Goal: Contribute content: Contribute content

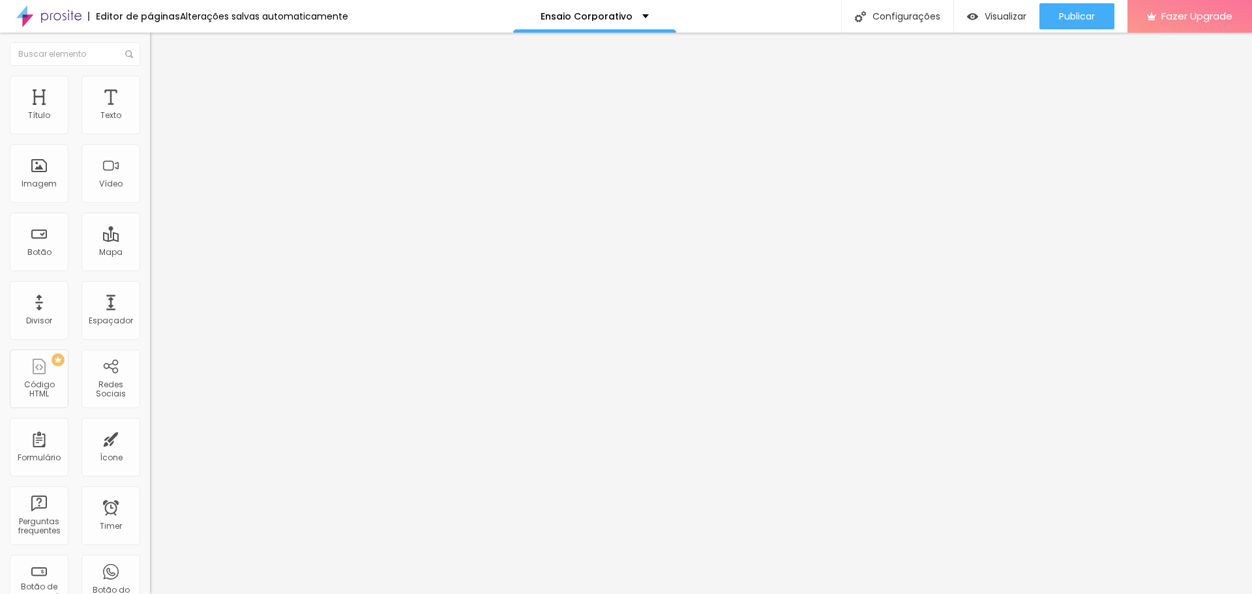
click at [150, 112] on span "Trocar imagem" at bounding box center [185, 106] width 71 height 11
click at [150, 204] on span "1:1 Quadrado" at bounding box center [175, 198] width 51 height 11
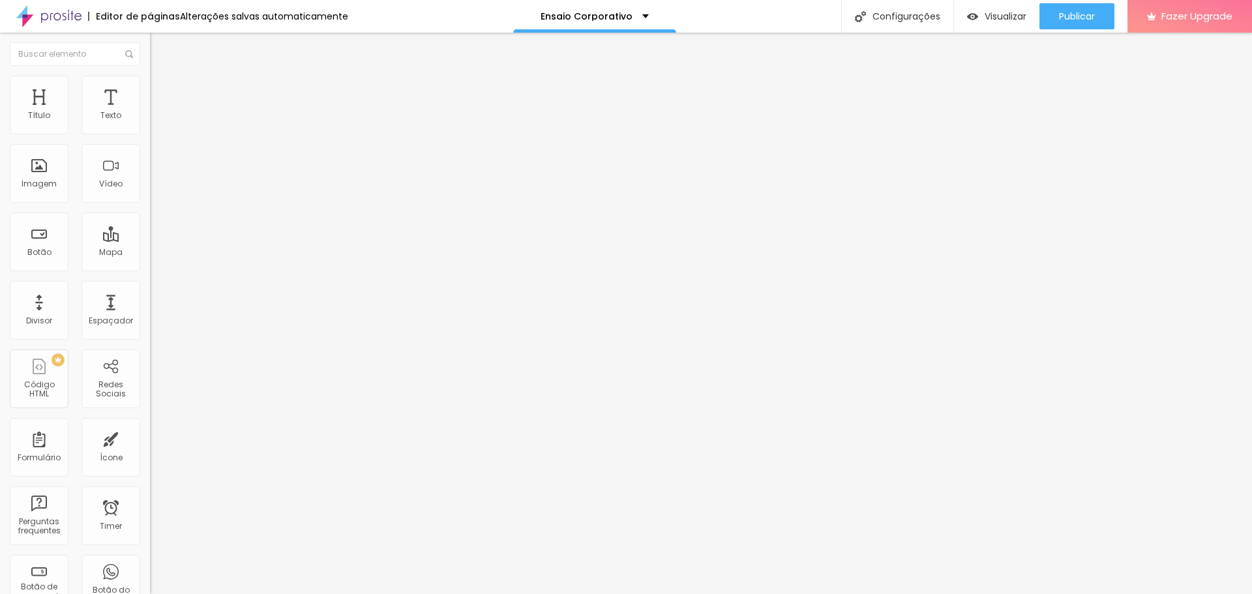
click at [150, 218] on div "Padrão 4:3" at bounding box center [225, 215] width 150 height 8
click at [150, 232] on span "Quadrado" at bounding box center [171, 226] width 42 height 11
click at [150, 240] on span "Original" at bounding box center [165, 234] width 31 height 11
click at [150, 204] on span "Original" at bounding box center [165, 198] width 31 height 11
click at [150, 85] on li "Estilo" at bounding box center [225, 82] width 150 height 13
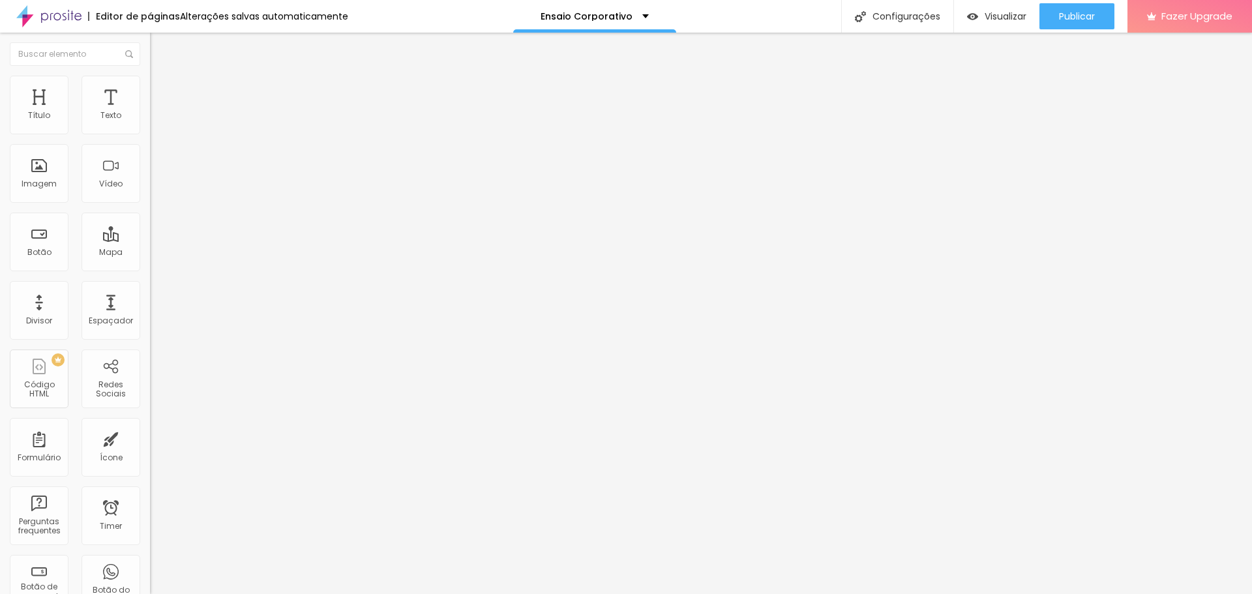
type input "5"
type input "7"
type input "13"
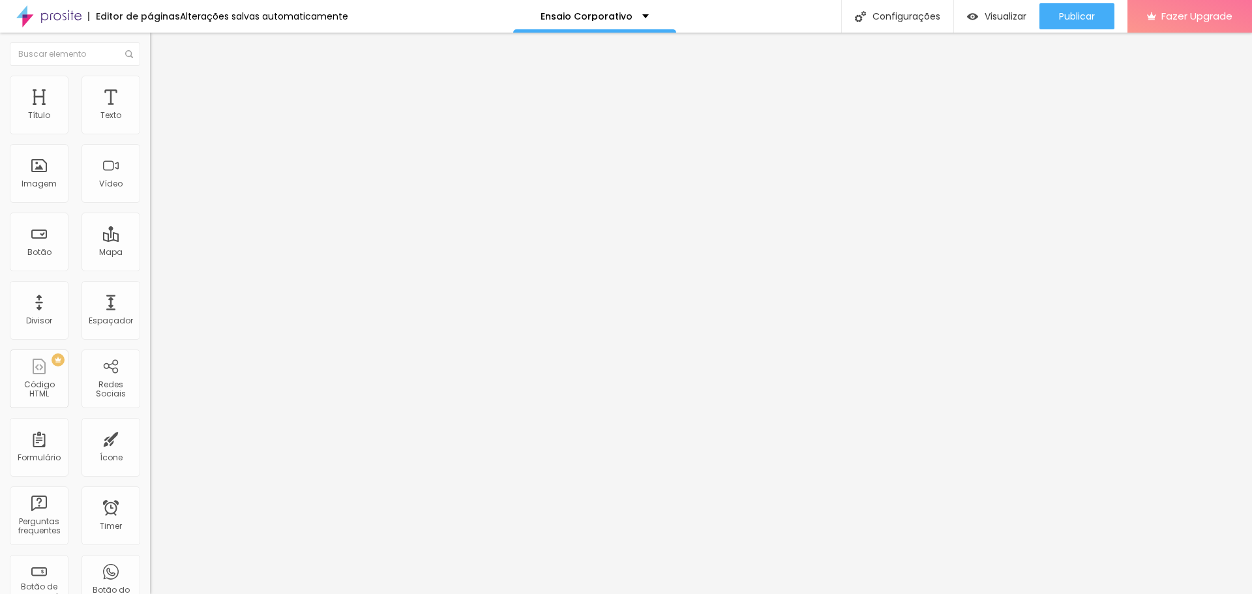
type input "13"
type input "15"
type input "16"
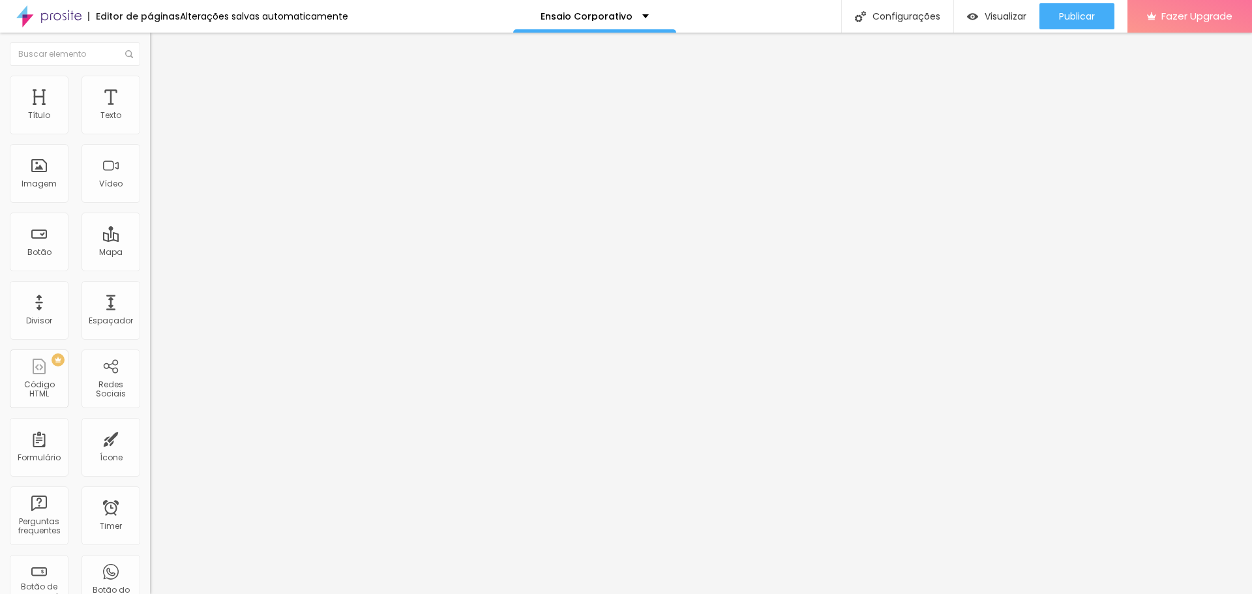
type input "18"
type input "20"
type input "23"
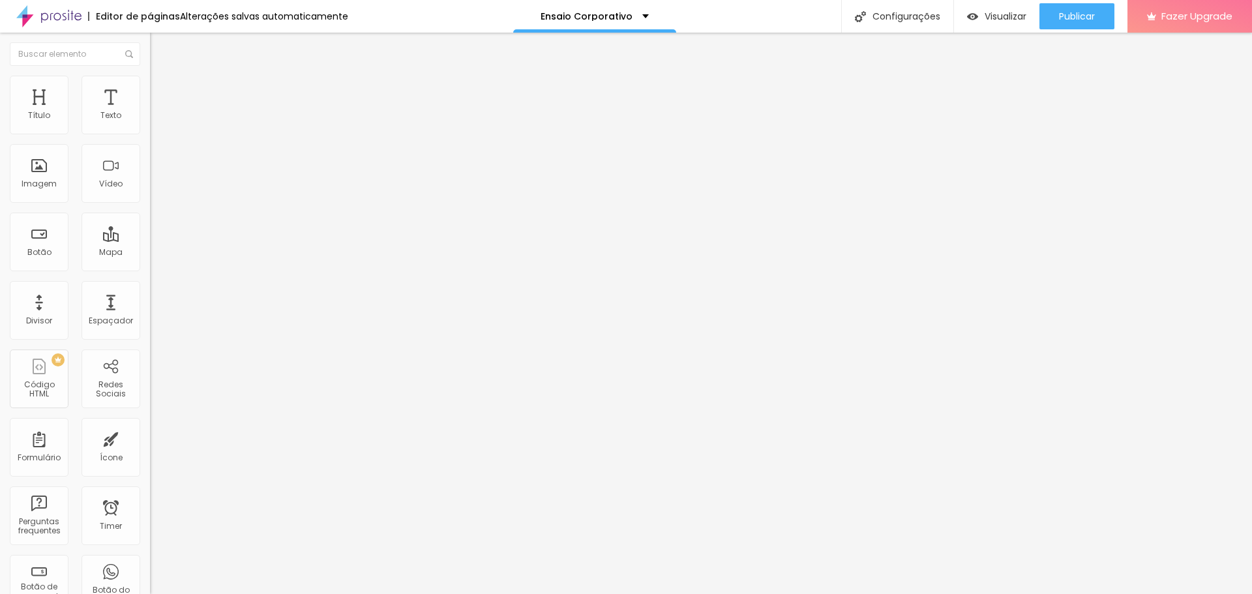
type input "23"
type input "25"
type input "26"
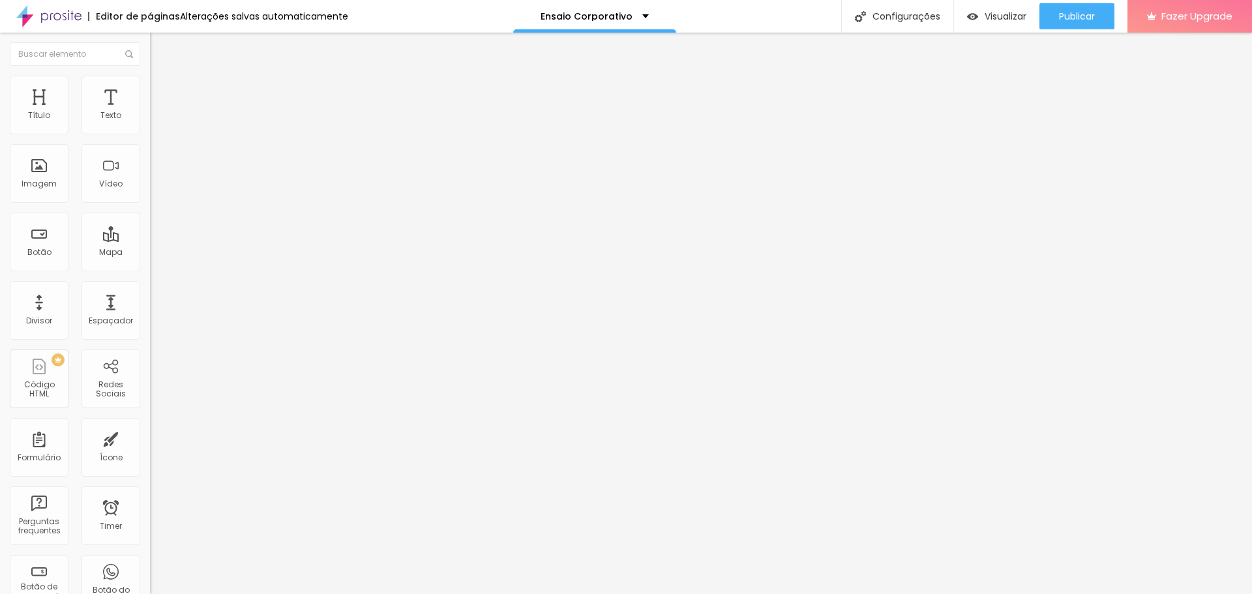
type input "28"
type input "30"
type input "33"
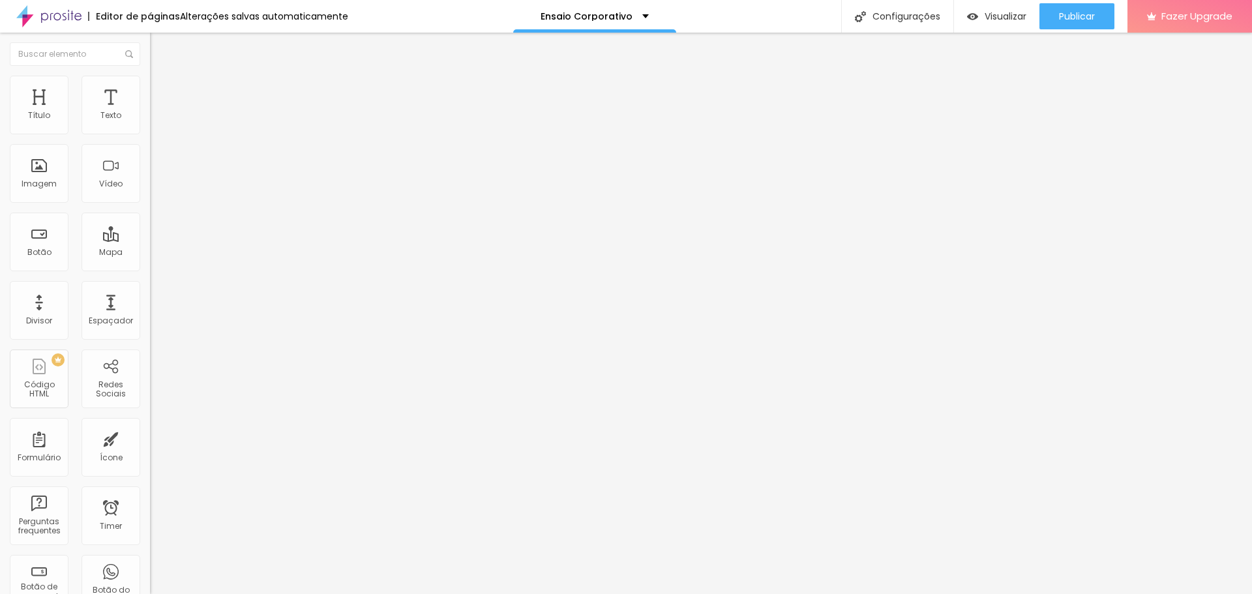
type input "33"
type input "35"
type input "38"
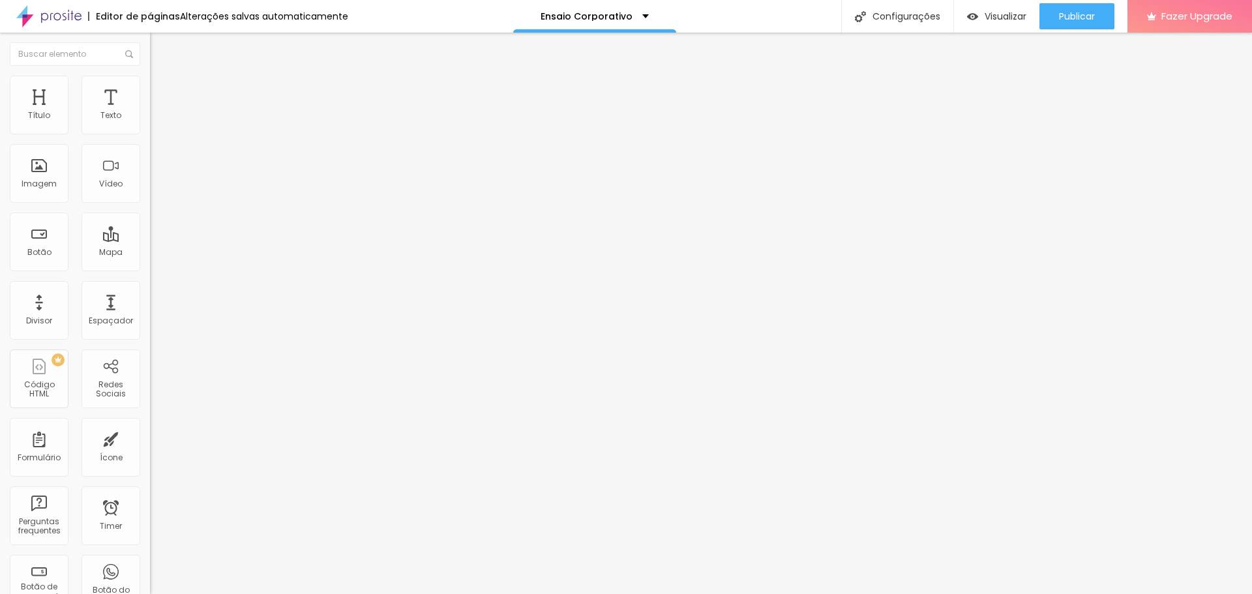
type input "39"
type input "41"
type input "43"
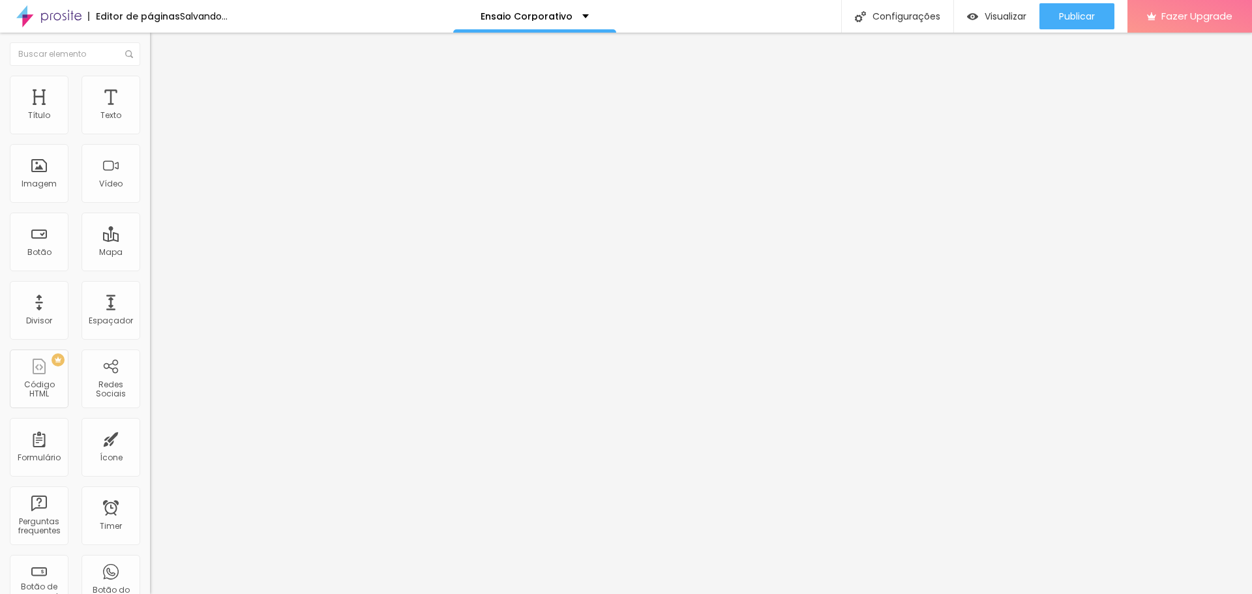
type input "43"
type input "44"
type input "46"
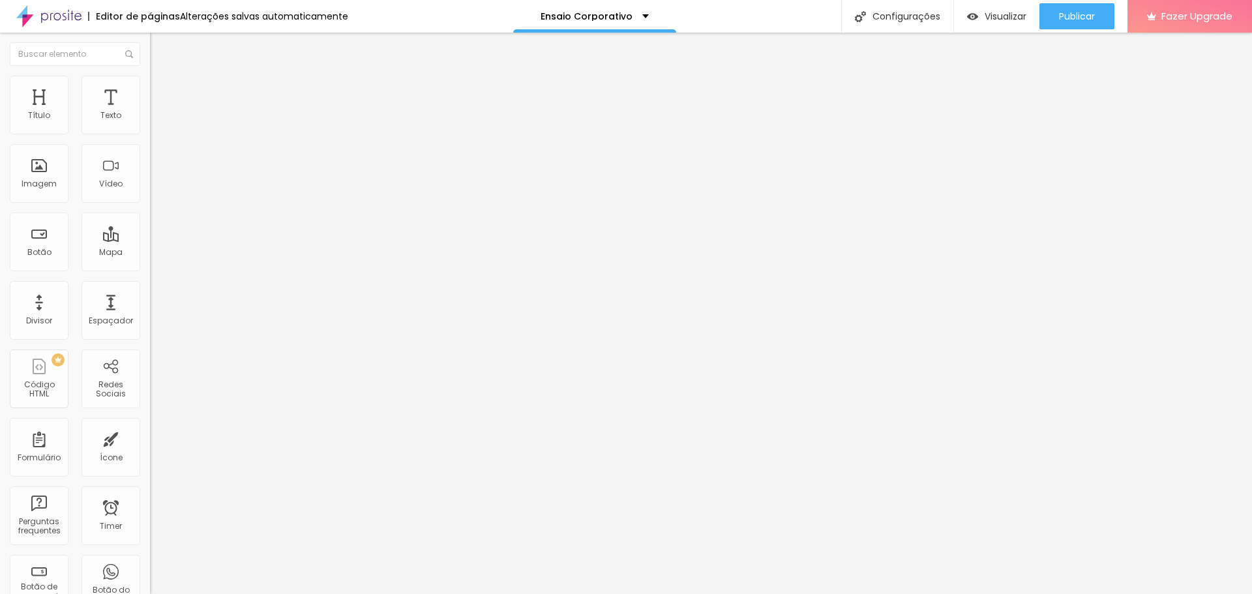
type input "43"
drag, startPoint x: 32, startPoint y: 166, endPoint x: 48, endPoint y: 164, distance: 15.8
click at [150, 286] on input "range" at bounding box center [192, 291] width 84 height 10
click at [150, 298] on input "43" at bounding box center [178, 305] width 56 height 14
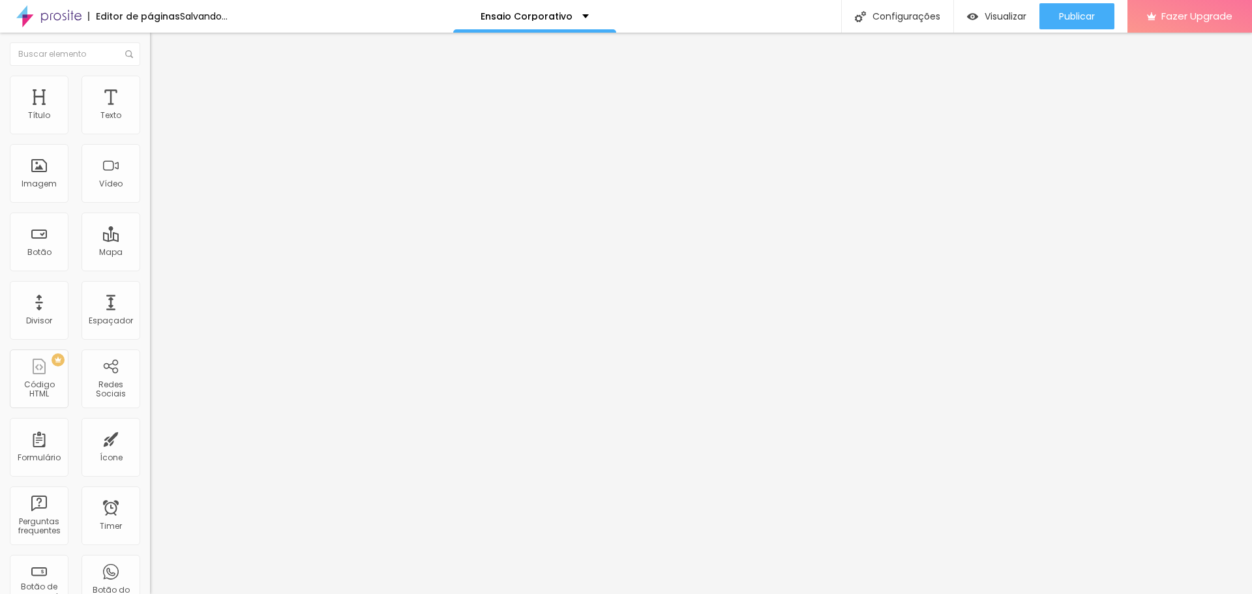
click at [150, 298] on input "43" at bounding box center [178, 305] width 56 height 14
type input "40"
click at [150, 112] on span "Trocar imagem" at bounding box center [185, 106] width 71 height 11
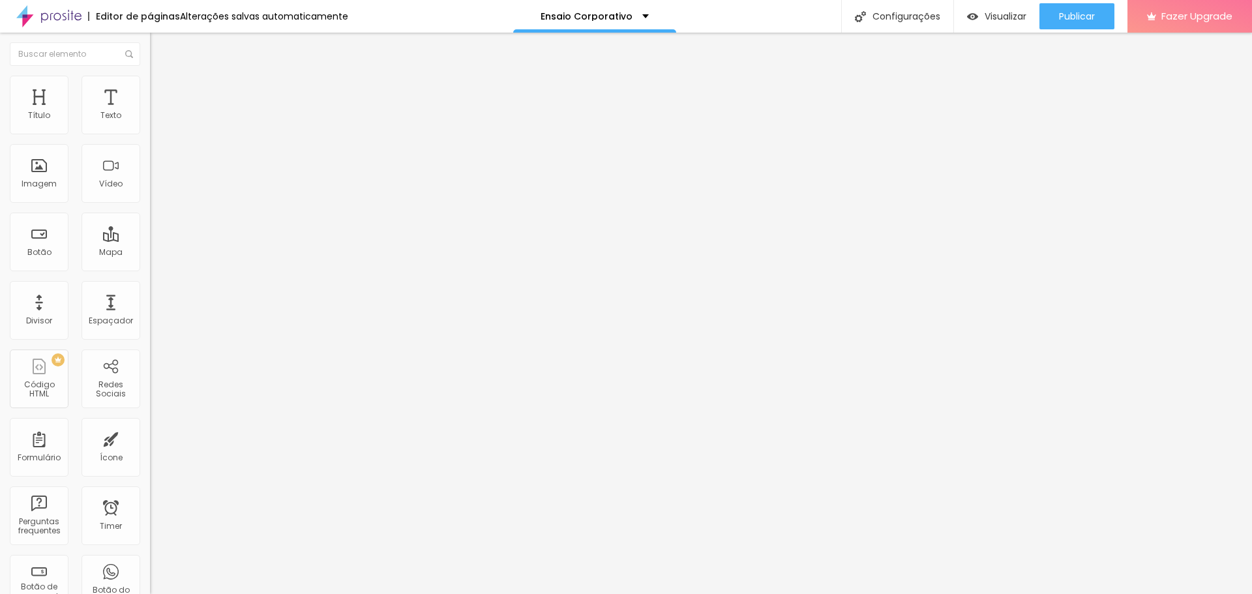
click at [221, 110] on img at bounding box center [225, 106] width 8 height 8
click at [150, 112] on span "Adicionar imagem" at bounding box center [192, 106] width 84 height 11
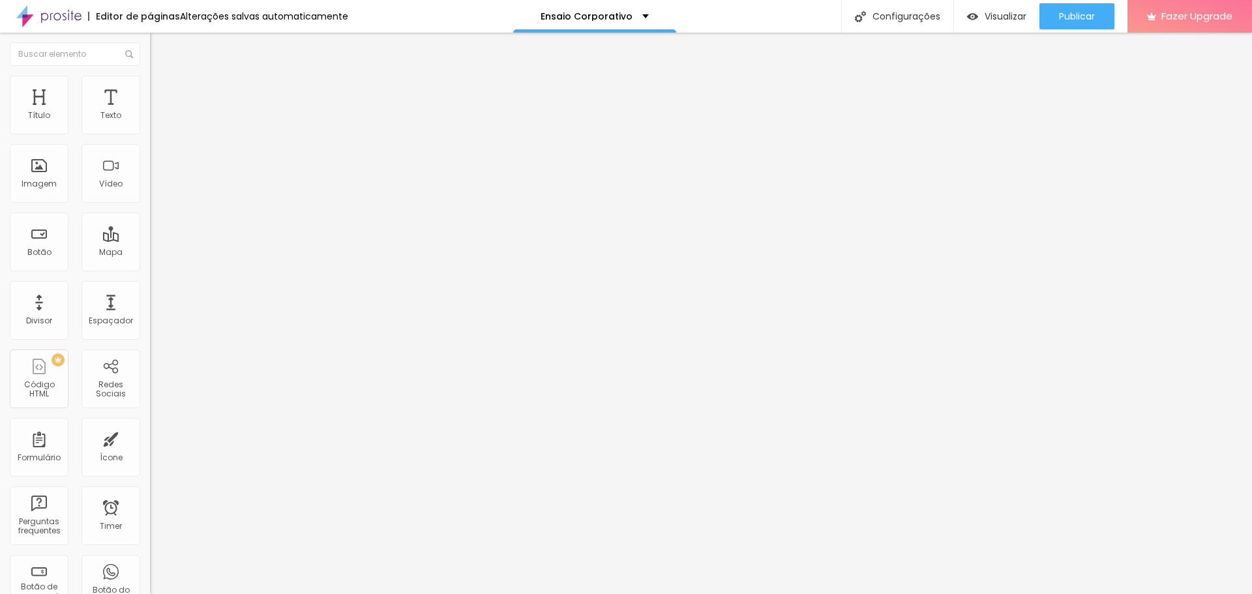
click at [221, 110] on img at bounding box center [225, 106] width 8 height 8
click at [150, 112] on span "Adicionar imagem" at bounding box center [192, 106] width 84 height 11
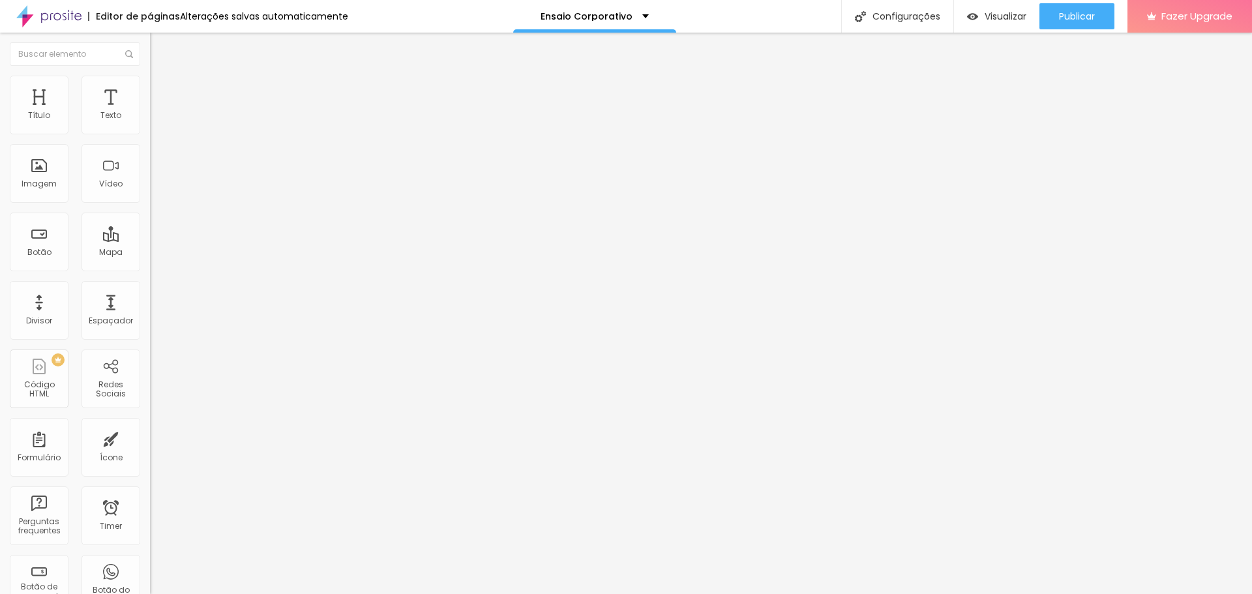
click at [150, 112] on span "Trocar imagem" at bounding box center [185, 106] width 71 height 11
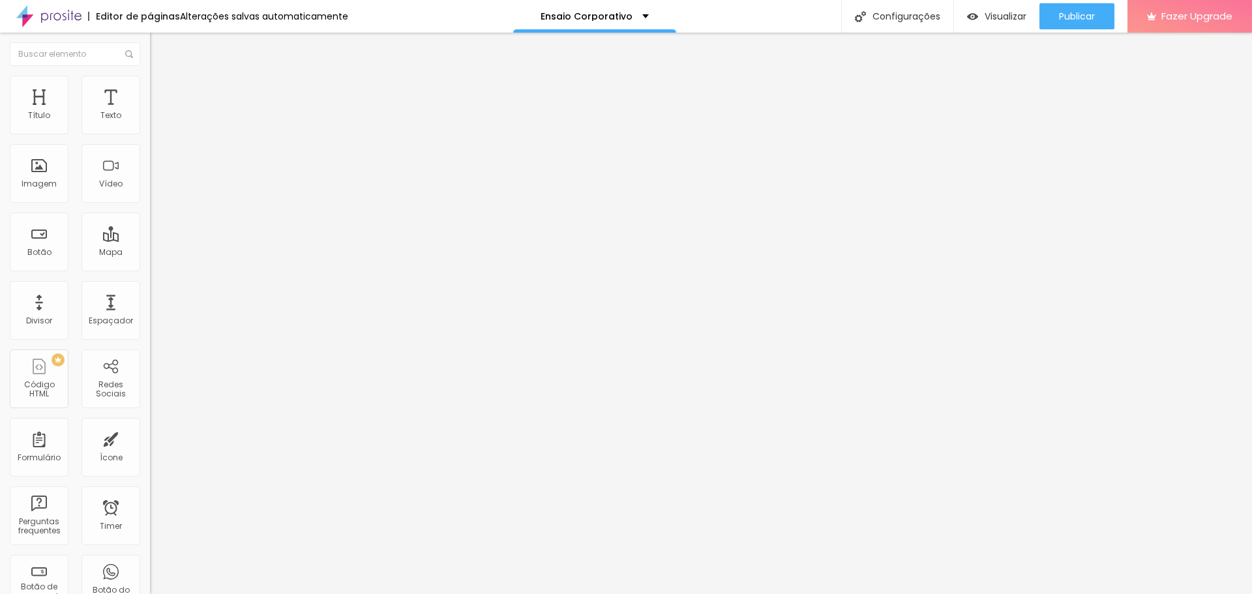
click at [150, 111] on div "Trocar imagem" at bounding box center [225, 106] width 150 height 9
click at [150, 204] on span "1:1 Quadrado" at bounding box center [175, 198] width 51 height 11
click at [150, 218] on div "Padrão 4:3" at bounding box center [225, 215] width 150 height 8
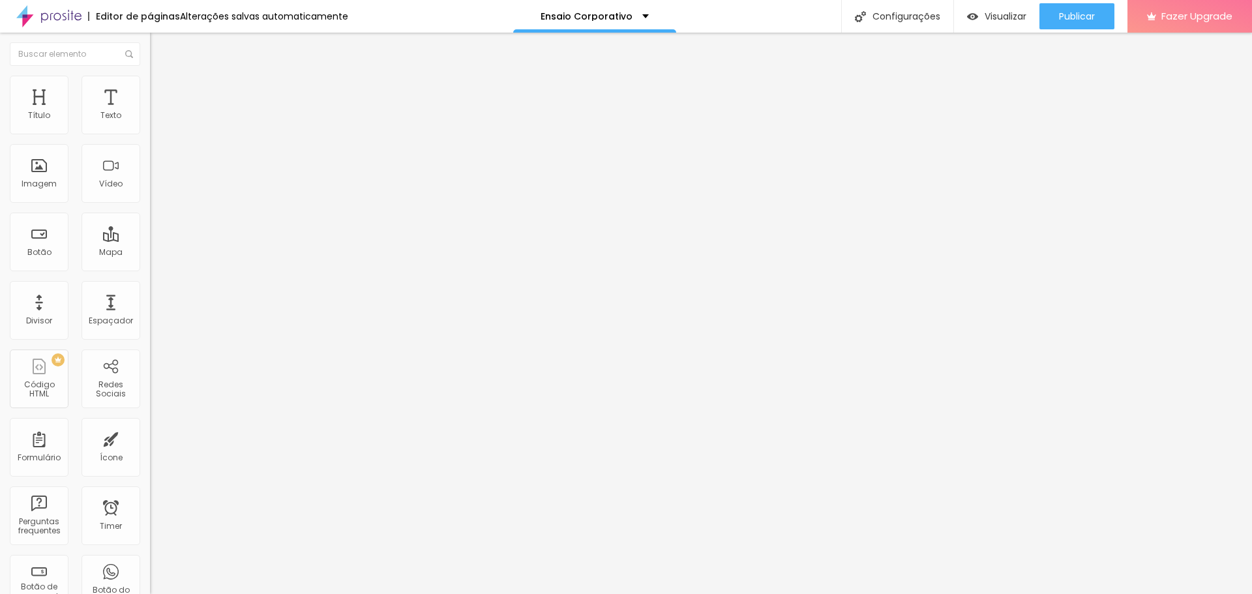
click at [150, 228] on span "Quadrado" at bounding box center [171, 221] width 42 height 11
click at [150, 89] on li "Estilo" at bounding box center [225, 82] width 150 height 13
type input "11"
type input "16"
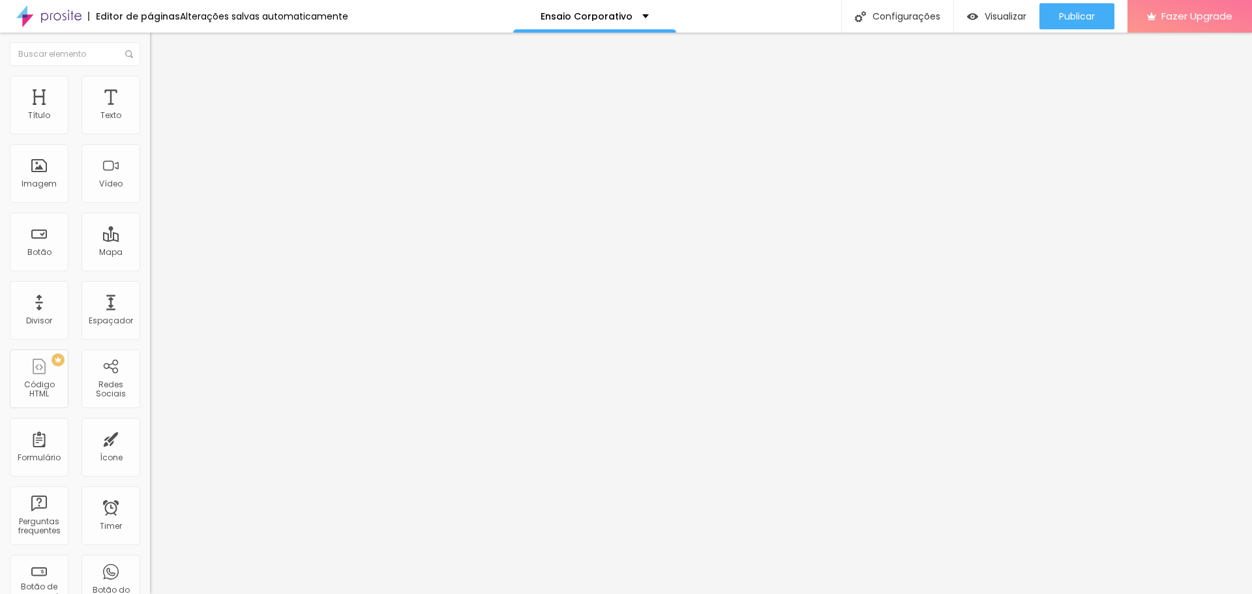
type input "16"
type input "20"
type input "21"
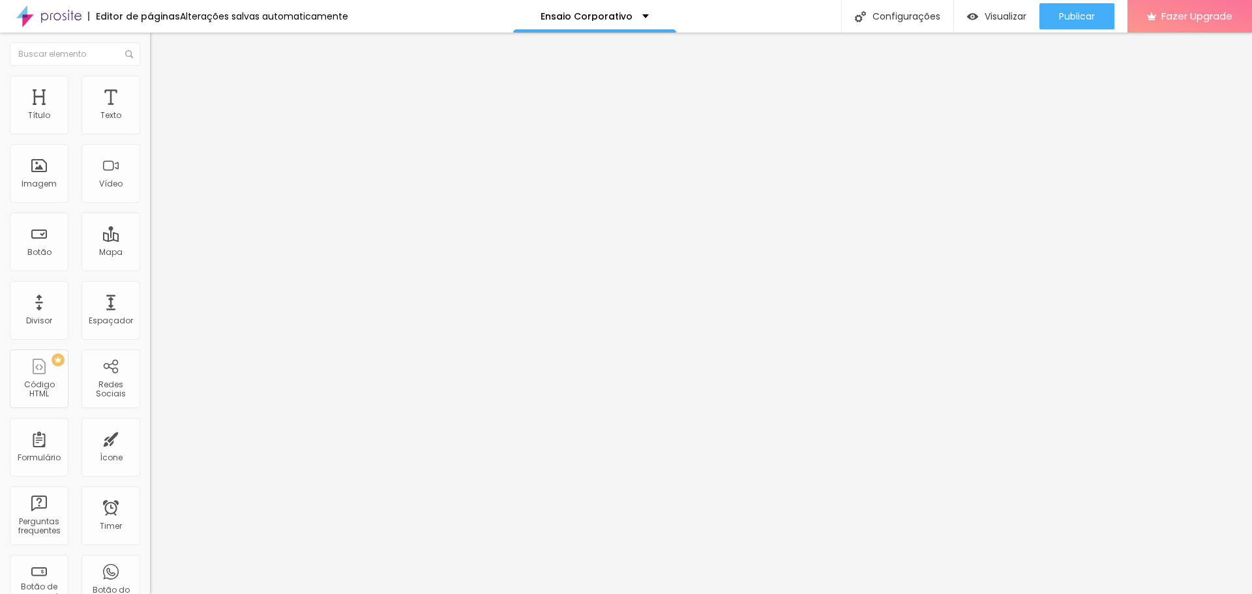
type input "23"
type input "25"
type input "26"
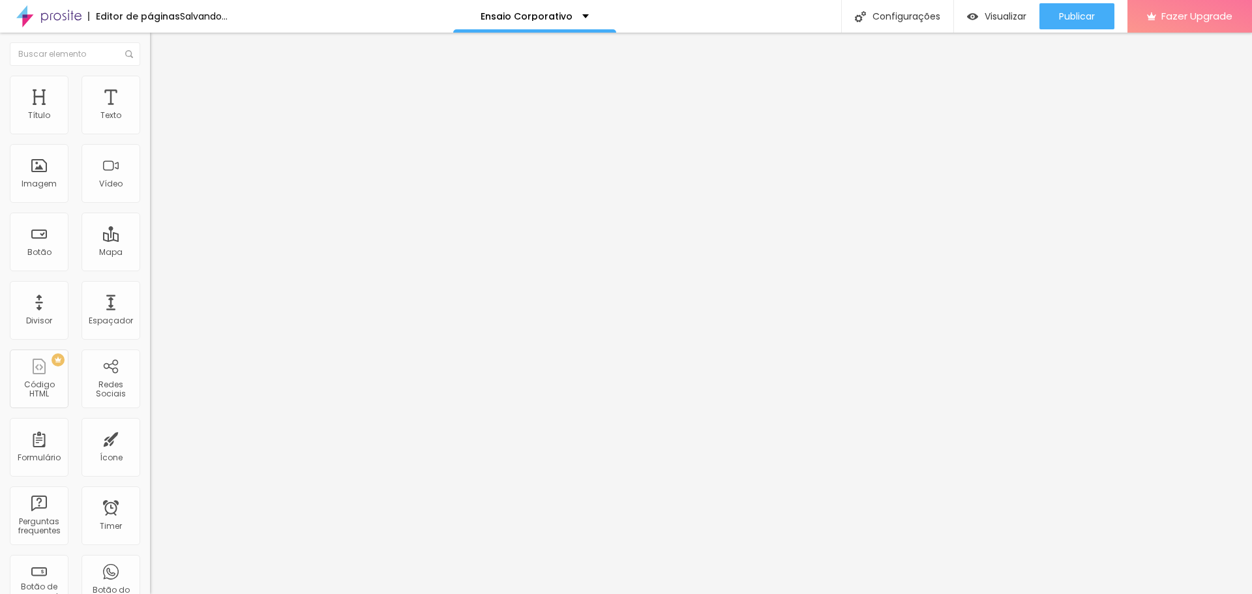
type input "26"
type input "28"
drag, startPoint x: 29, startPoint y: 166, endPoint x: 42, endPoint y: 166, distance: 12.4
click at [150, 286] on input "range" at bounding box center [192, 291] width 84 height 10
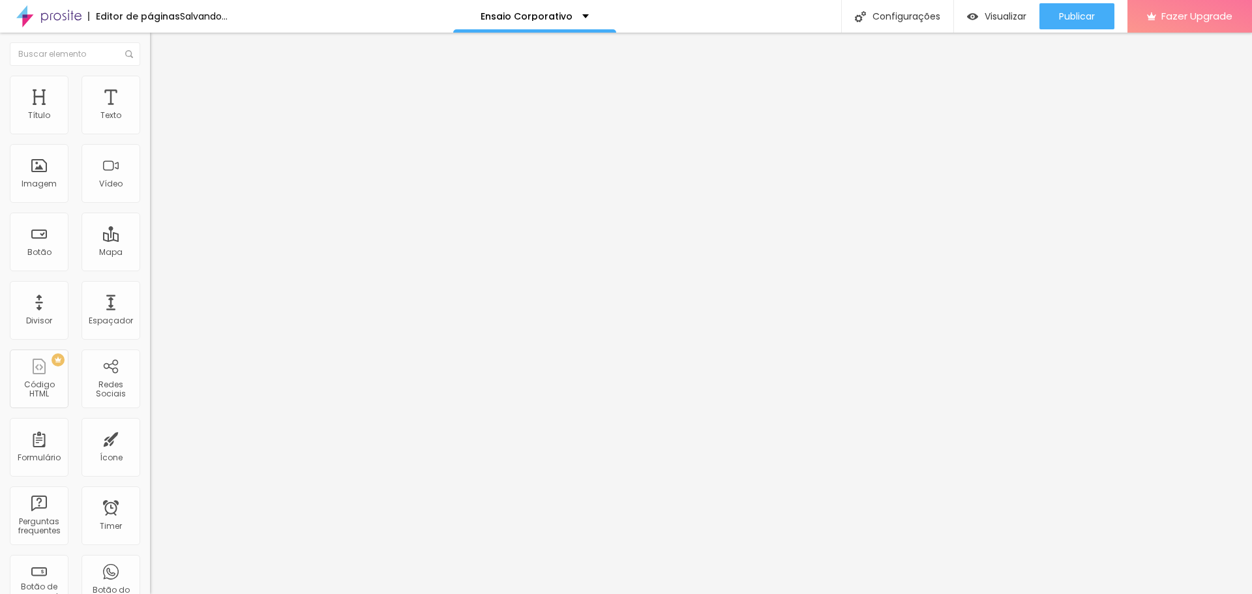
click at [150, 298] on input "28" at bounding box center [178, 305] width 56 height 14
type input "4"
type input "40"
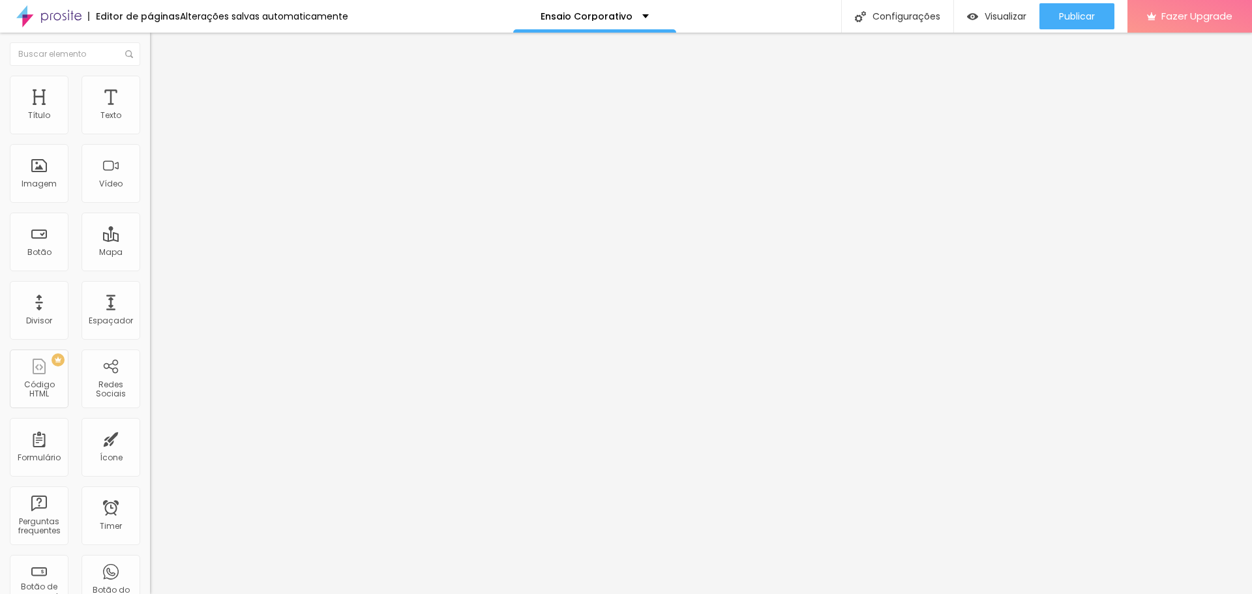
type input "40"
click at [150, 86] on li "Estilo" at bounding box center [225, 82] width 150 height 13
click at [150, 298] on input "0" at bounding box center [178, 305] width 56 height 14
type input "100"
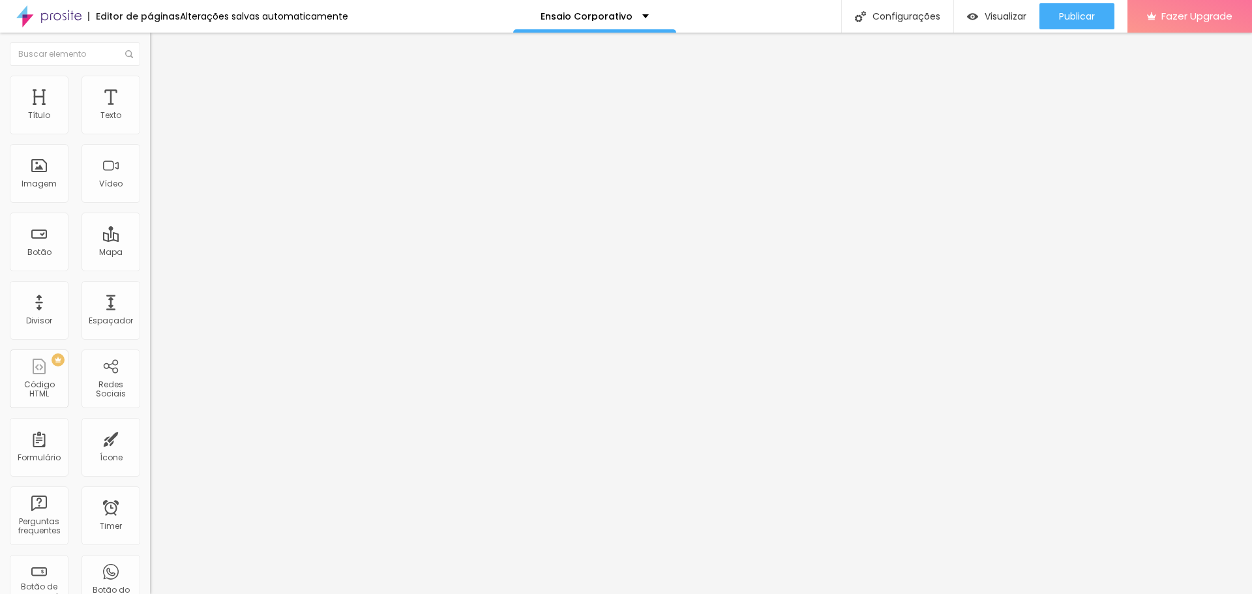
type input "4"
type input "40"
click at [150, 111] on div "Trocar imagem" at bounding box center [225, 106] width 150 height 9
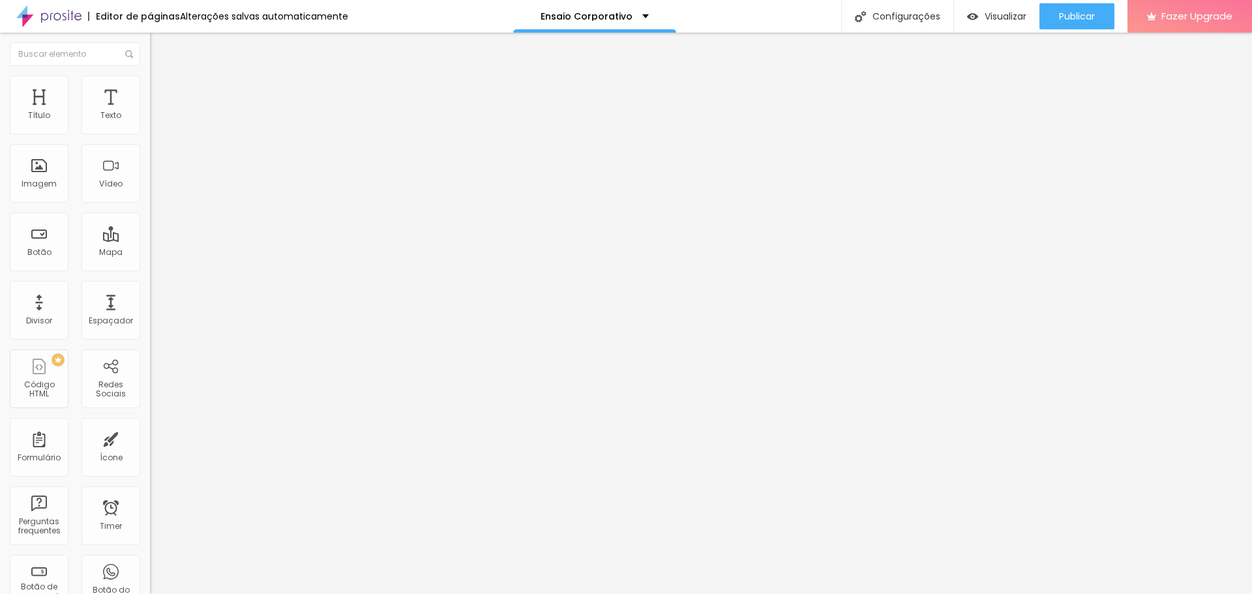
click at [150, 111] on div "Trocar imagem" at bounding box center [225, 106] width 150 height 9
click at [162, 92] on span "Avançado" at bounding box center [183, 97] width 43 height 11
type input "5"
type input "4"
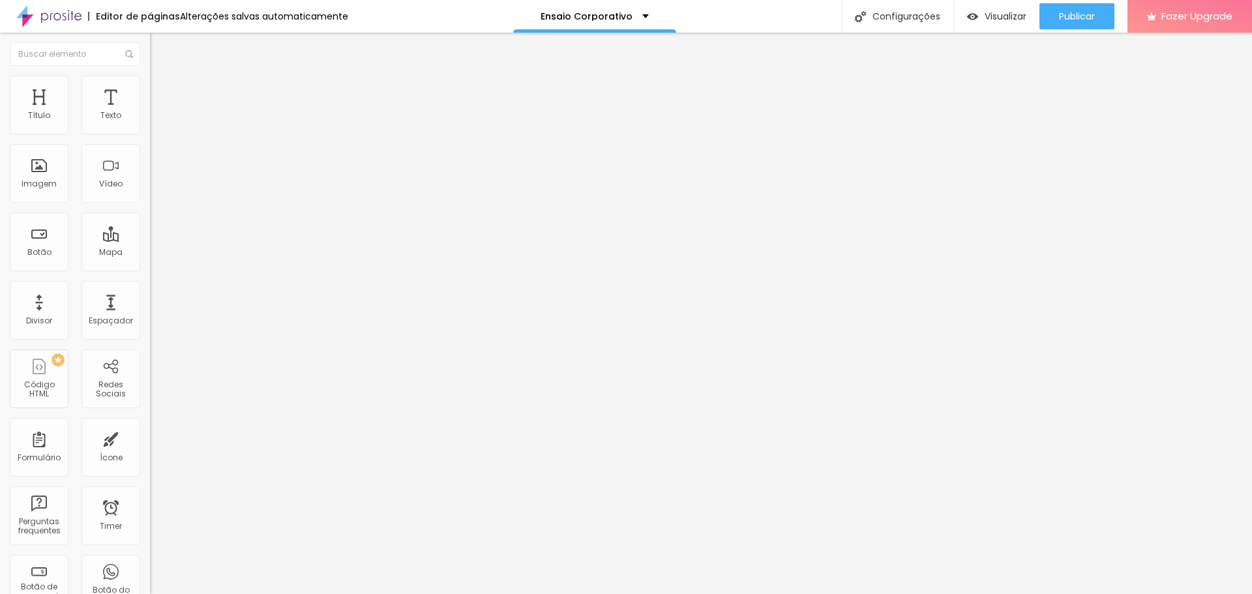
type input "4"
type input "0"
drag, startPoint x: 37, startPoint y: 151, endPoint x: 20, endPoint y: 151, distance: 16.9
click at [150, 437] on input "range" at bounding box center [192, 442] width 84 height 10
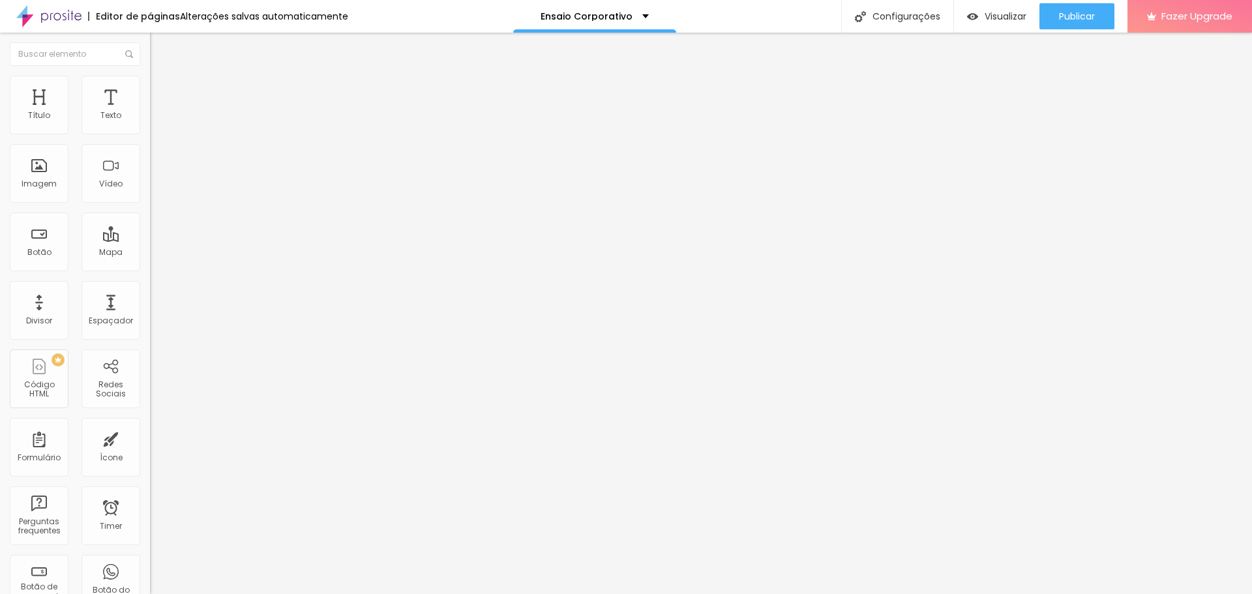
type input "75"
click at [150, 437] on input "range" at bounding box center [192, 442] width 84 height 10
type input "73"
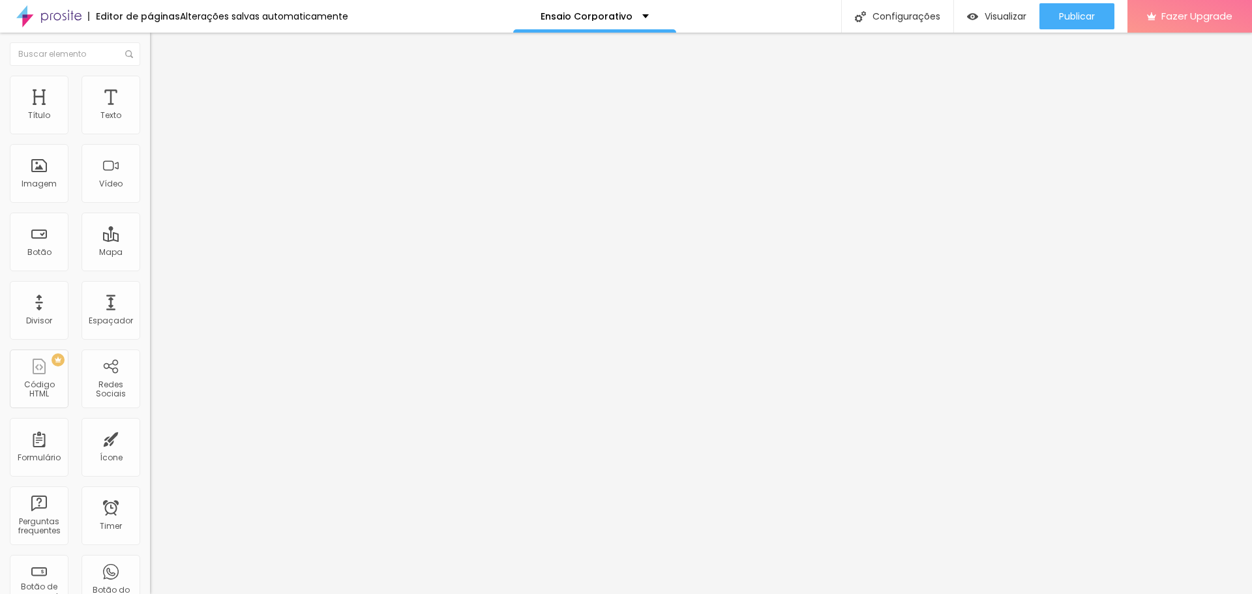
type input "41"
type input "13"
type input "0"
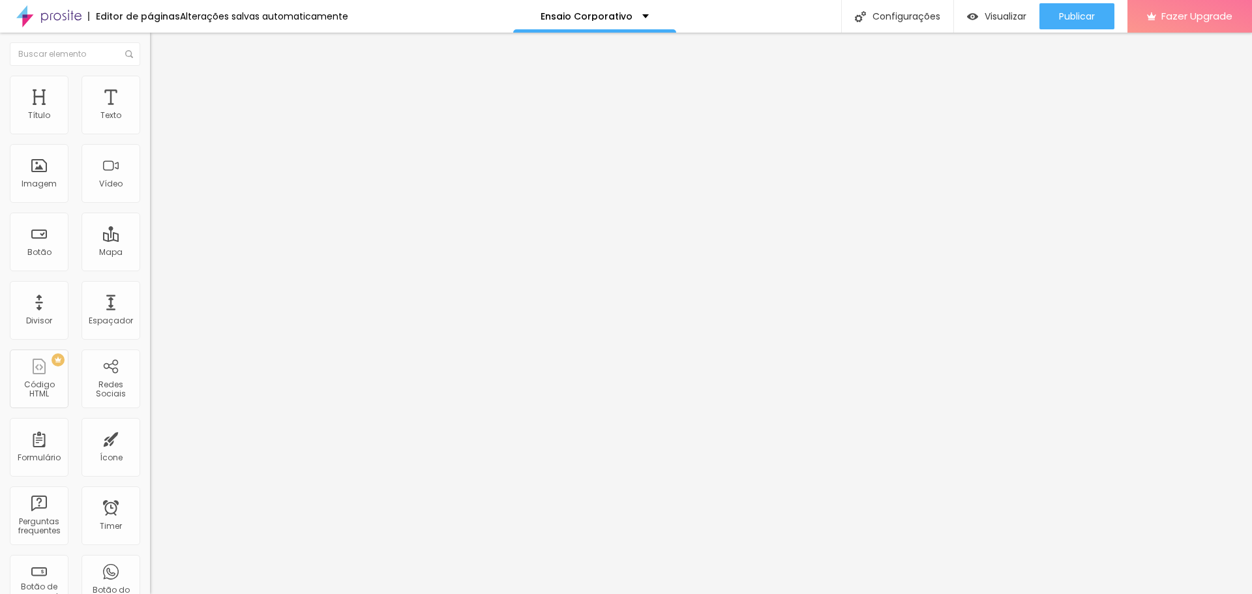
type input "0"
drag, startPoint x: 90, startPoint y: 149, endPoint x: 0, endPoint y: 147, distance: 90.0
click at [150, 437] on input "range" at bounding box center [192, 442] width 84 height 10
type input "2"
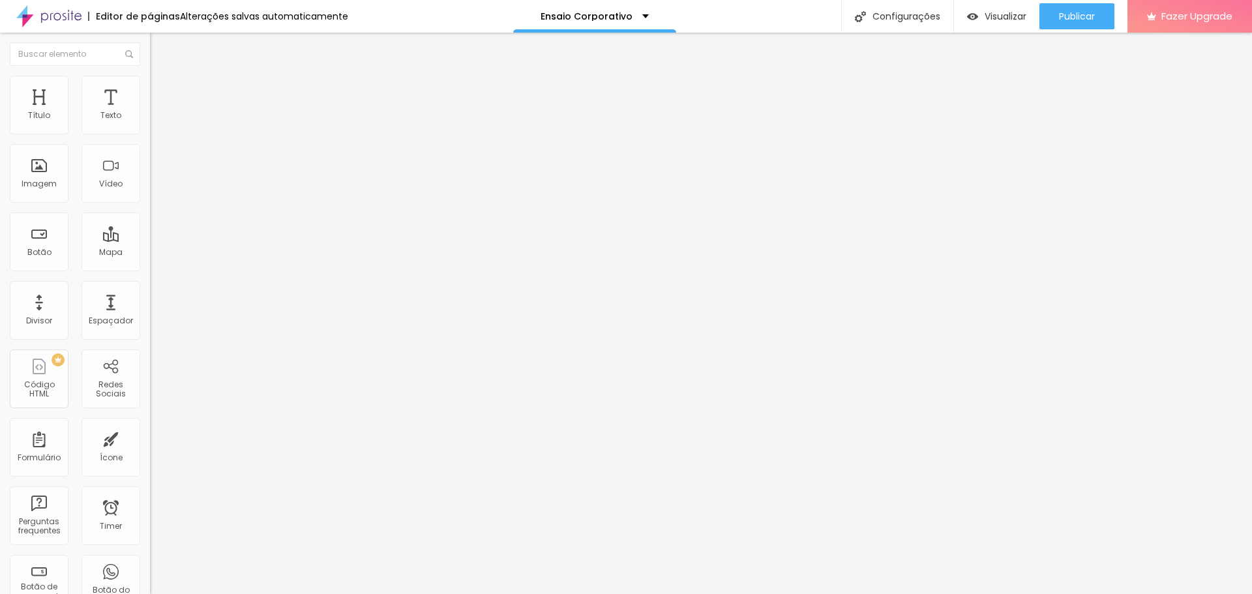
type input "3"
type input "4"
type input "5"
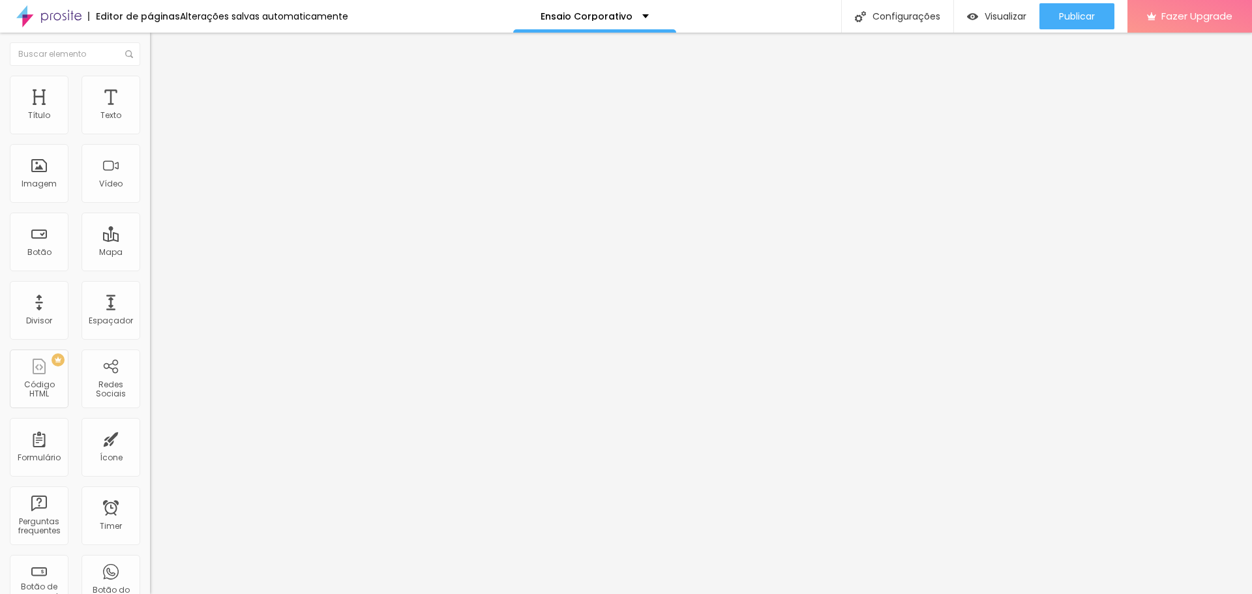
type input "5"
type input "6"
type input "7"
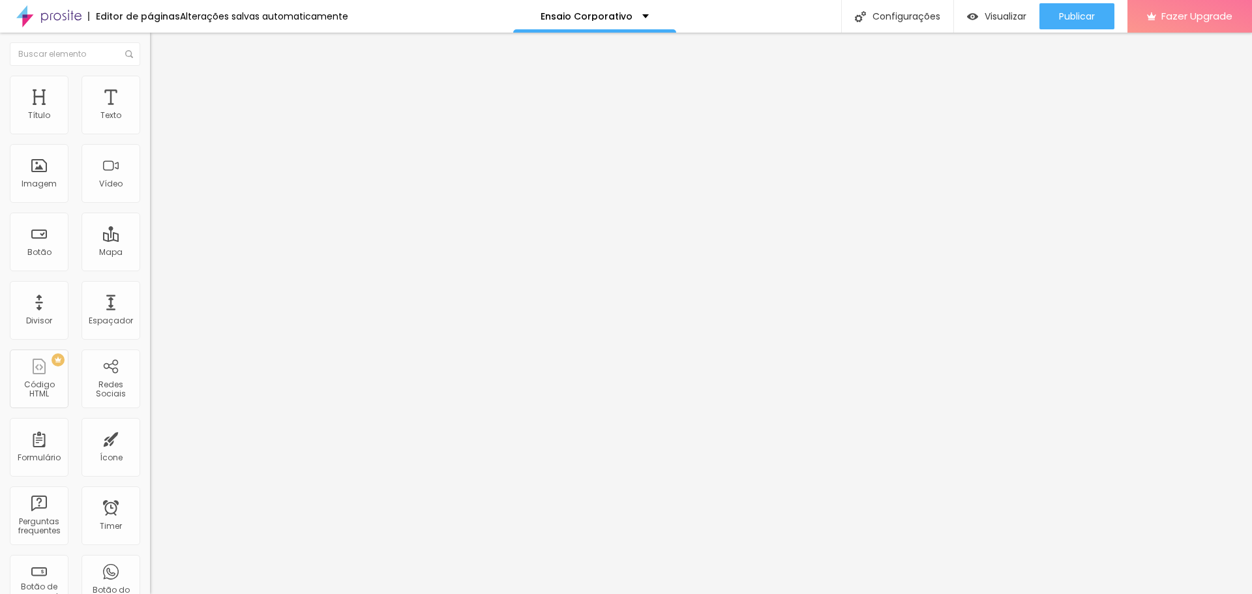
type input "8"
type input "9"
type input "10"
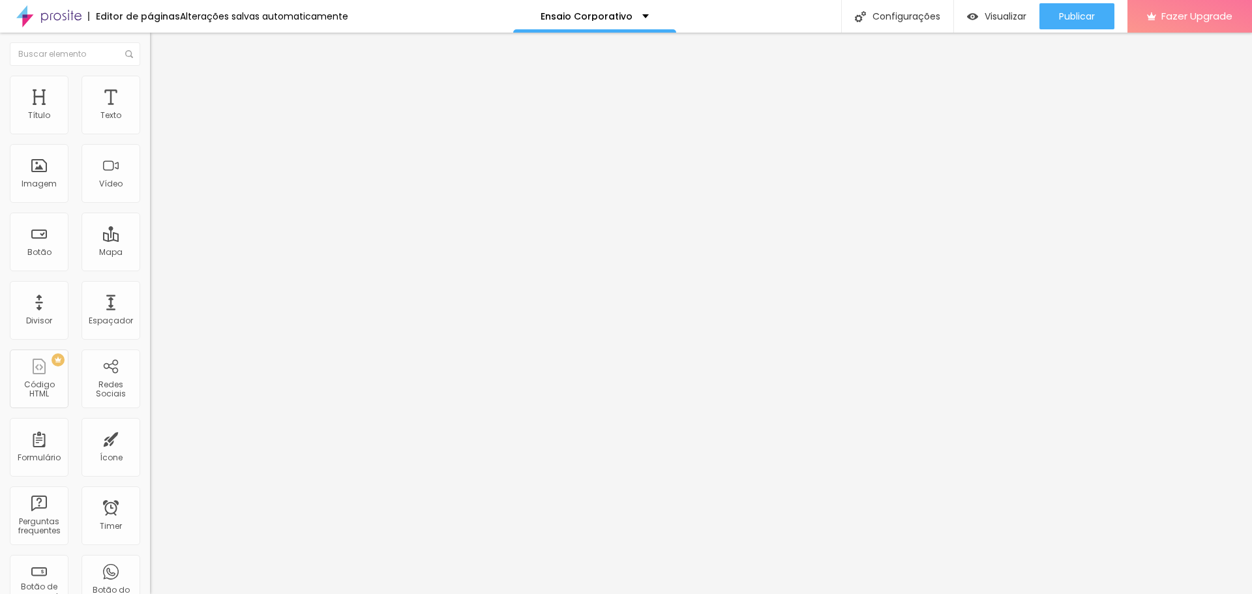
type input "10"
type input "11"
type input "10"
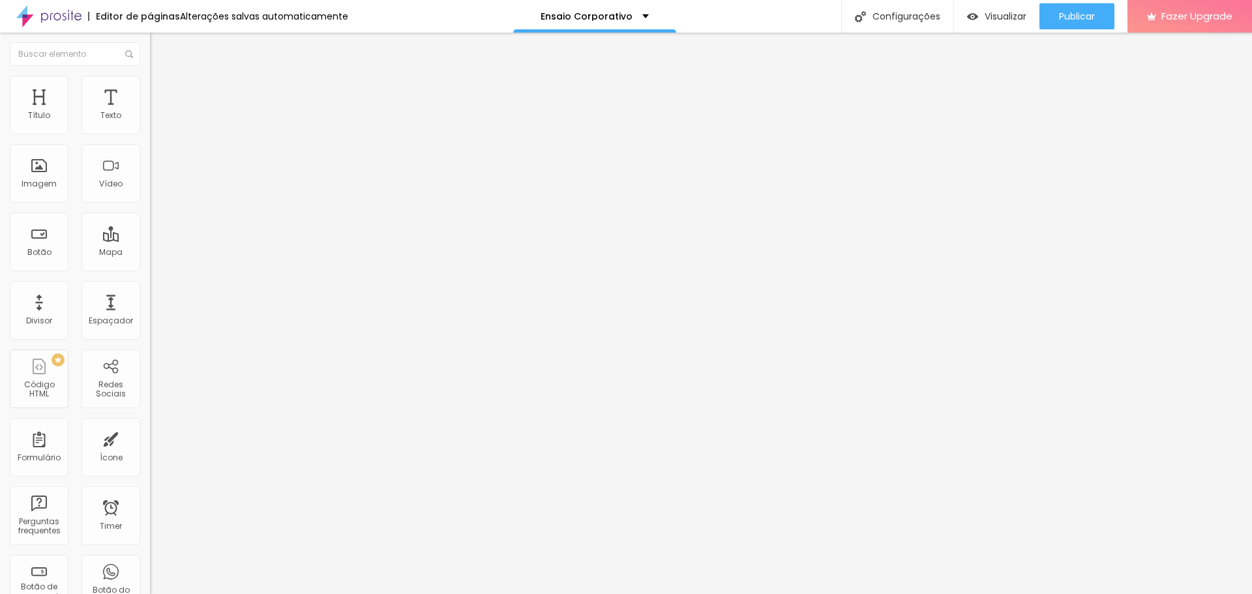
type input "9"
drag, startPoint x: 31, startPoint y: 151, endPoint x: 38, endPoint y: 153, distance: 6.8
click at [150, 437] on input "range" at bounding box center [192, 442] width 84 height 10
click at [150, 449] on input "9" at bounding box center [178, 456] width 56 height 14
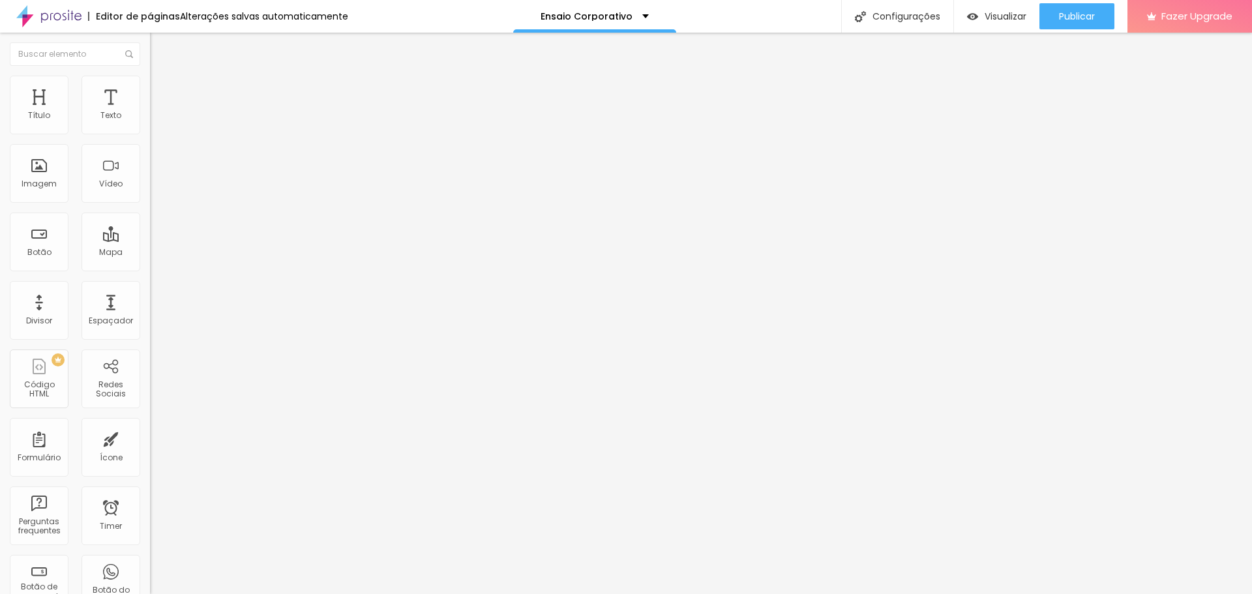
click at [150, 449] on input "9" at bounding box center [178, 456] width 56 height 14
type input "1"
type input "10"
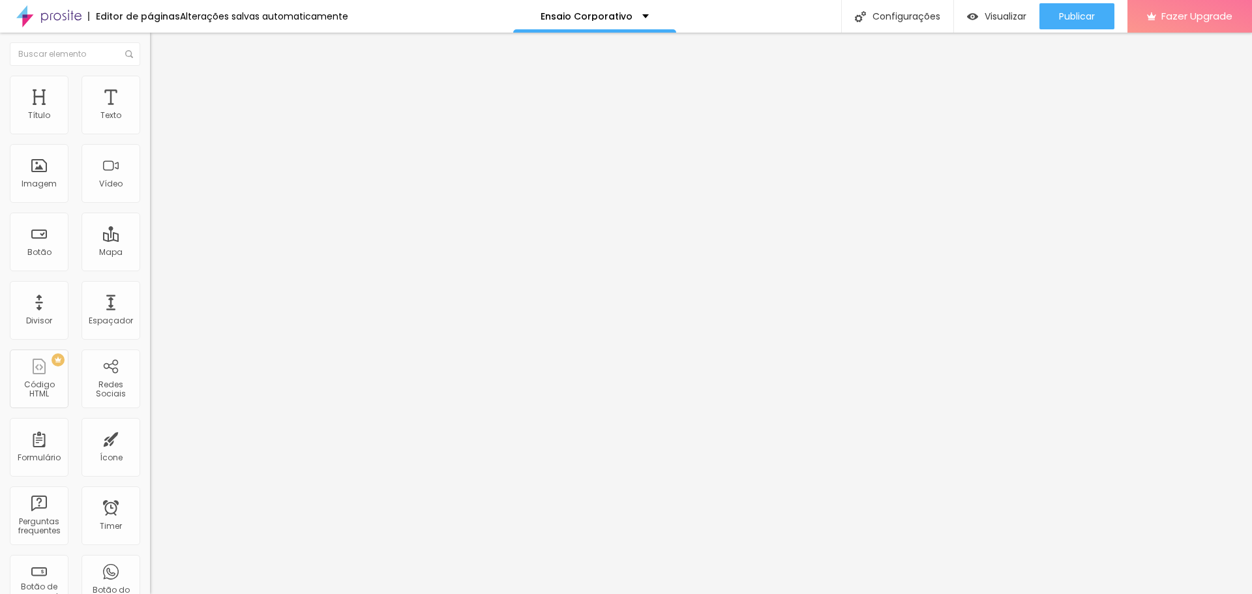
click at [150, 76] on li "Estilo" at bounding box center [225, 82] width 150 height 13
click at [150, 76] on li "Conteúdo" at bounding box center [225, 69] width 150 height 13
click at [150, 78] on ul "Conteúdo Estilo Avançado" at bounding box center [225, 82] width 150 height 39
click at [150, 76] on img at bounding box center [156, 82] width 12 height 12
type input "50"
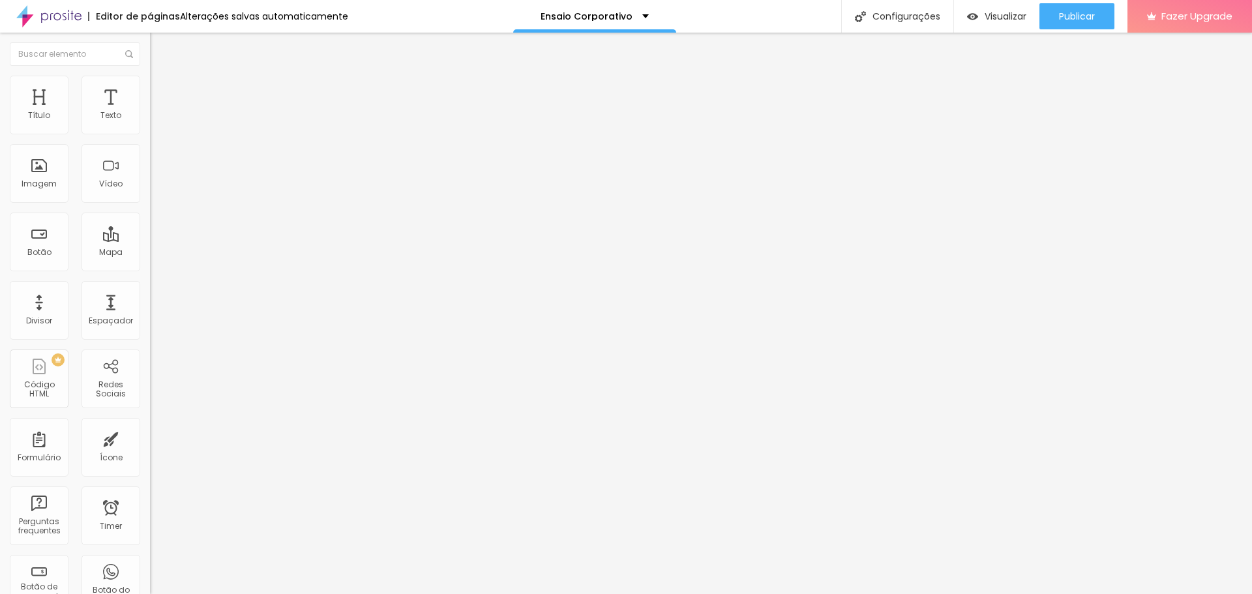
type input "50"
click at [150, 134] on input "range" at bounding box center [192, 128] width 84 height 10
type input "60"
click at [150, 134] on input "range" at bounding box center [192, 128] width 84 height 10
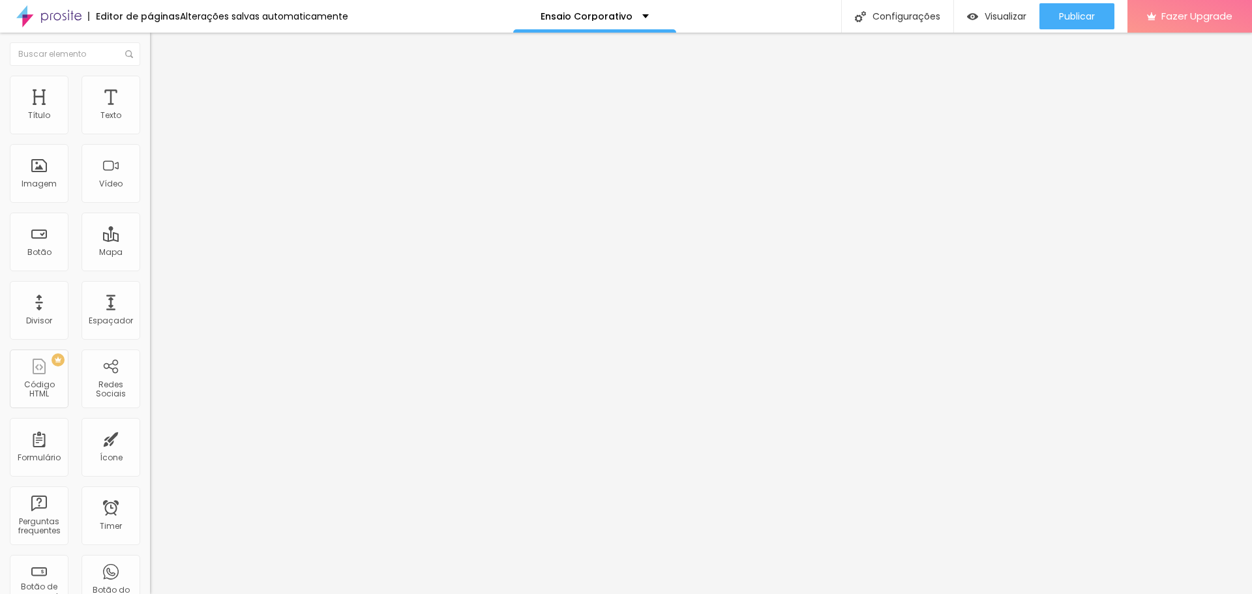
type input "70"
click at [150, 134] on input "range" at bounding box center [192, 128] width 84 height 10
drag, startPoint x: 102, startPoint y: 125, endPoint x: 93, endPoint y: 126, distance: 8.5
click at [150, 123] on input "70" at bounding box center [178, 117] width 56 height 14
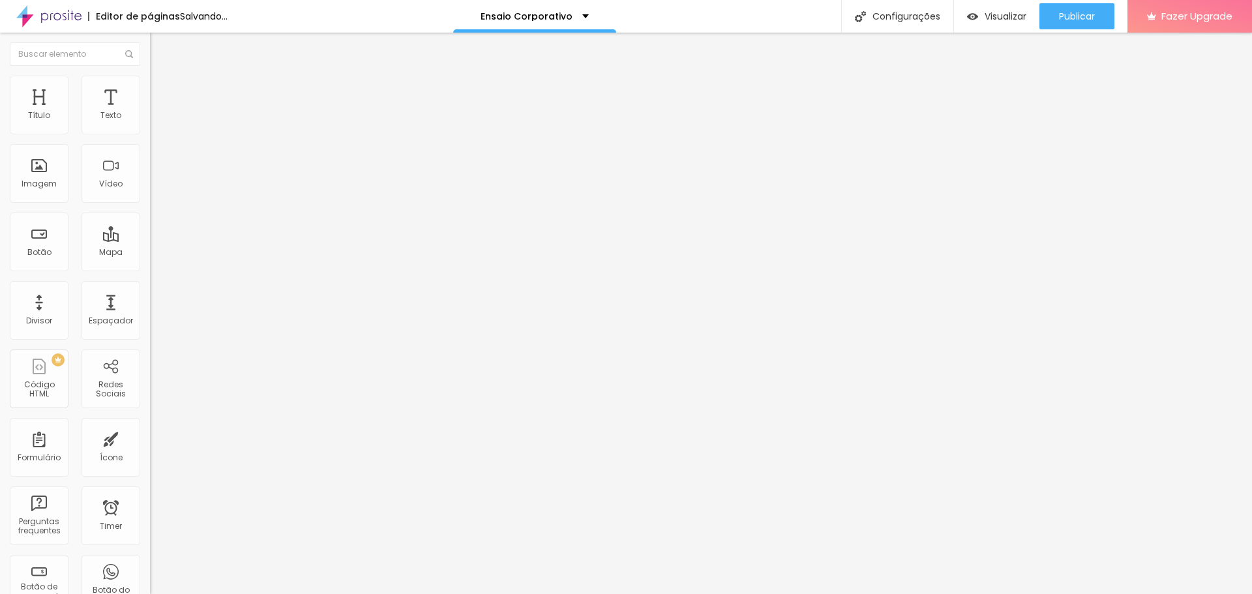
type input "80"
click at [162, 77] on span "Conteúdo" at bounding box center [182, 71] width 40 height 11
click at [150, 165] on img at bounding box center [154, 160] width 9 height 9
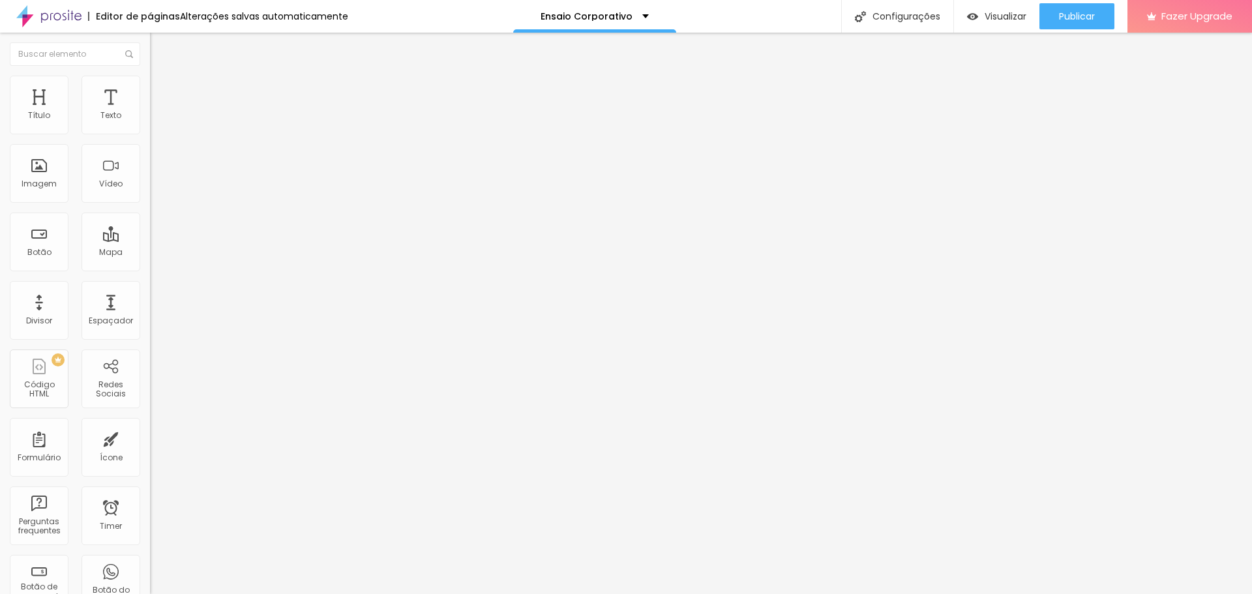
click at [150, 175] on img at bounding box center [154, 170] width 9 height 9
click at [150, 204] on span "1:1 Quadrado" at bounding box center [175, 198] width 51 height 11
click at [150, 220] on span "Padrão" at bounding box center [164, 214] width 29 height 11
click at [150, 212] on span "Cinema" at bounding box center [166, 206] width 33 height 11
click at [150, 240] on span "Original" at bounding box center [165, 234] width 31 height 11
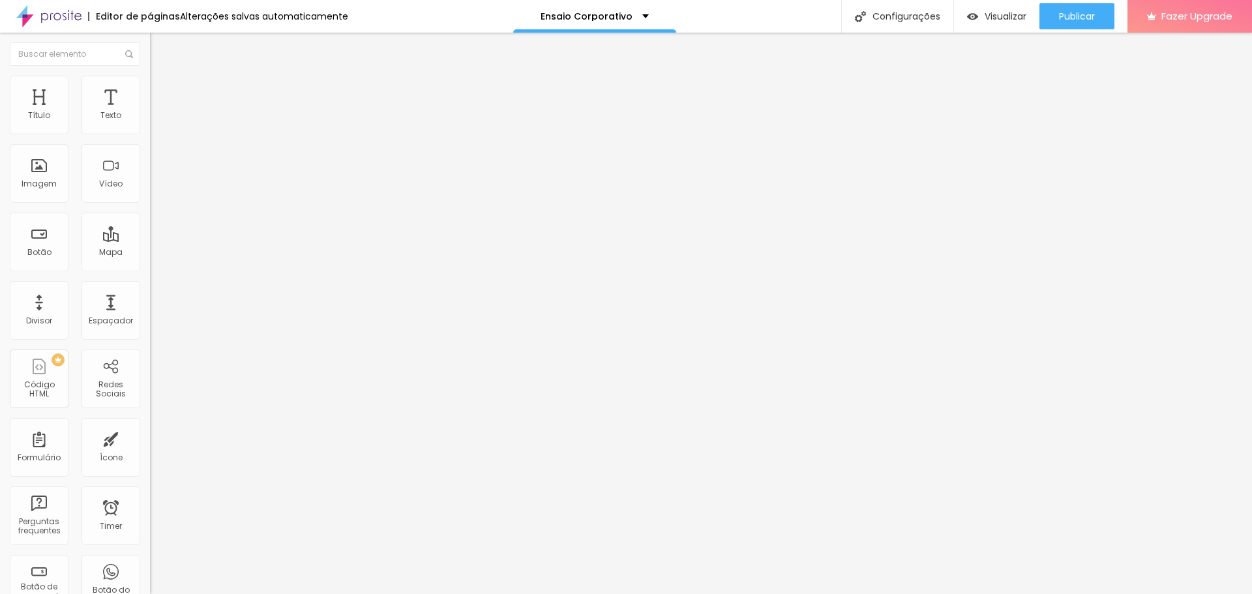
click at [150, 204] on span "1:1 Quadrado" at bounding box center [175, 198] width 51 height 11
click at [150, 240] on span "Original" at bounding box center [165, 234] width 31 height 11
click at [150, 89] on img at bounding box center [156, 95] width 12 height 12
click at [150, 80] on img at bounding box center [156, 82] width 12 height 12
drag, startPoint x: 102, startPoint y: 127, endPoint x: 87, endPoint y: 126, distance: 14.4
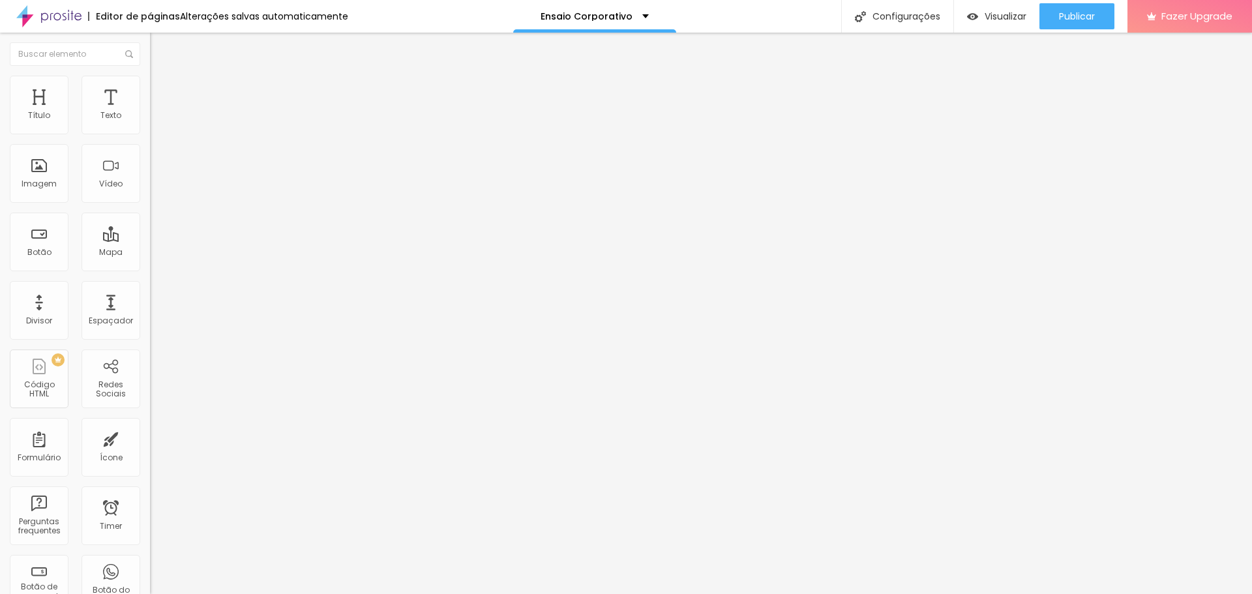
click at [150, 123] on input "100" at bounding box center [178, 117] width 56 height 14
type input "70"
click at [150, 112] on span "Trocar imagem" at bounding box center [185, 106] width 71 height 11
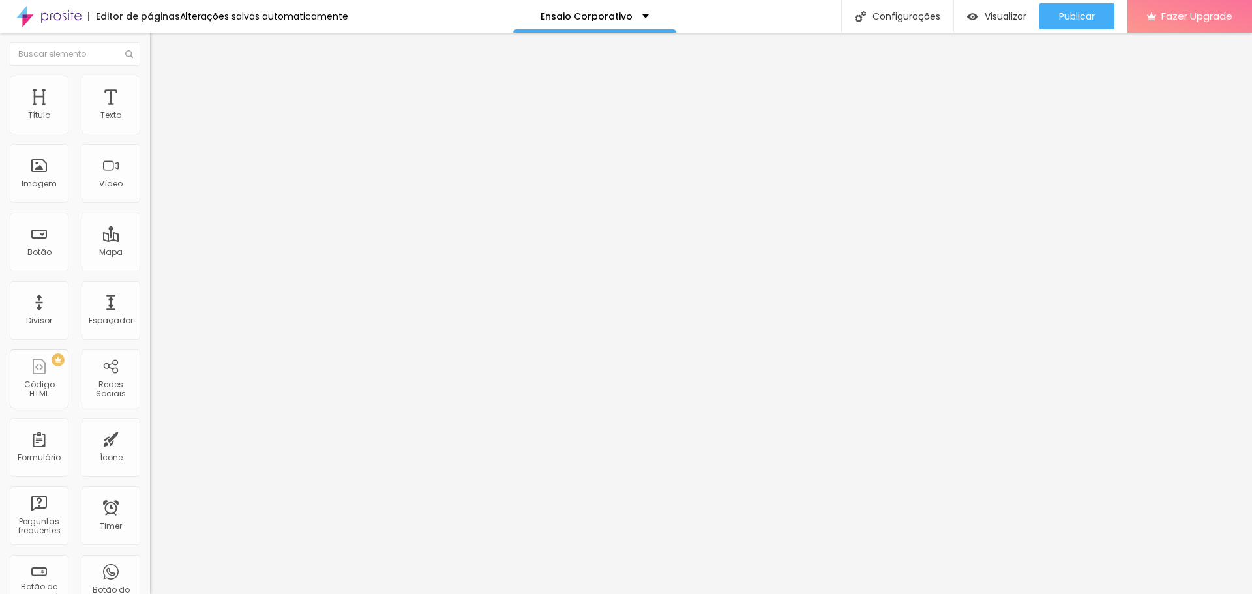
click at [150, 187] on div at bounding box center [225, 171] width 150 height 31
click at [150, 165] on img at bounding box center [154, 160] width 9 height 9
click at [150, 175] on img at bounding box center [154, 170] width 9 height 9
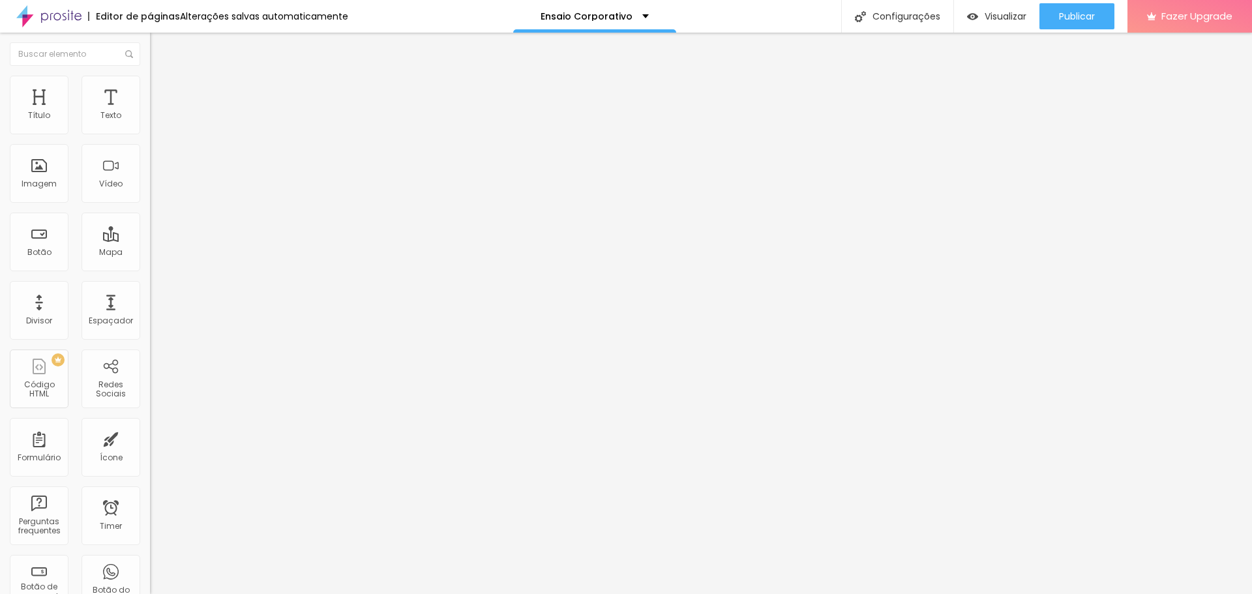
click at [150, 77] on img at bounding box center [156, 82] width 12 height 12
drag, startPoint x: 105, startPoint y: 126, endPoint x: 94, endPoint y: 128, distance: 11.3
click at [150, 123] on input "70" at bounding box center [178, 117] width 56 height 14
type input "6"
type input "10"
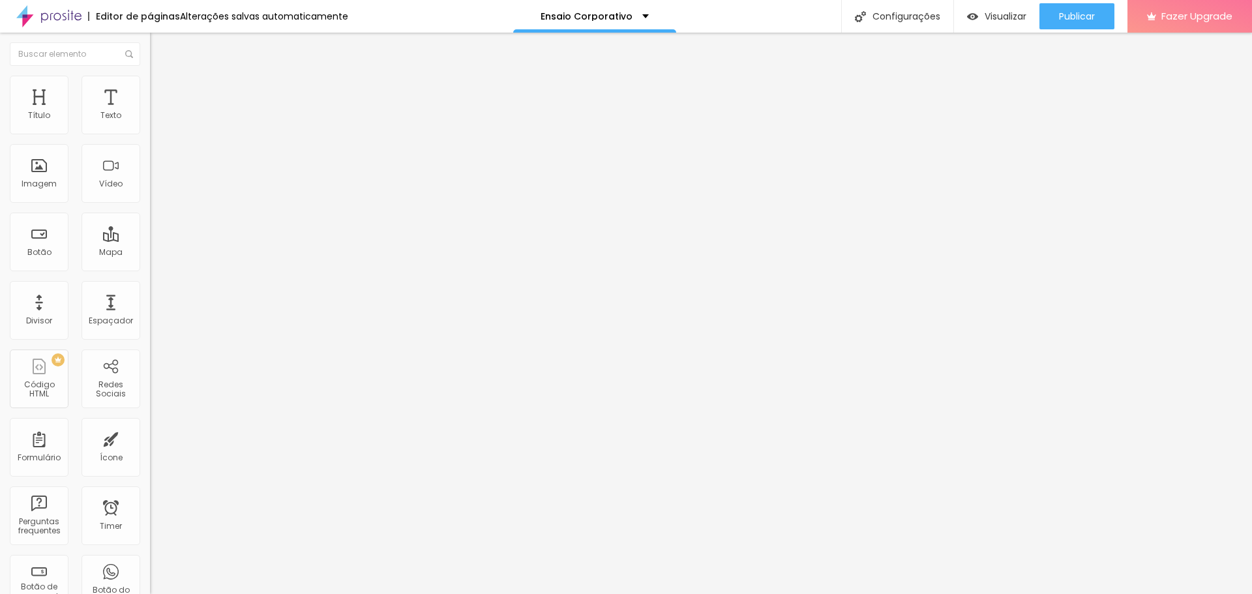
type input "60"
click at [150, 85] on li "Estilo" at bounding box center [225, 82] width 150 height 13
click at [150, 123] on input "80" at bounding box center [178, 117] width 56 height 14
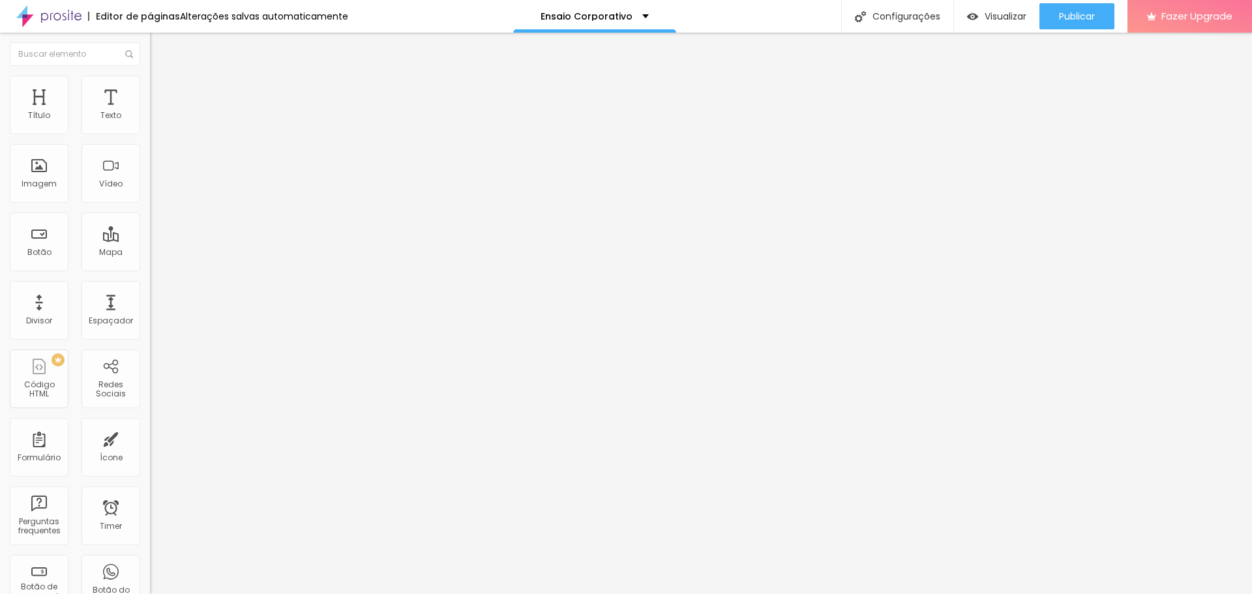
drag, startPoint x: 100, startPoint y: 126, endPoint x: 93, endPoint y: 126, distance: 7.2
click at [150, 123] on input "80" at bounding box center [178, 117] width 56 height 14
type input "60"
drag, startPoint x: 100, startPoint y: 127, endPoint x: 108, endPoint y: 126, distance: 8.6
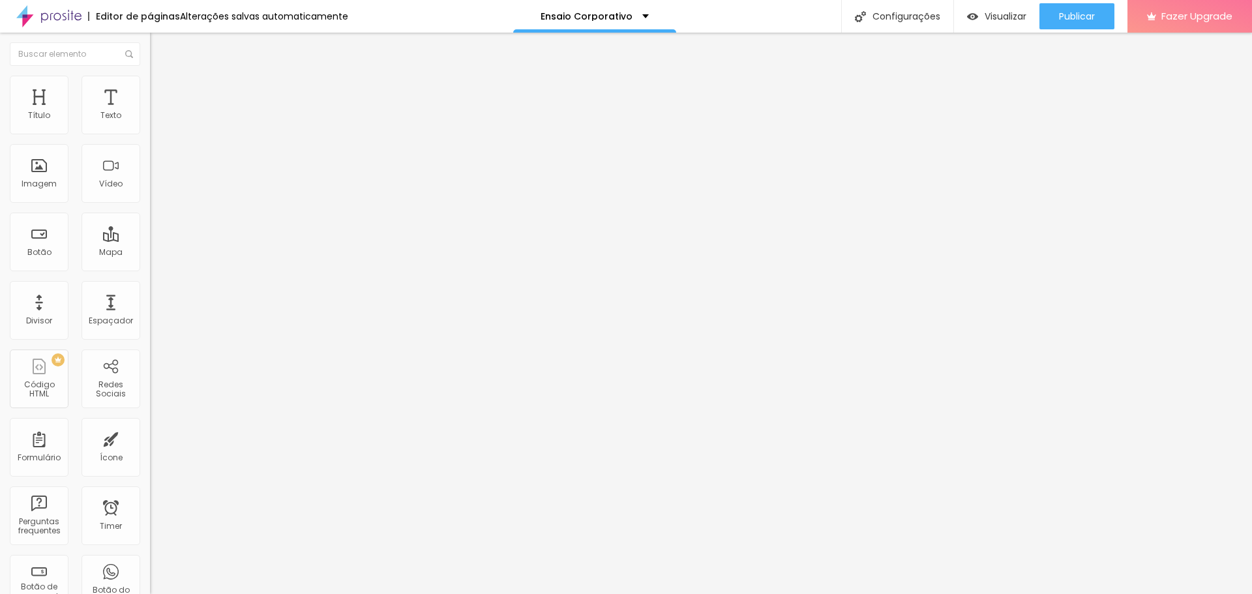
click at [150, 123] on div "60 px %" at bounding box center [225, 117] width 150 height 14
type input "65"
click at [150, 76] on li "Estilo" at bounding box center [225, 82] width 150 height 13
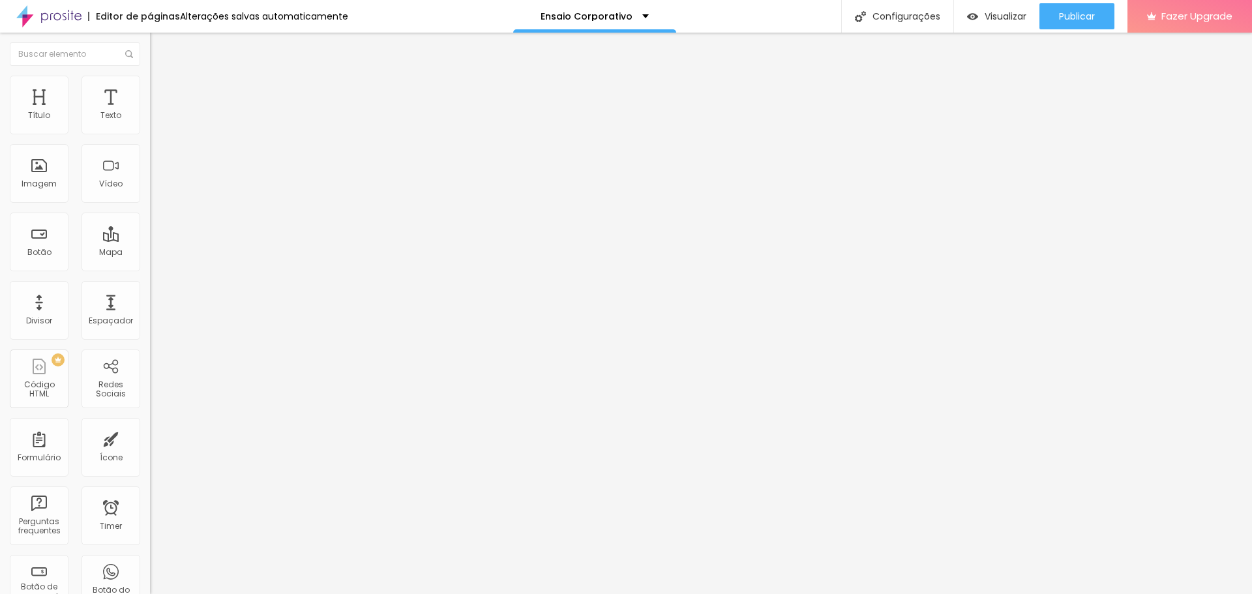
drag, startPoint x: 98, startPoint y: 128, endPoint x: 89, endPoint y: 128, distance: 9.1
click at [150, 123] on input "100" at bounding box center [178, 117] width 56 height 14
type input "60"
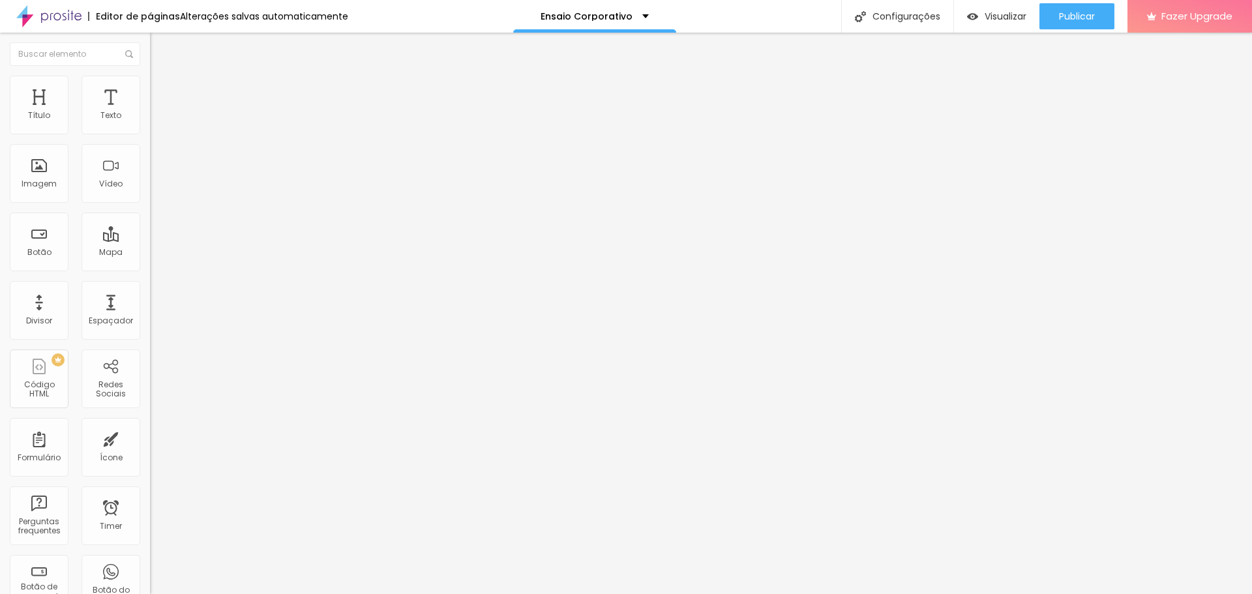
click at [150, 112] on span "Trocar imagem" at bounding box center [185, 106] width 71 height 11
click at [150, 78] on li "Avançado" at bounding box center [225, 82] width 150 height 13
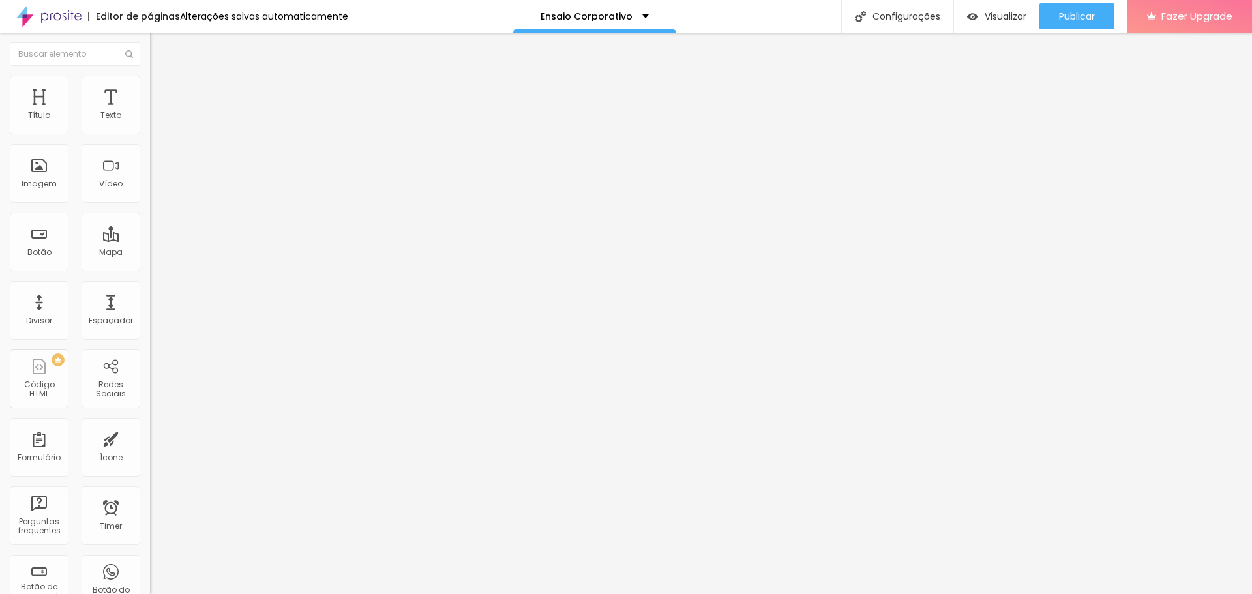
click at [150, 74] on img at bounding box center [156, 69] width 12 height 12
click at [150, 125] on button "button" at bounding box center [159, 118] width 18 height 14
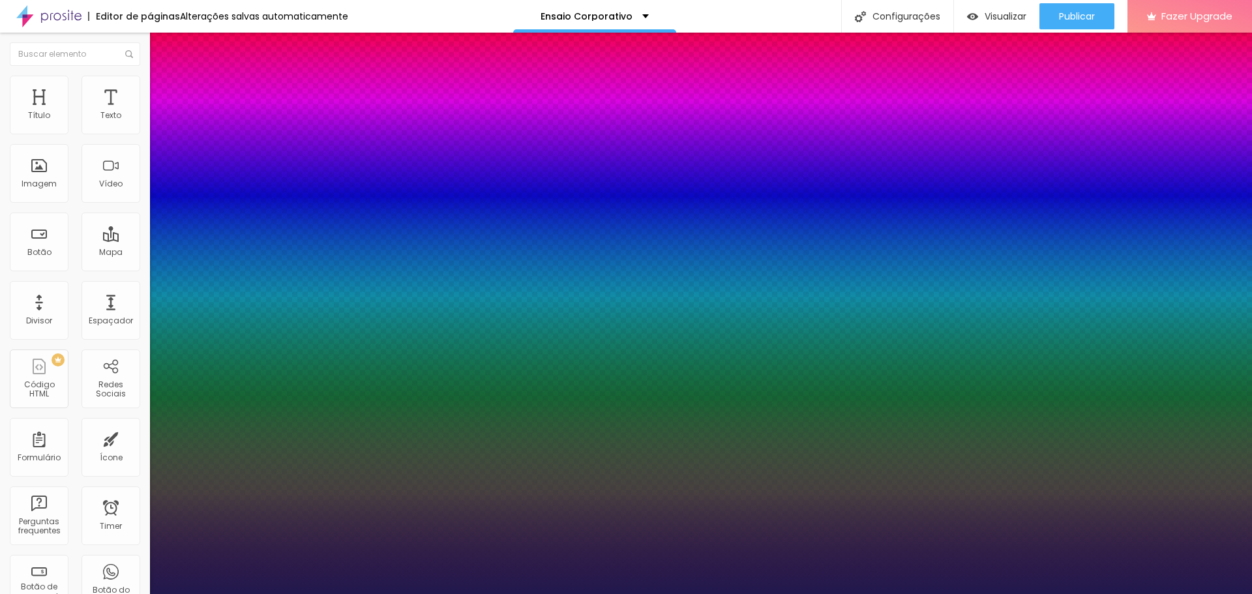
type input "1"
click at [742, 593] on div at bounding box center [626, 594] width 1252 height 0
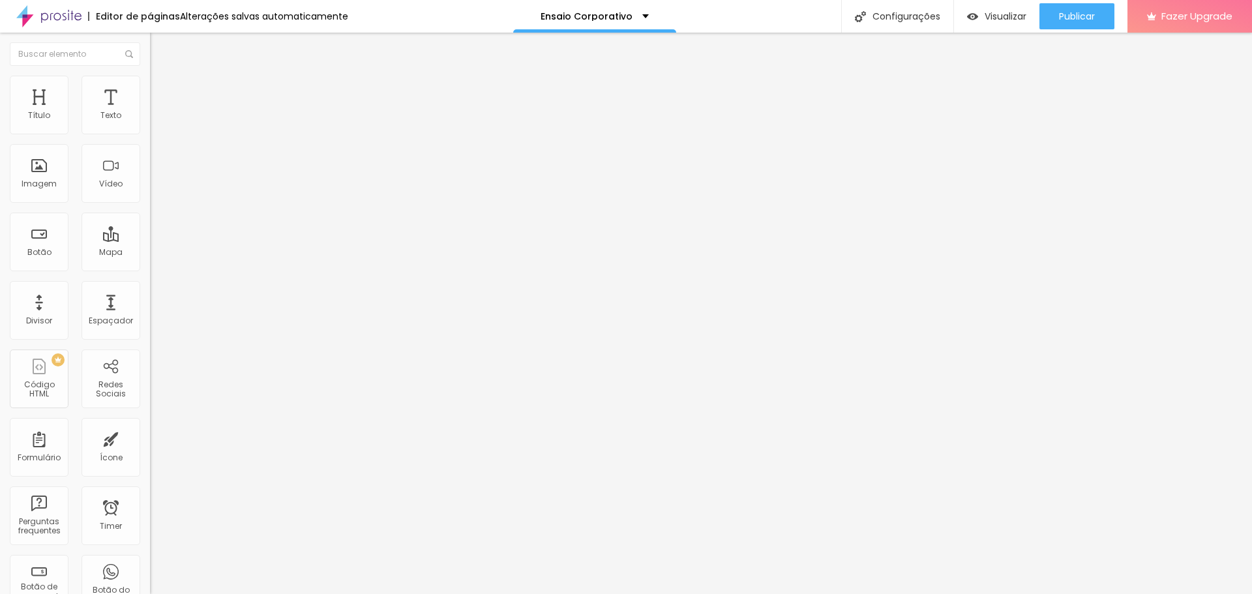
click at [155, 121] on icon "button" at bounding box center [159, 117] width 8 height 8
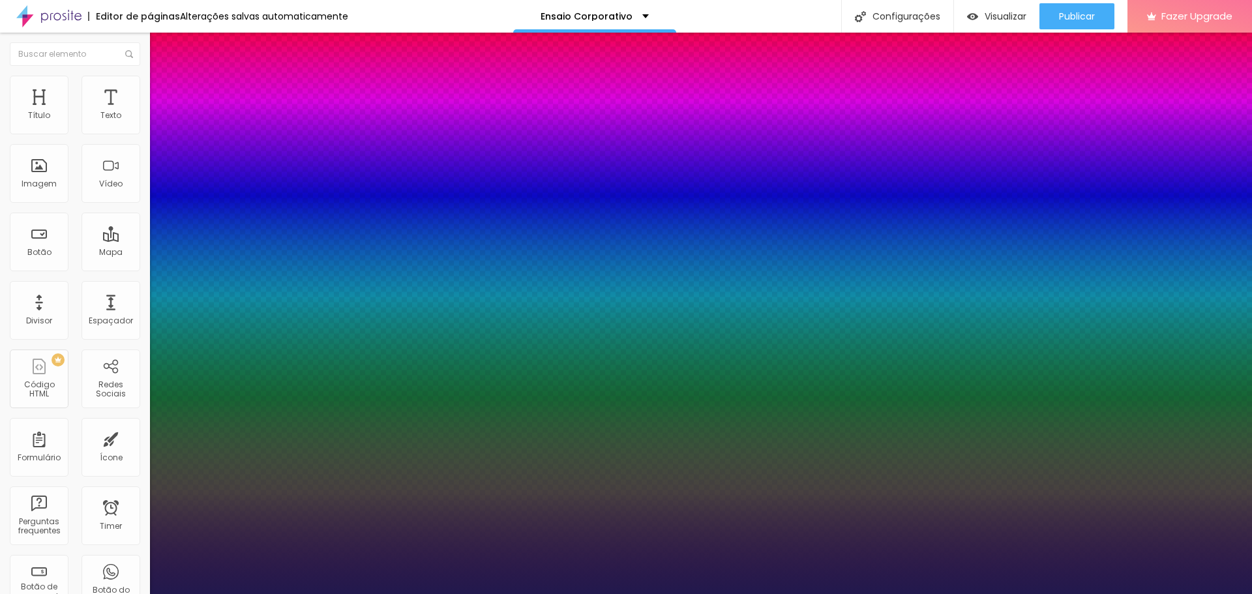
type input "1"
click at [673, 593] on div at bounding box center [626, 594] width 1252 height 0
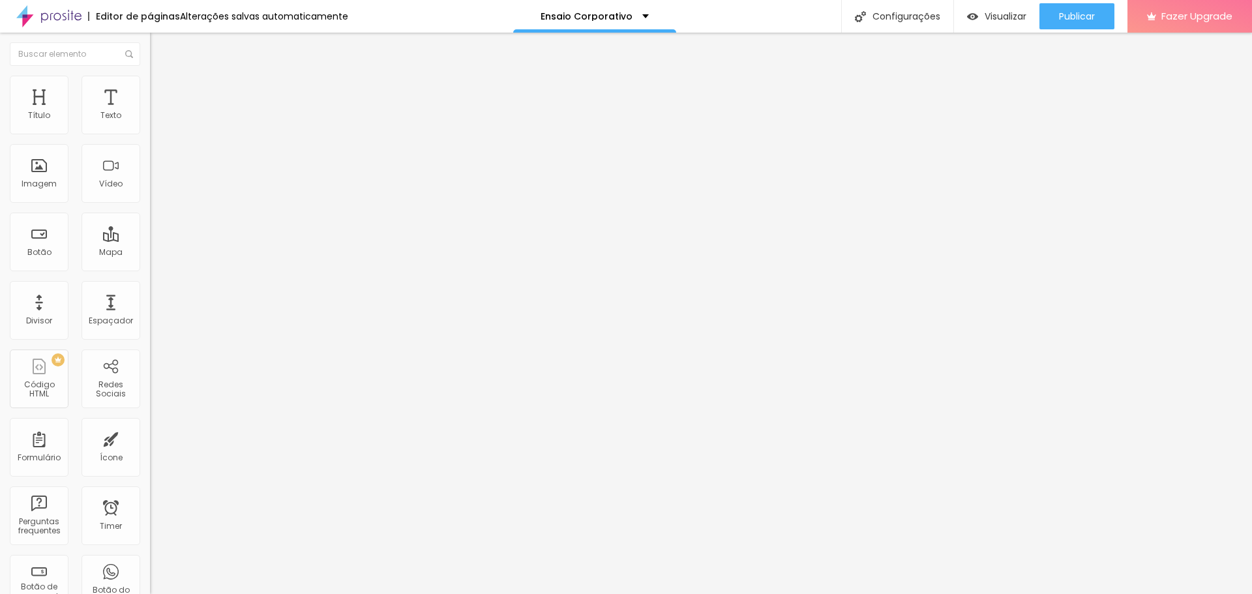
click at [156, 120] on icon "button" at bounding box center [158, 117] width 5 height 5
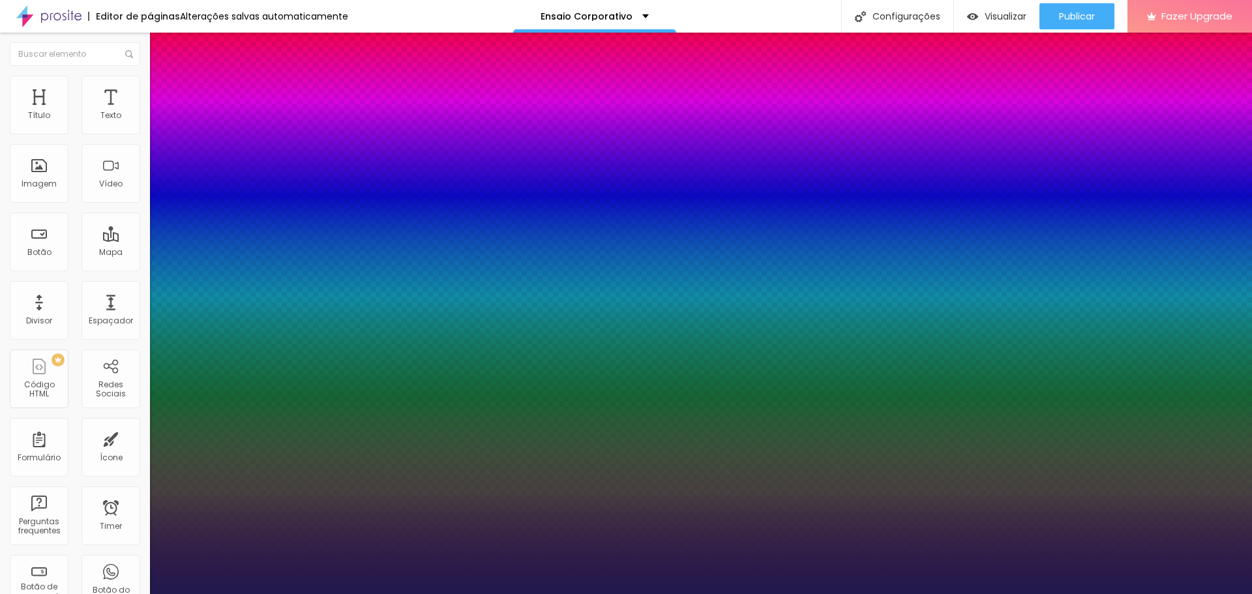
type input "1"
type input "1.6"
type input "1"
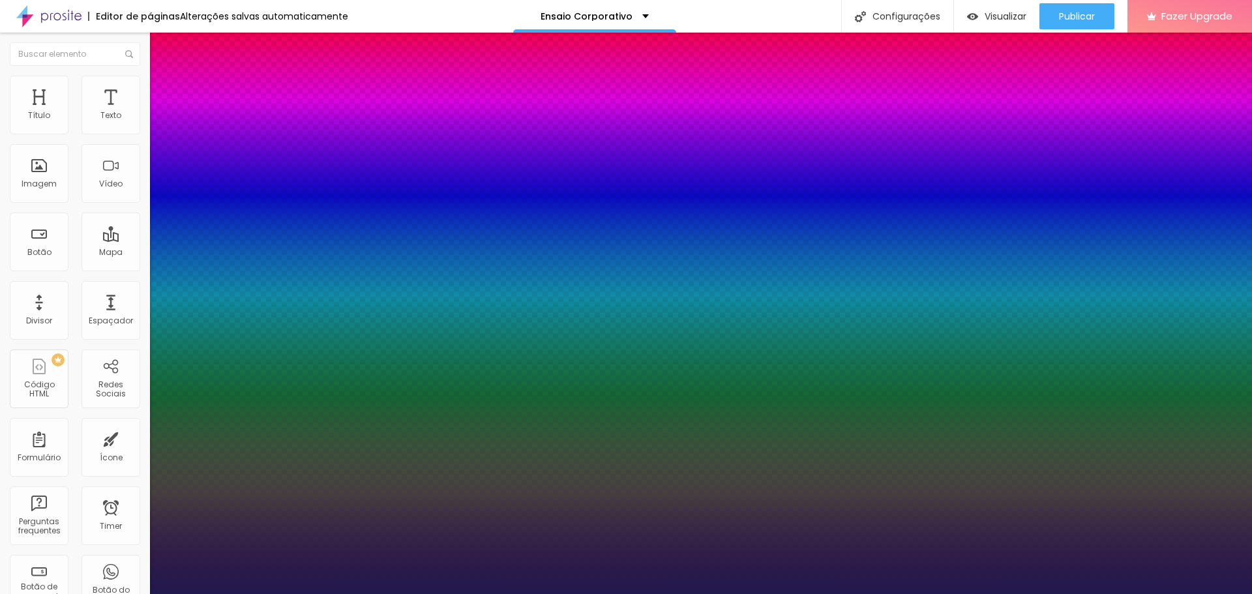
type input "1.6"
click at [1169, 593] on div at bounding box center [626, 594] width 1252 height 0
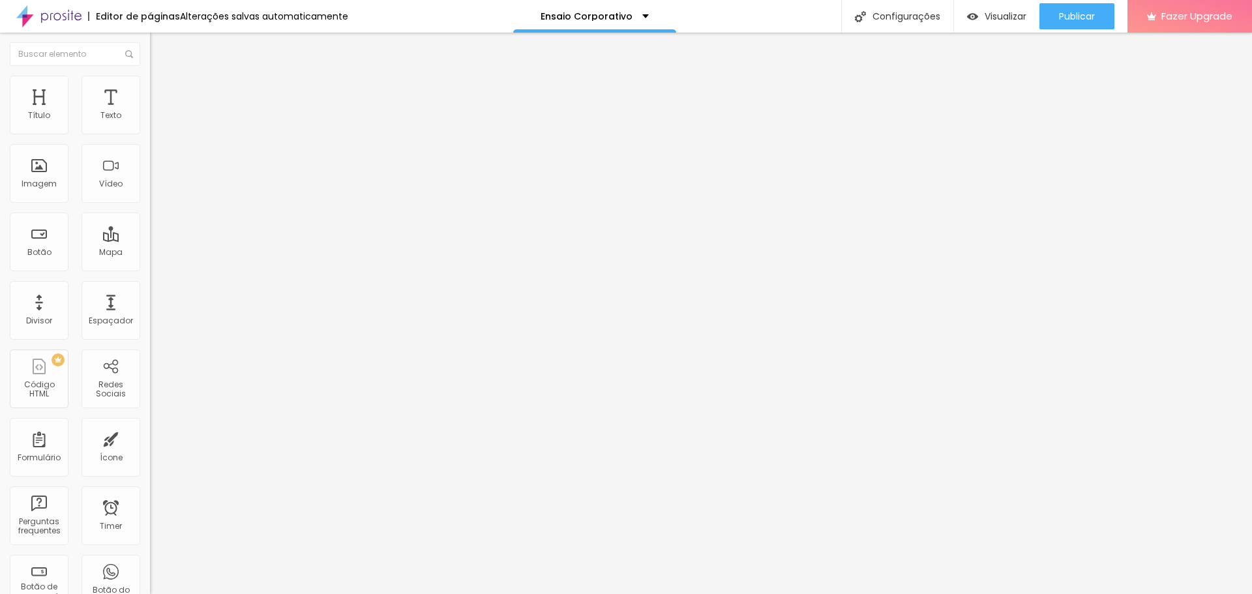
click at [150, 112] on span "Trocar imagem" at bounding box center [185, 106] width 71 height 11
click at [1079, 19] on span "Publicar" at bounding box center [1077, 16] width 36 height 10
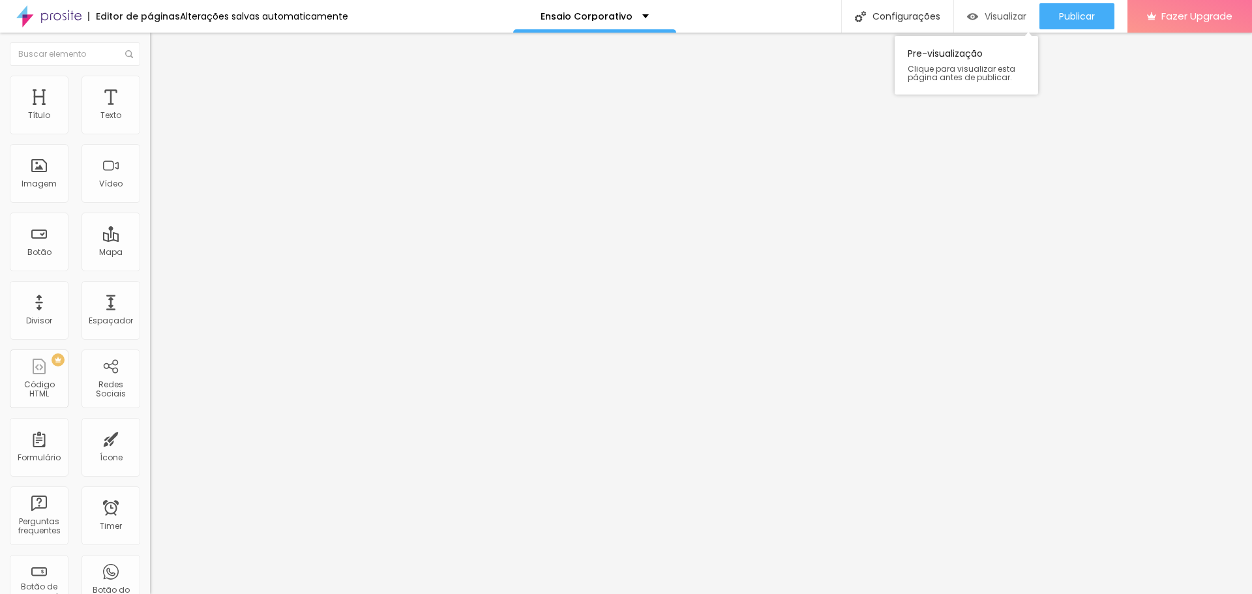
click at [991, 16] on span "Visualizar" at bounding box center [1005, 16] width 42 height 10
click at [150, 129] on img at bounding box center [154, 124] width 9 height 9
click at [150, 78] on img at bounding box center [156, 82] width 12 height 12
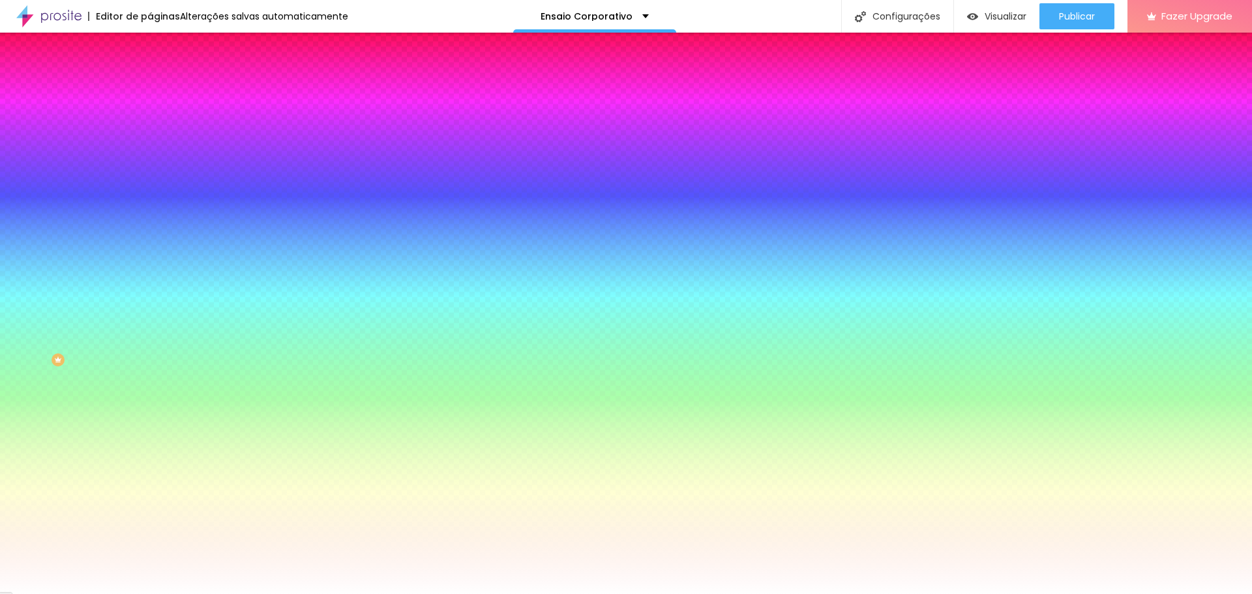
click at [150, 89] on img at bounding box center [156, 95] width 12 height 12
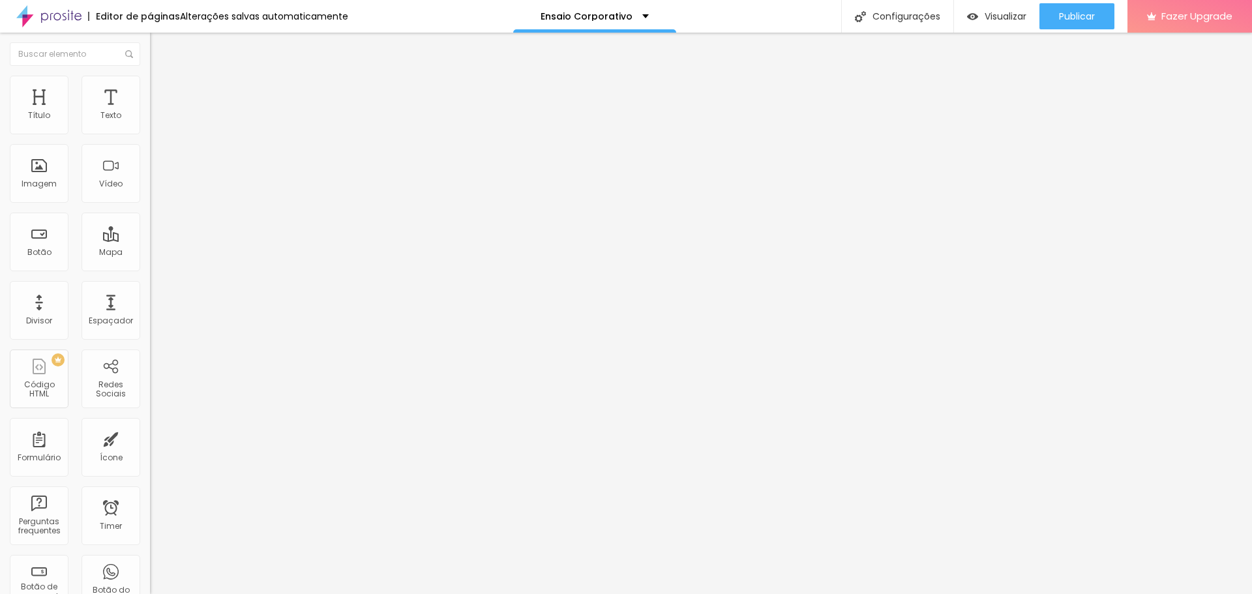
type input "15"
type input "10"
type input "5"
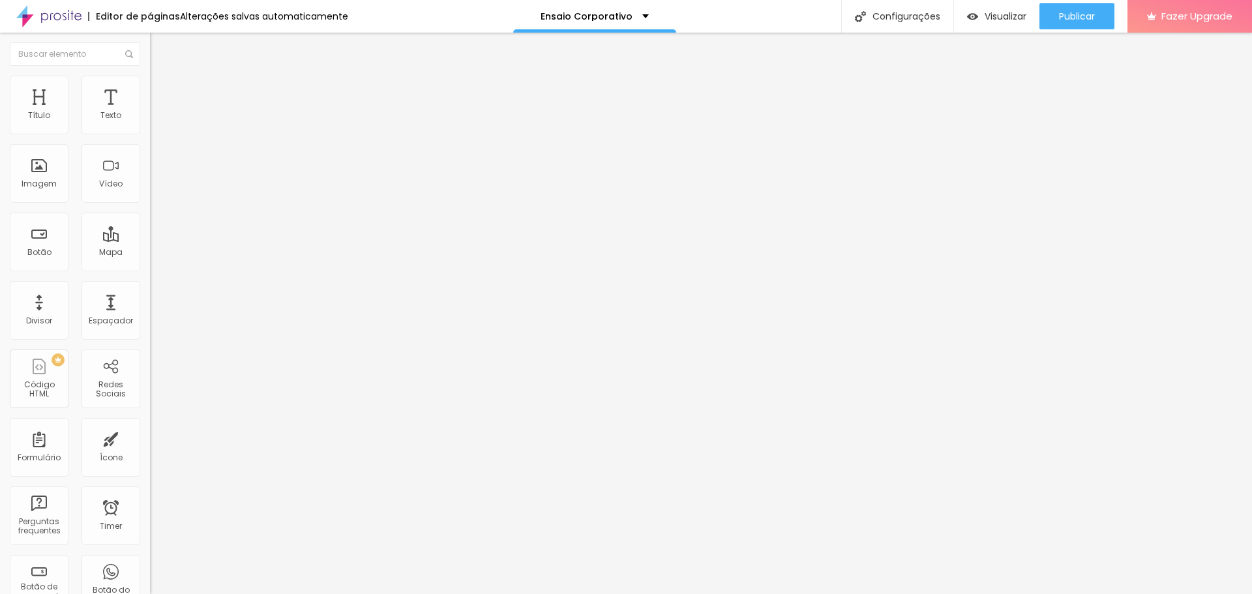
type input "5"
type input "0"
drag, startPoint x: 51, startPoint y: 127, endPoint x: 20, endPoint y: 130, distance: 32.1
type input "0"
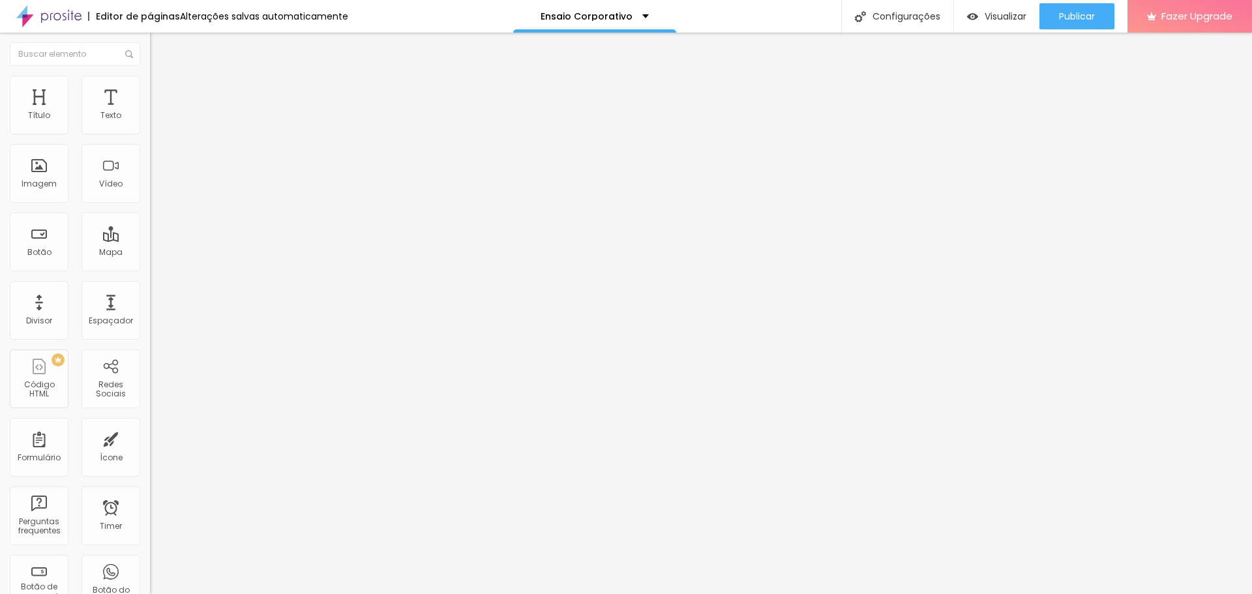
click at [150, 253] on input "range" at bounding box center [192, 258] width 84 height 10
click at [150, 89] on li "Avançado" at bounding box center [225, 95] width 150 height 13
type input "15"
type input "10"
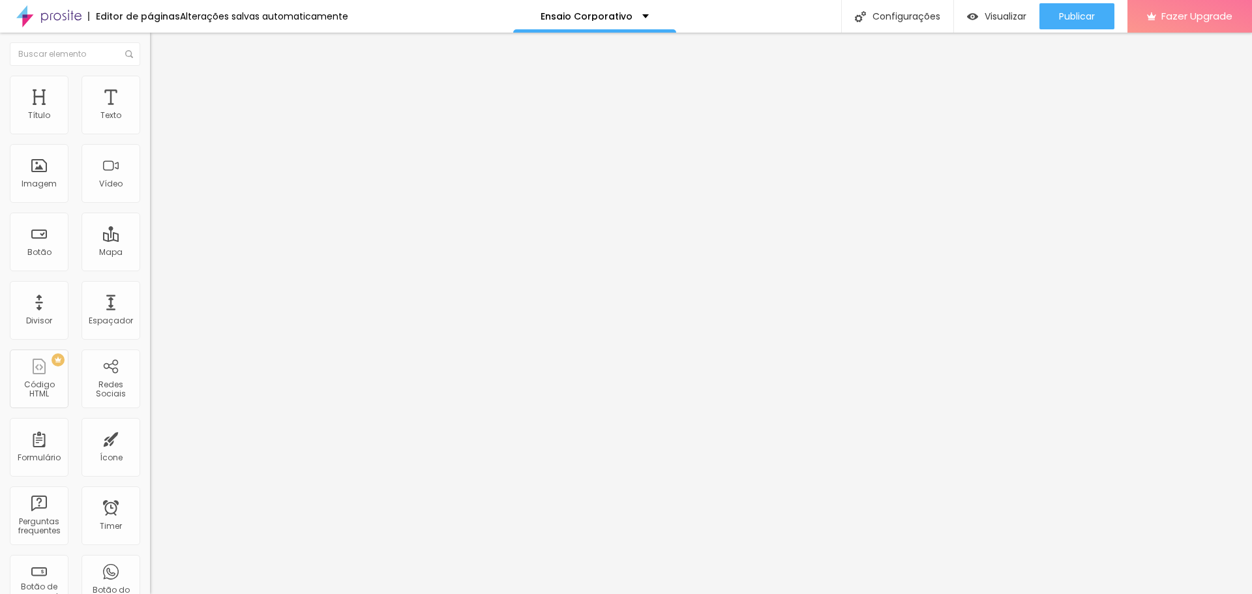
type input "10"
type input "0"
drag, startPoint x: 54, startPoint y: 126, endPoint x: 0, endPoint y: 125, distance: 54.1
type input "0"
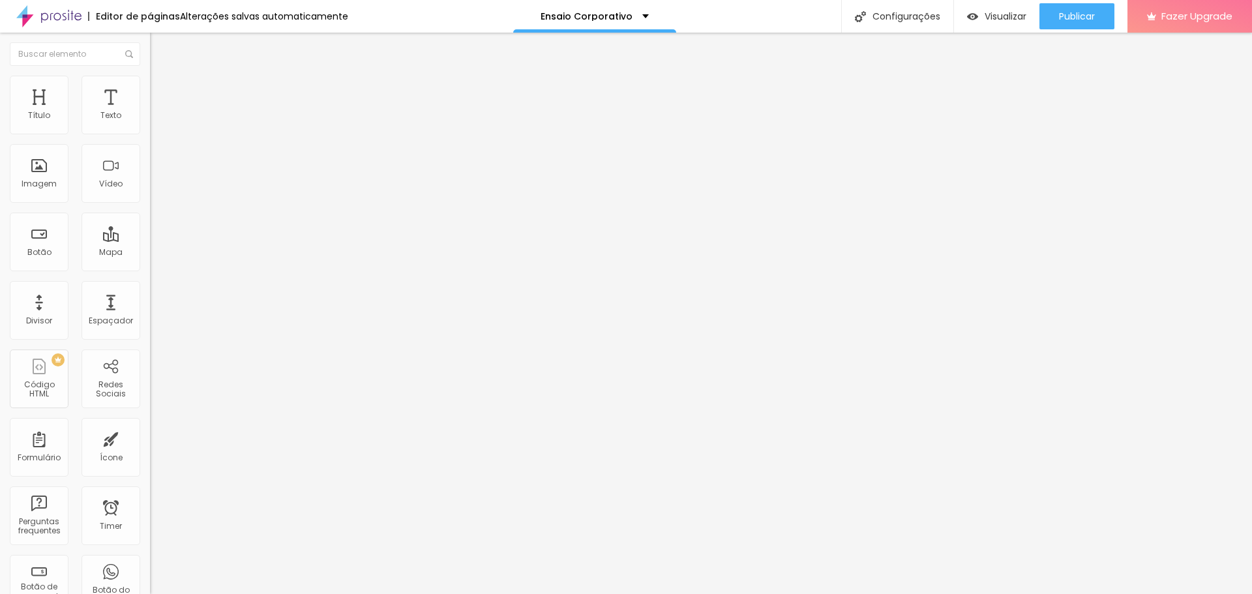
click at [150, 253] on input "range" at bounding box center [192, 258] width 84 height 10
click at [150, 129] on img at bounding box center [154, 124] width 9 height 9
click at [150, 89] on img at bounding box center [156, 95] width 12 height 12
type input "15"
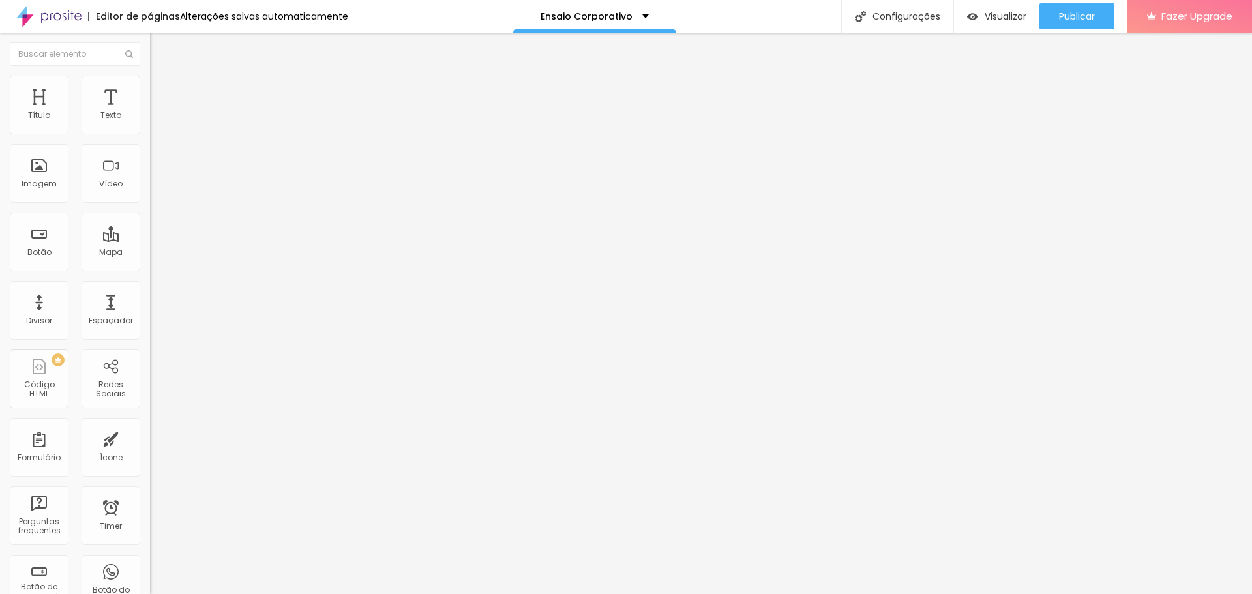
type input "10"
type input "5"
type input "0"
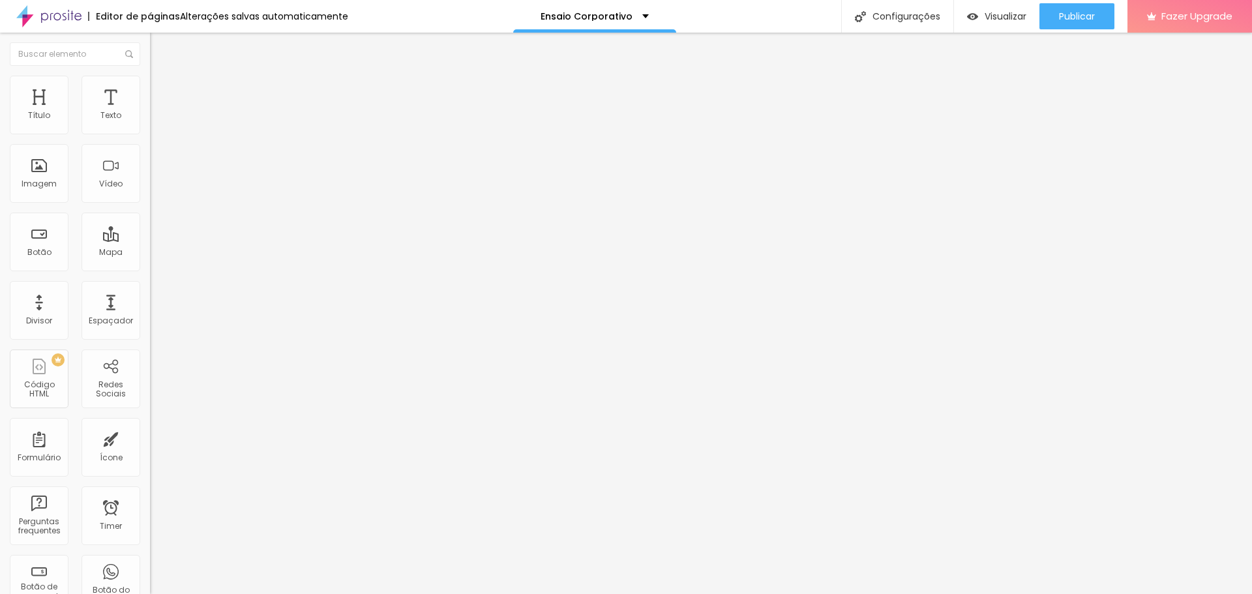
type input "0"
drag, startPoint x: 51, startPoint y: 126, endPoint x: 0, endPoint y: 128, distance: 51.5
type input "0"
click at [150, 253] on input "range" at bounding box center [192, 258] width 84 height 10
click at [162, 87] on span "Estilo" at bounding box center [172, 84] width 20 height 11
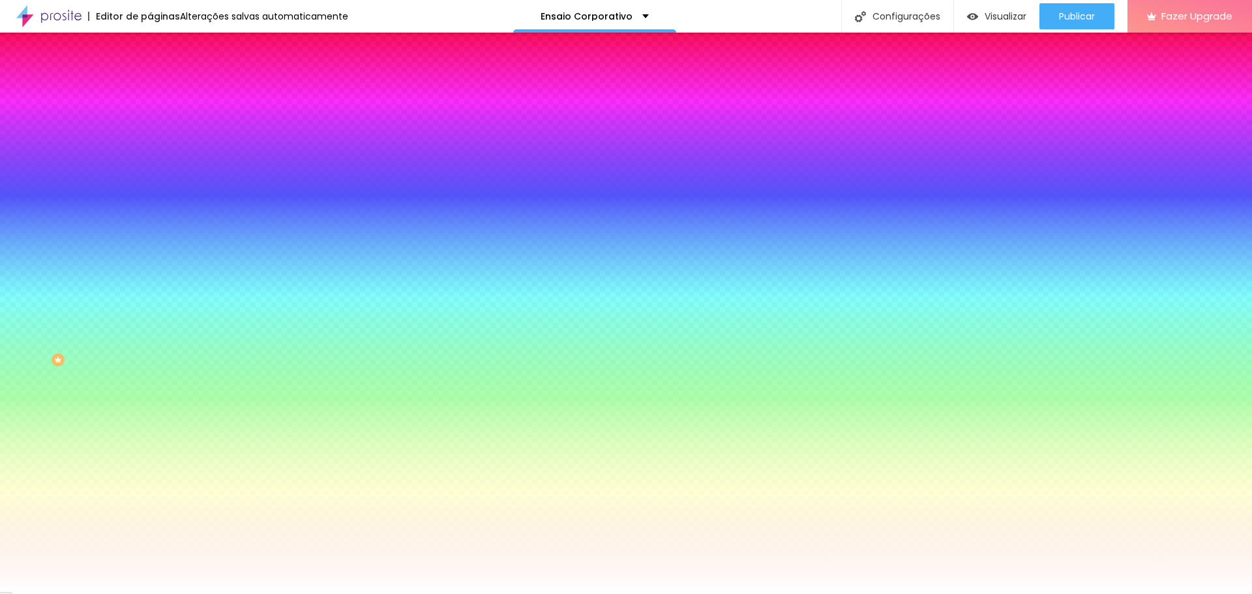
click at [150, 74] on img at bounding box center [156, 69] width 12 height 12
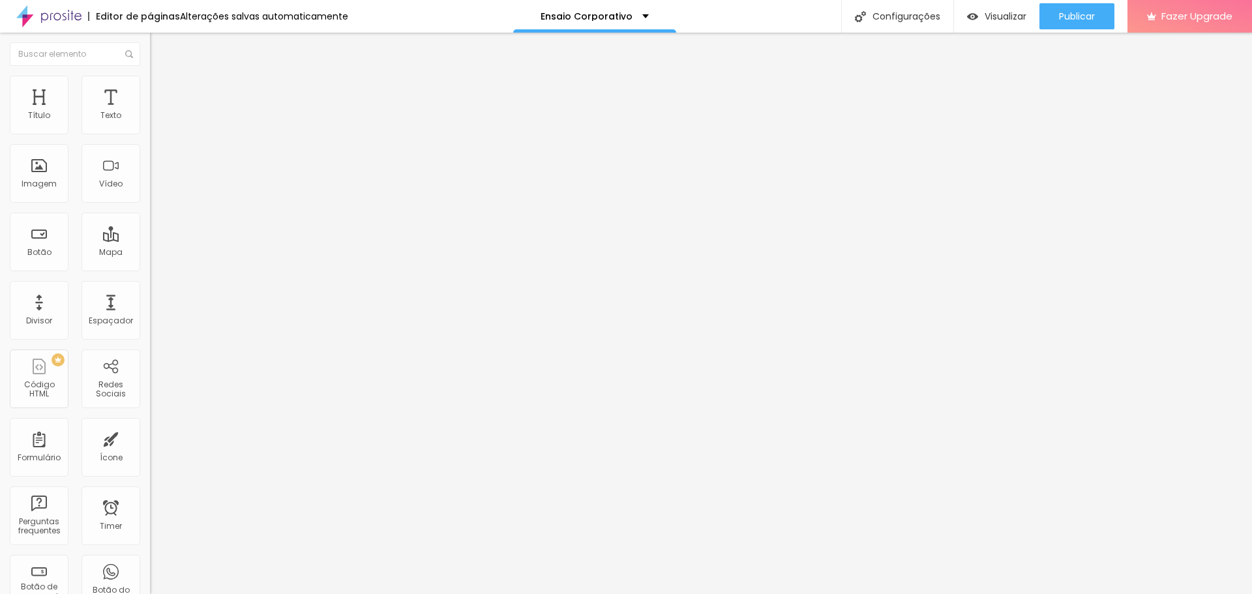
click at [150, 89] on li "Avançado" at bounding box center [225, 95] width 150 height 13
click at [150, 129] on img at bounding box center [154, 124] width 9 height 9
click at [150, 119] on span "Completo" at bounding box center [170, 113] width 40 height 11
click at [150, 126] on span "Encaixotado" at bounding box center [175, 120] width 51 height 11
click at [150, 139] on span "Completo" at bounding box center [170, 133] width 40 height 11
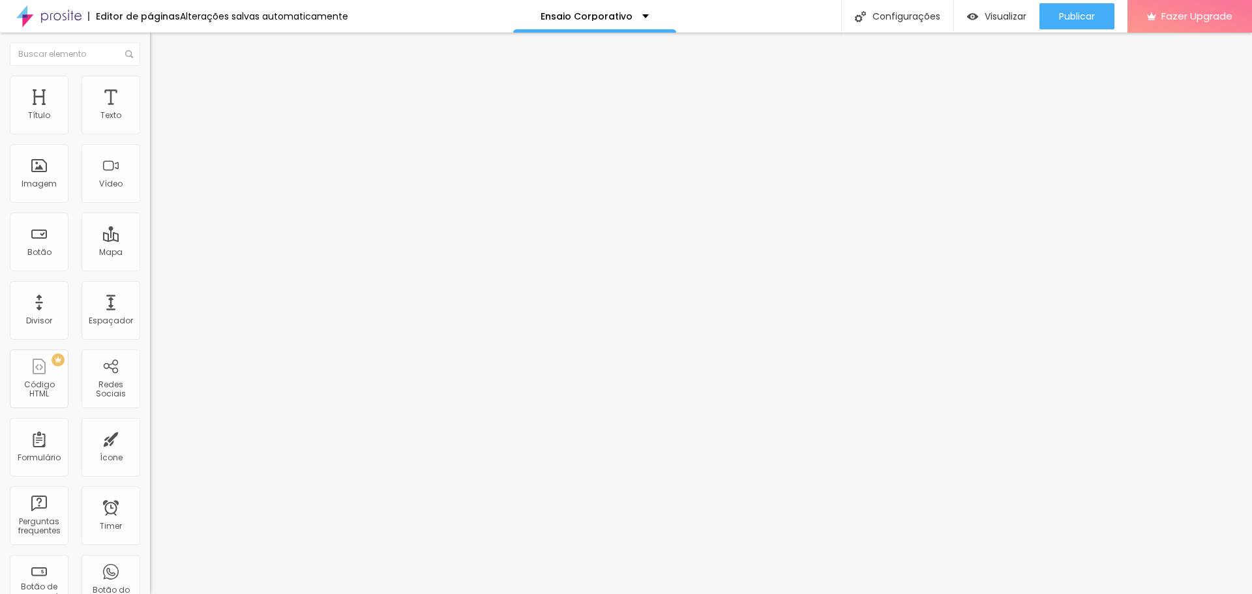
click at [150, 126] on span "Encaixotado" at bounding box center [175, 120] width 51 height 11
click at [150, 119] on span "Encaixotado" at bounding box center [175, 113] width 51 height 11
click at [150, 84] on img at bounding box center [156, 82] width 12 height 12
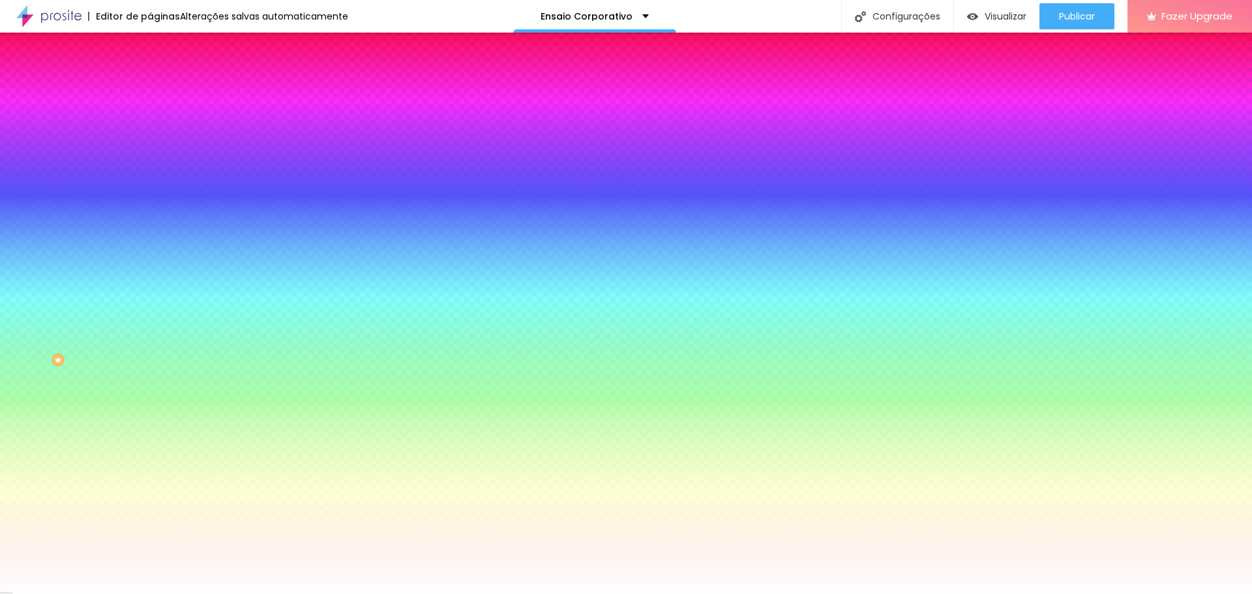
click at [150, 89] on img at bounding box center [156, 95] width 12 height 12
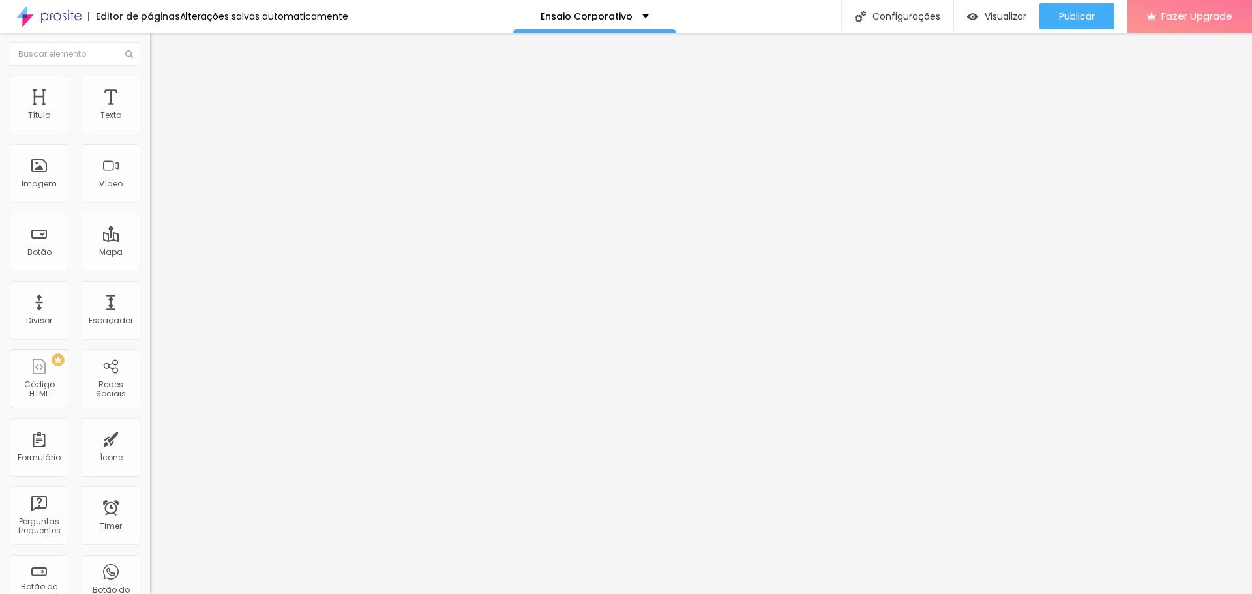
type input "2"
type input "39"
type input "50"
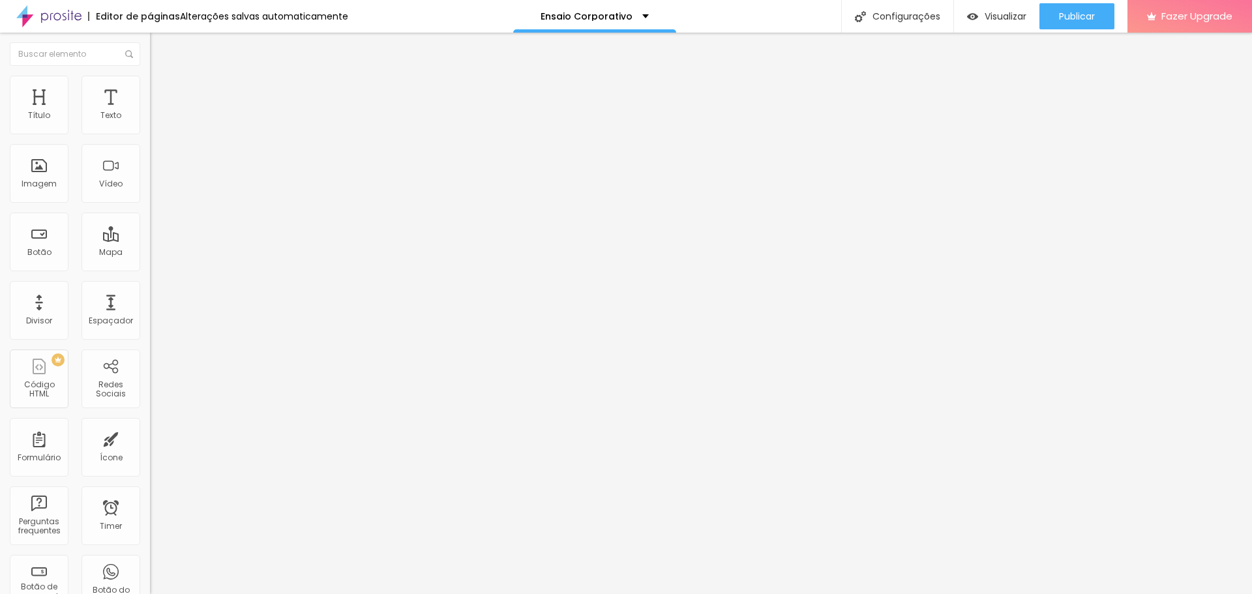
type input "50"
type input "60"
type input "65"
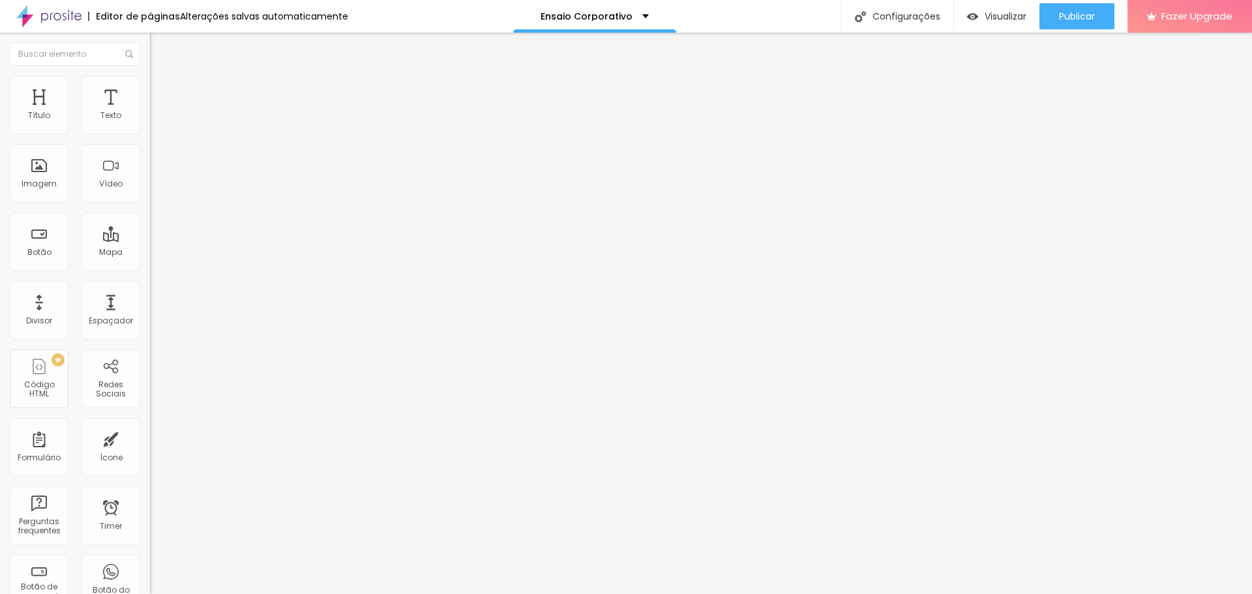
type input "76"
type input "81"
type input "86"
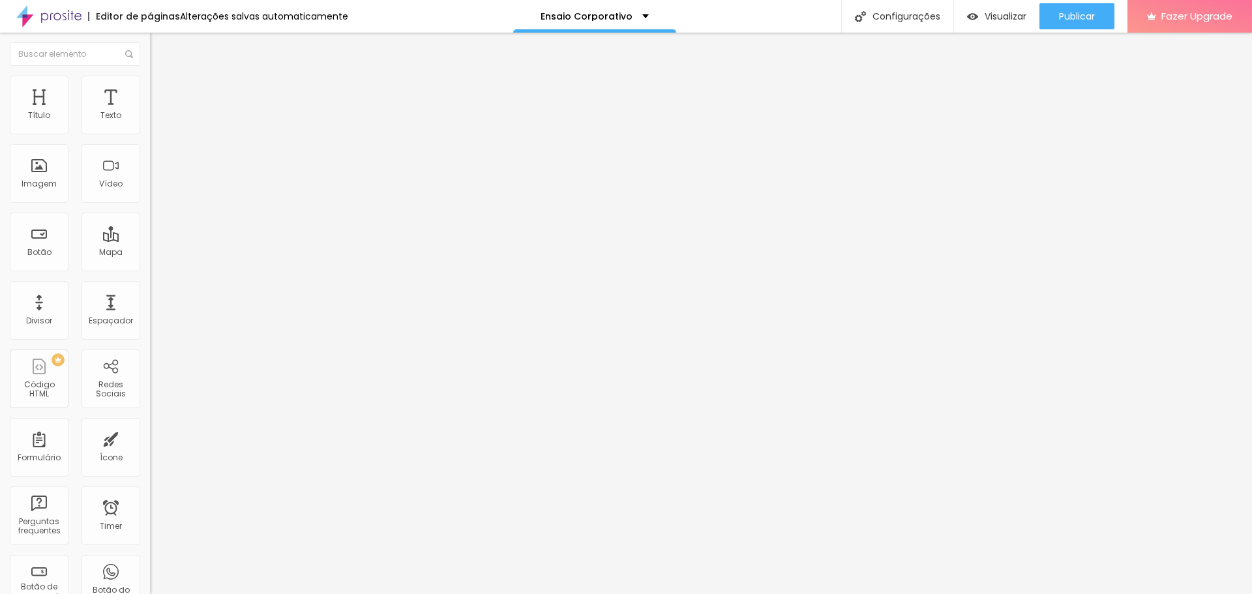
type input "86"
type input "102"
type input "108"
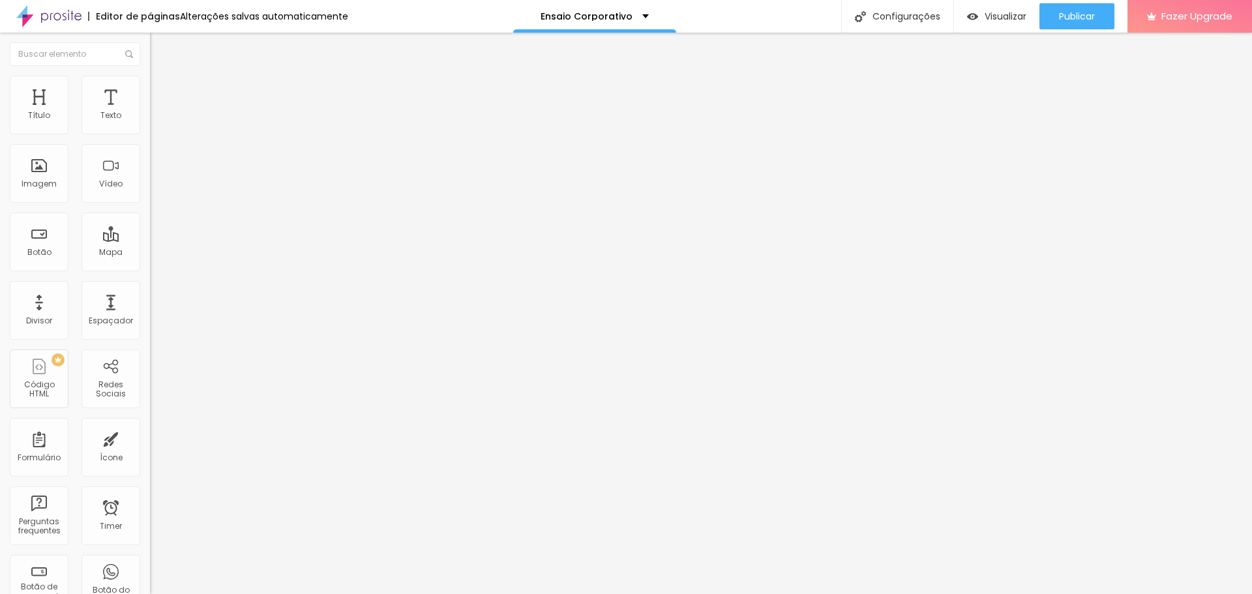
type input "118"
type input "39"
type input "28"
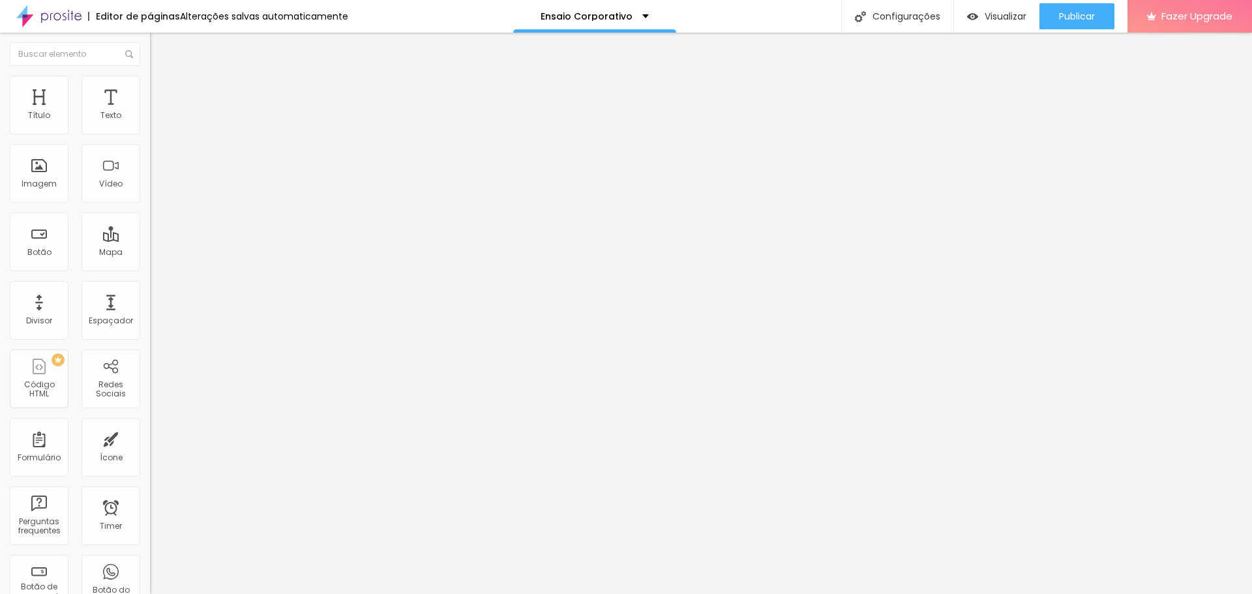
type input "28"
type input "18"
type input "2"
drag, startPoint x: 29, startPoint y: 153, endPoint x: 0, endPoint y: 161, distance: 29.9
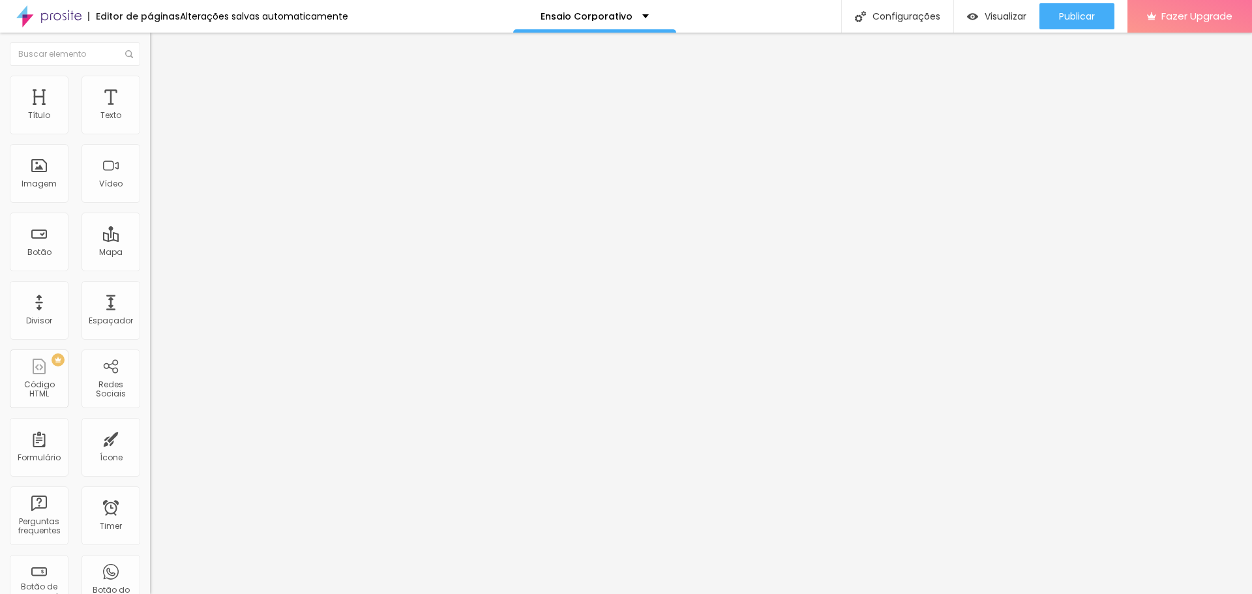
click at [150, 437] on input "range" at bounding box center [192, 442] width 84 height 10
drag, startPoint x: 83, startPoint y: 128, endPoint x: 142, endPoint y: 125, distance: 59.4
click at [150, 253] on input "range" at bounding box center [192, 258] width 84 height 10
click at [150, 265] on input "30" at bounding box center [174, 272] width 49 height 14
drag, startPoint x: 128, startPoint y: 126, endPoint x: 138, endPoint y: 126, distance: 10.4
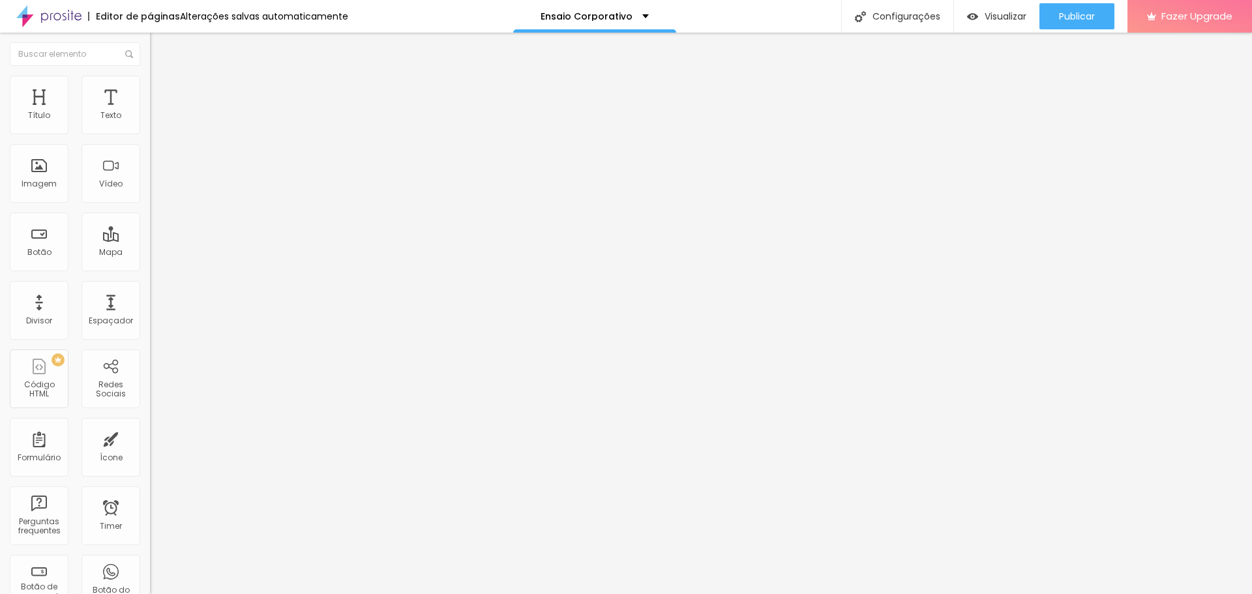
click at [150, 265] on input "30" at bounding box center [174, 272] width 49 height 14
click at [150, 449] on input "0" at bounding box center [178, 456] width 56 height 14
click at [150, 449] on input "20" at bounding box center [178, 456] width 56 height 14
click at [150, 83] on img at bounding box center [156, 82] width 12 height 12
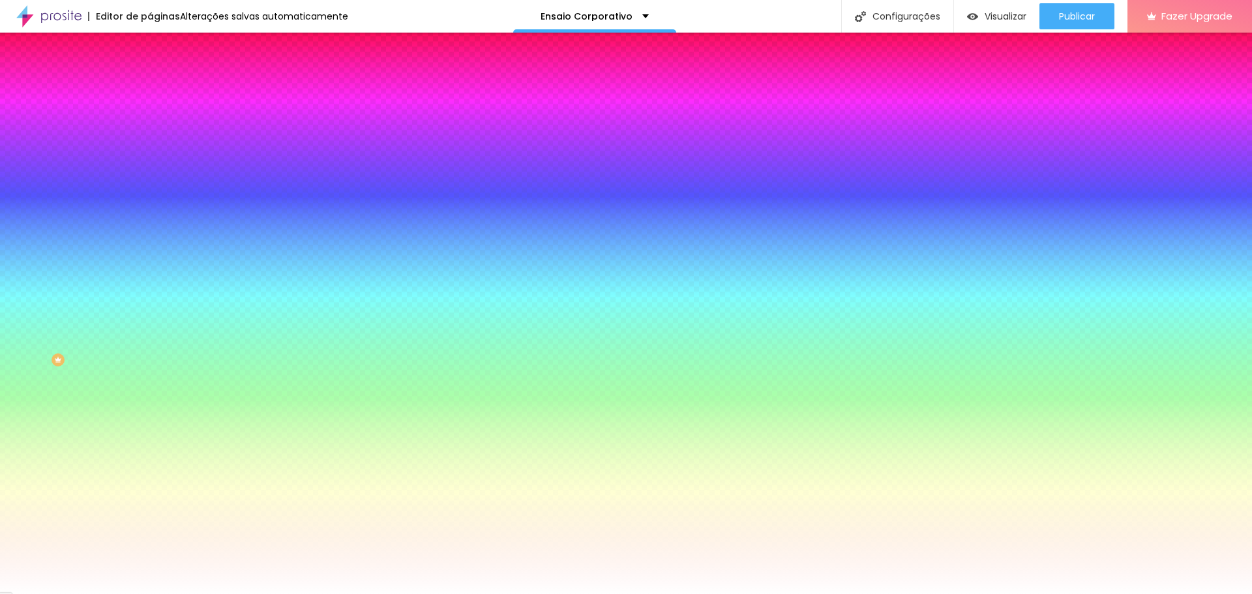
click at [150, 136] on span "Nenhum" at bounding box center [167, 130] width 34 height 11
click at [155, 173] on icon "button" at bounding box center [159, 168] width 9 height 9
click at [155, 217] on icon "button" at bounding box center [159, 212] width 9 height 9
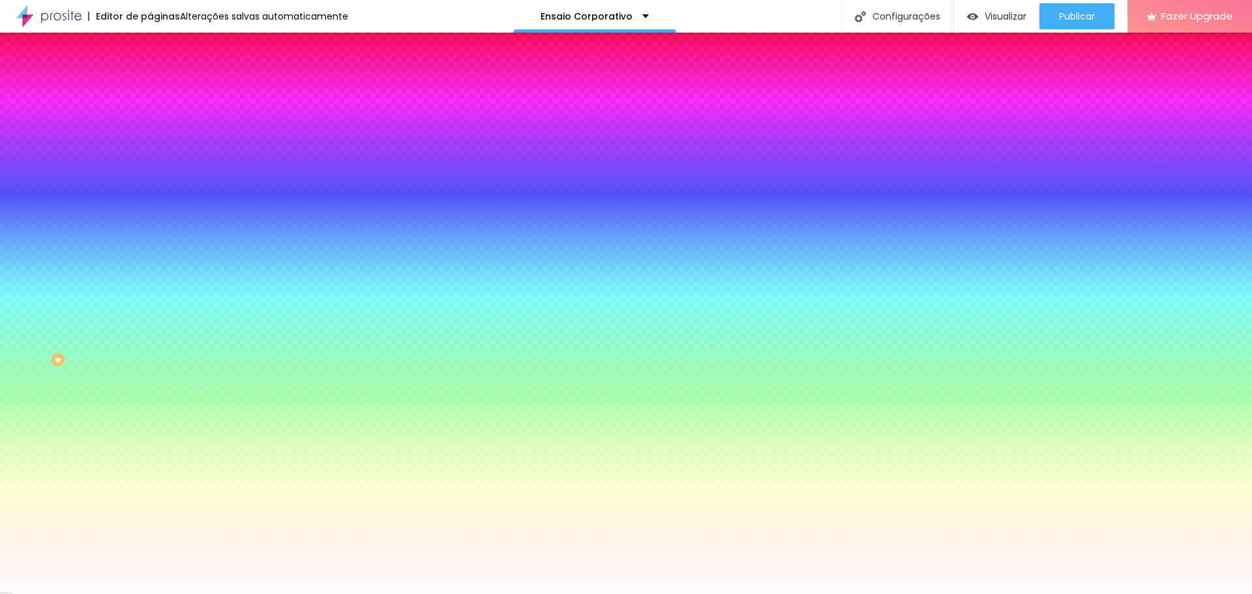
click at [155, 217] on icon "button" at bounding box center [159, 212] width 9 height 9
click at [155, 230] on icon "button" at bounding box center [159, 226] width 8 height 8
drag, startPoint x: 169, startPoint y: 467, endPoint x: 115, endPoint y: 469, distance: 54.1
click at [80, 593] on div at bounding box center [626, 594] width 1252 height 0
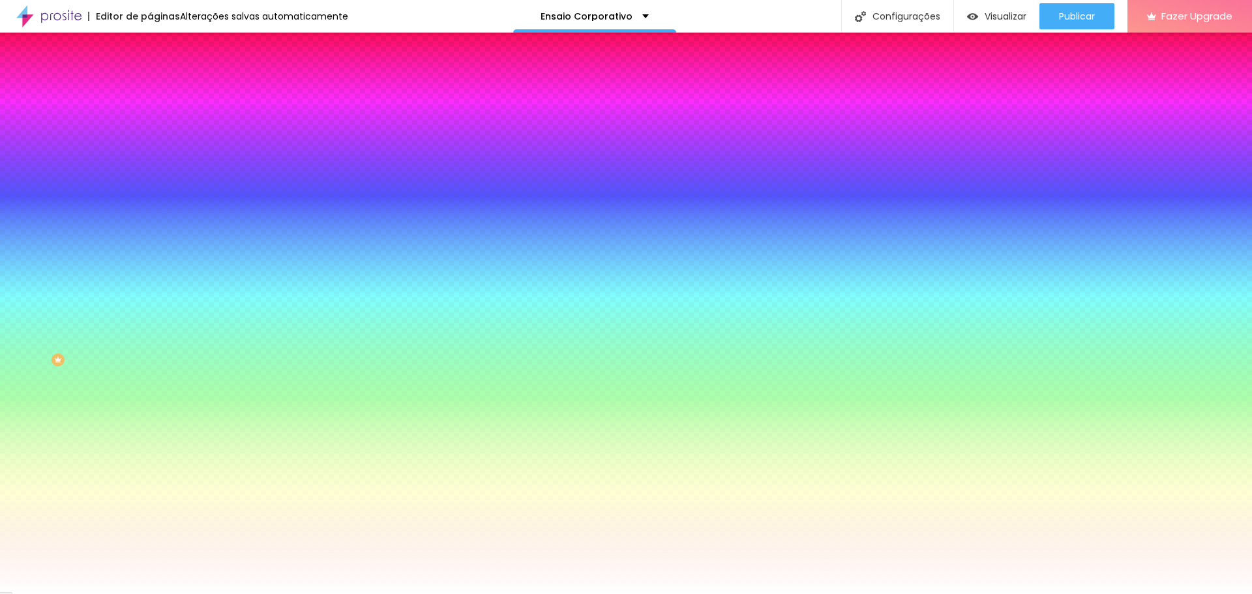
click at [155, 217] on icon "button" at bounding box center [159, 212] width 9 height 9
click at [150, 74] on img at bounding box center [156, 69] width 12 height 12
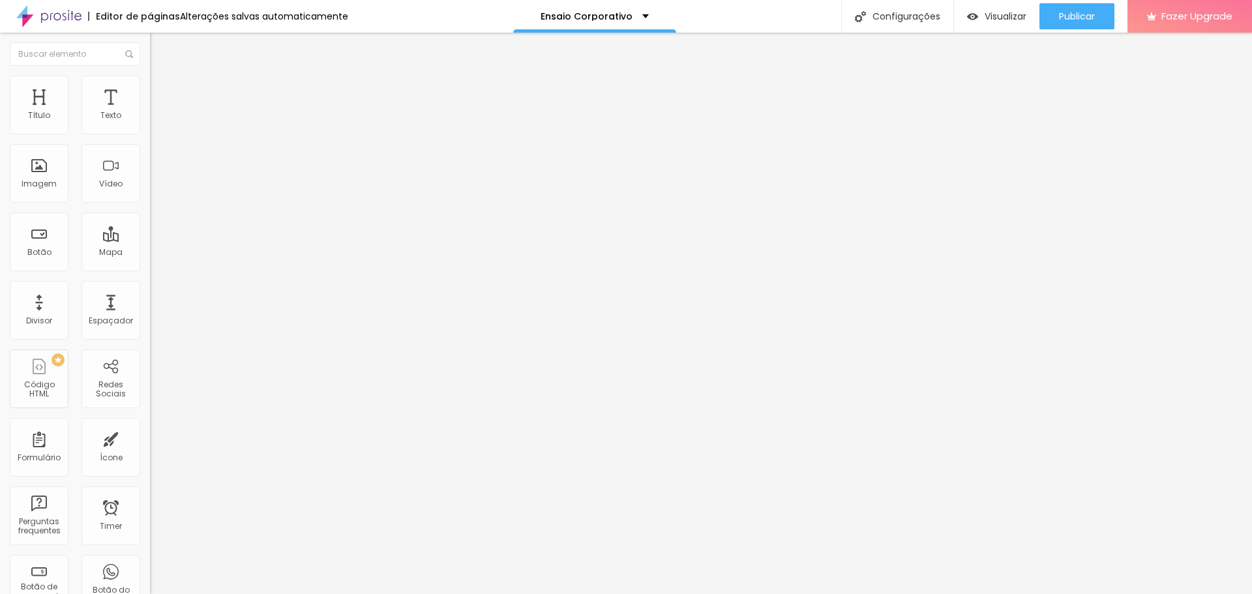
click at [160, 50] on img "button" at bounding box center [165, 47] width 10 height 10
click at [1078, 8] on div "Publicar" at bounding box center [1077, 16] width 36 height 26
click at [150, 85] on li "Avançado" at bounding box center [225, 82] width 150 height 13
click at [150, 74] on img at bounding box center [156, 69] width 12 height 12
click at [161, 110] on span "Titulo 1" at bounding box center [182, 104] width 42 height 11
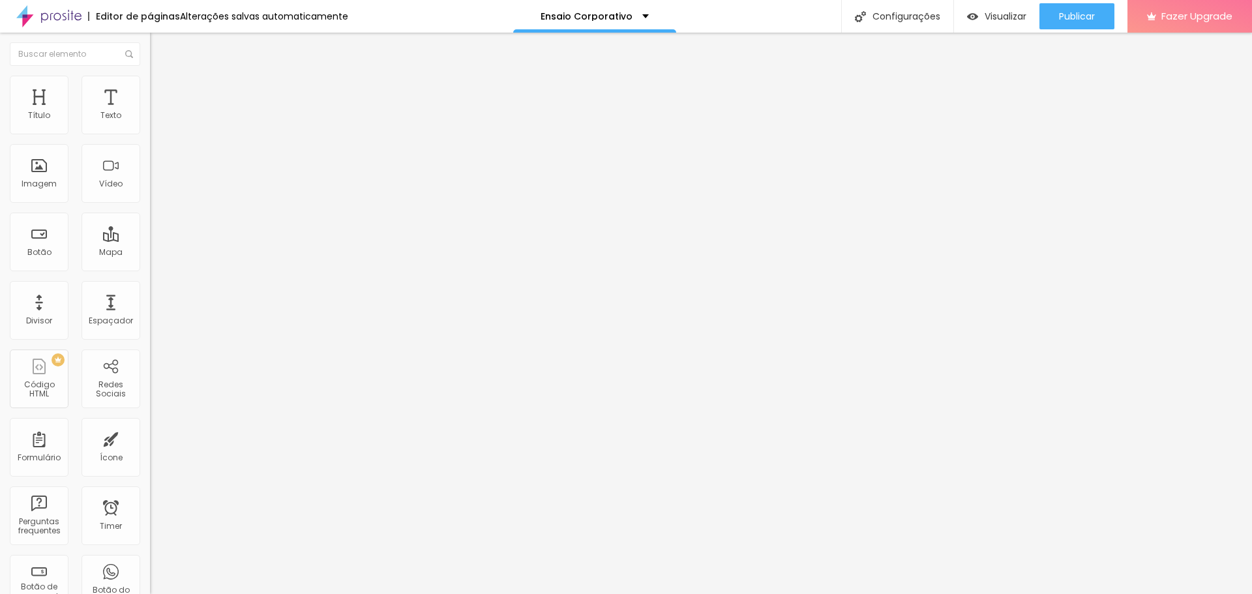
click at [150, 193] on button "button" at bounding box center [159, 186] width 18 height 14
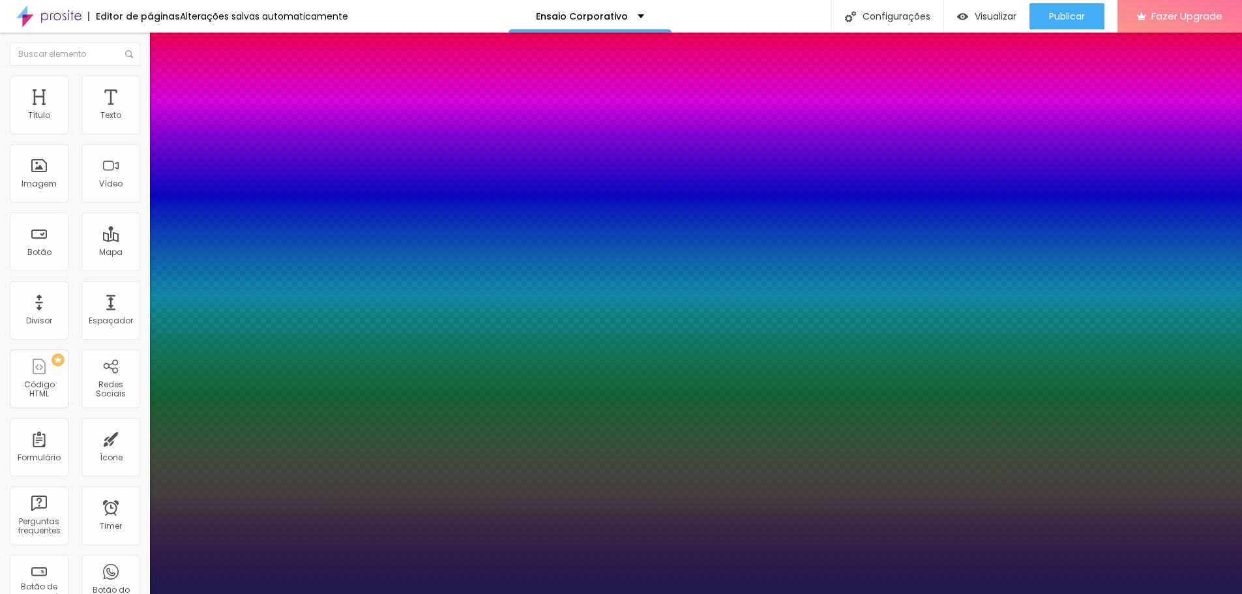
drag, startPoint x: 175, startPoint y: 369, endPoint x: 186, endPoint y: 366, distance: 10.8
drag, startPoint x: 218, startPoint y: 460, endPoint x: 228, endPoint y: 458, distance: 10.0
click at [984, 593] on div at bounding box center [621, 594] width 1242 height 0
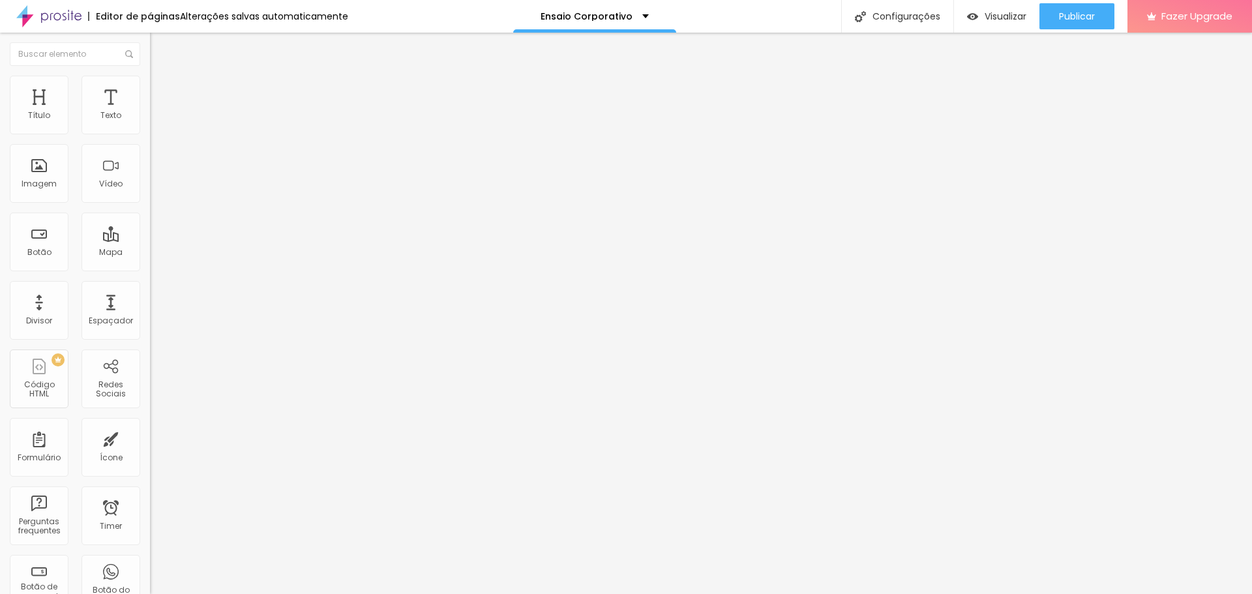
click at [155, 121] on icon "button" at bounding box center [159, 117] width 8 height 8
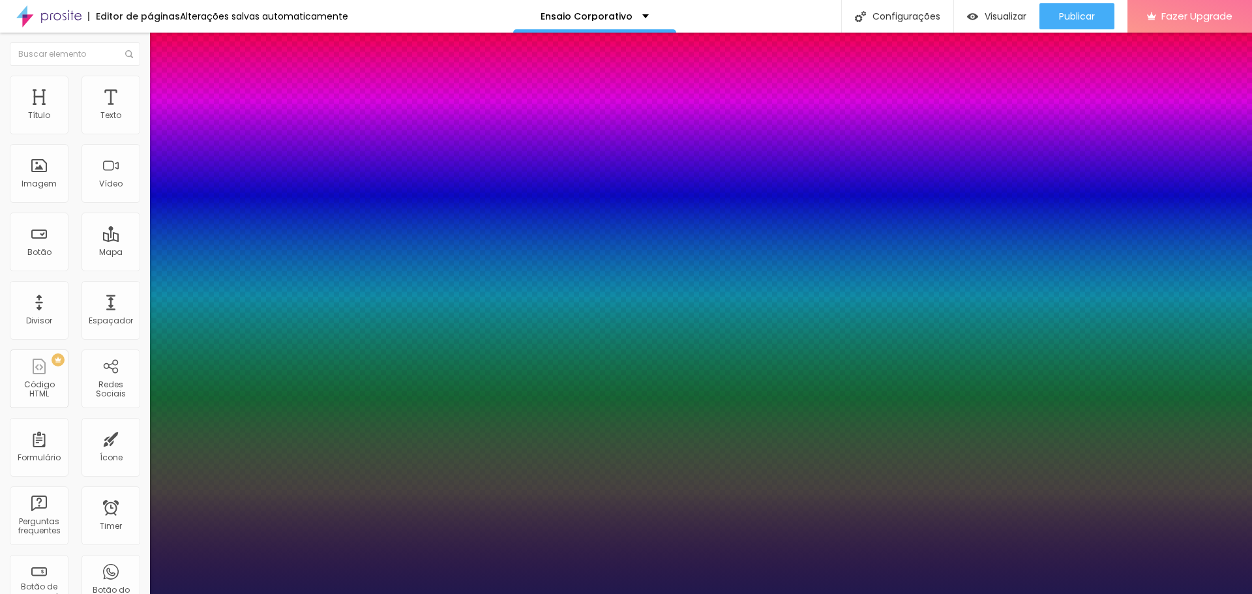
drag, startPoint x: 218, startPoint y: 313, endPoint x: 228, endPoint y: 313, distance: 10.4
click at [340, 593] on div at bounding box center [626, 594] width 1252 height 0
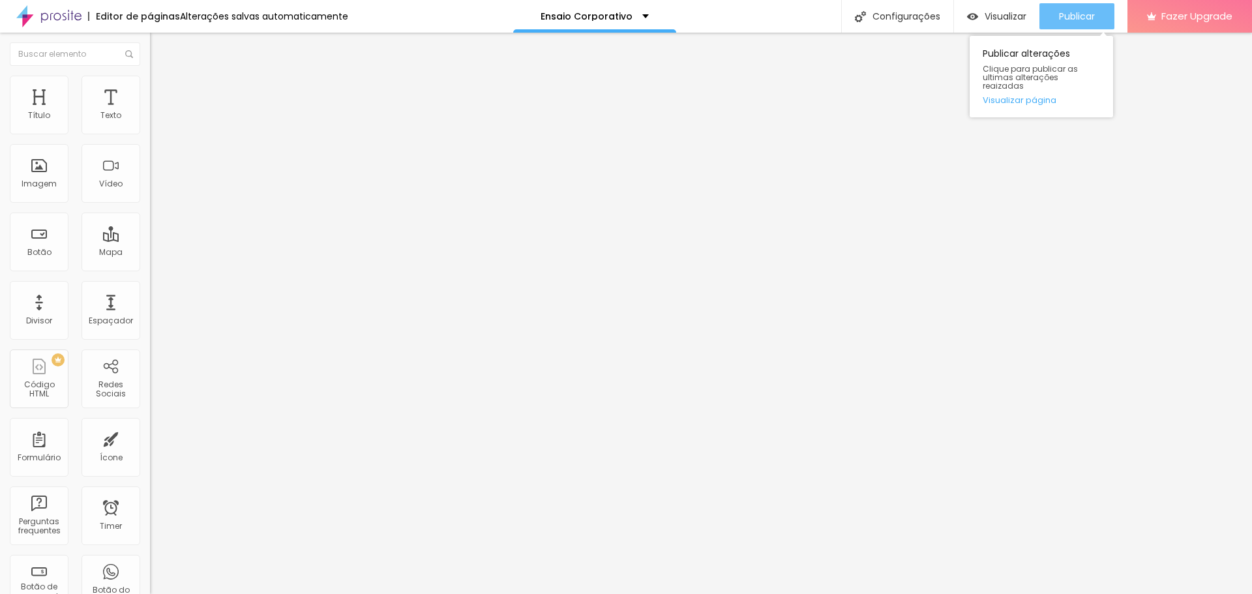
click at [1077, 18] on span "Publicar" at bounding box center [1077, 16] width 36 height 10
click at [1098, 18] on button "Publicar" at bounding box center [1076, 16] width 75 height 26
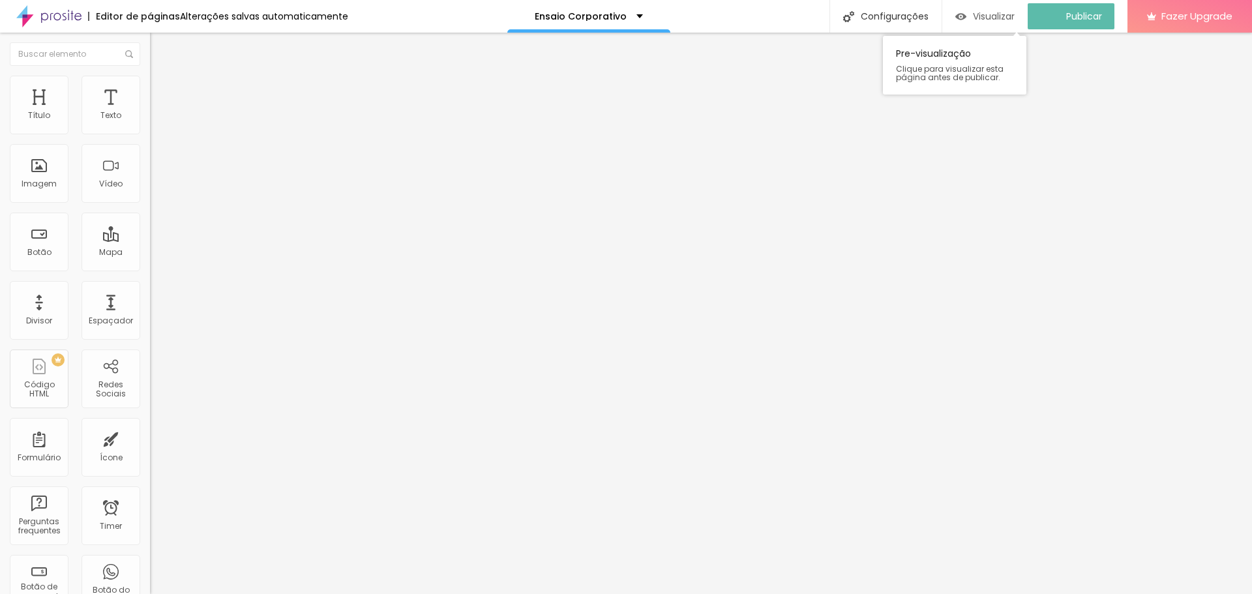
click at [994, 21] on span "Visualizar" at bounding box center [994, 16] width 42 height 10
click at [150, 76] on li "Estilo" at bounding box center [225, 82] width 150 height 13
click at [150, 89] on li "Avançado" at bounding box center [225, 95] width 150 height 13
click at [150, 478] on input "text" at bounding box center [228, 484] width 156 height 13
click at [150, 76] on li "Conteúdo" at bounding box center [225, 69] width 150 height 13
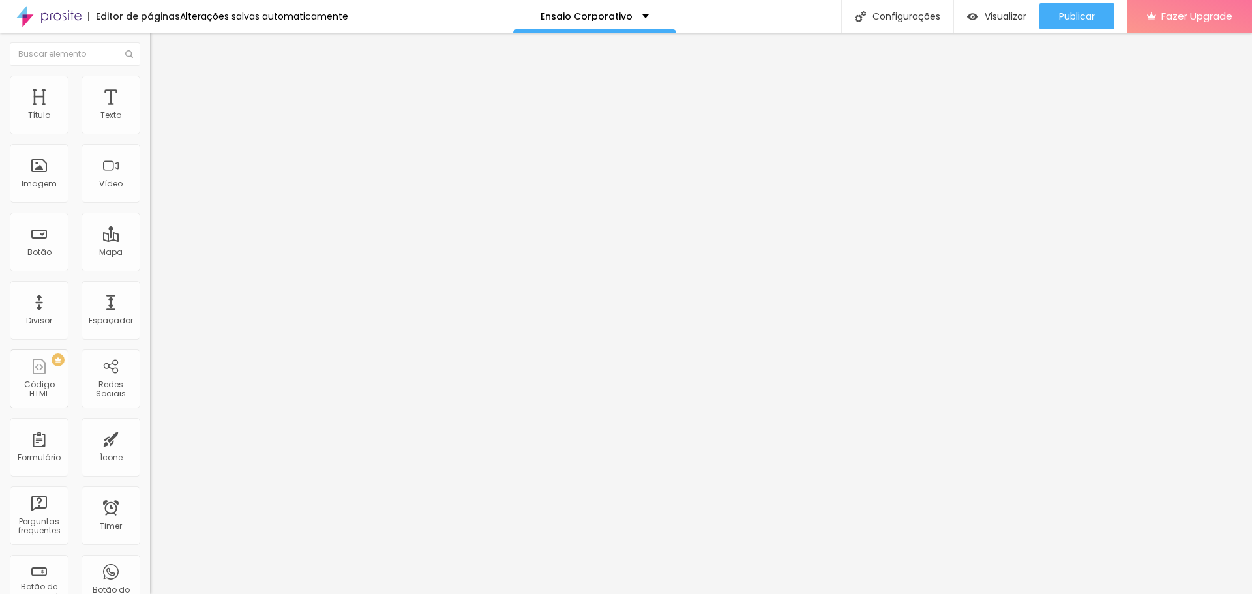
click at [150, 267] on input "https://" at bounding box center [228, 260] width 156 height 13
paste input "[URL][DOMAIN_NAME]"
click at [1083, 12] on span "Publicar" at bounding box center [1077, 16] width 36 height 10
click at [1013, 23] on div "Visualizar" at bounding box center [996, 16] width 59 height 26
click at [150, 497] on div "Instagram" at bounding box center [225, 587] width 150 height 180
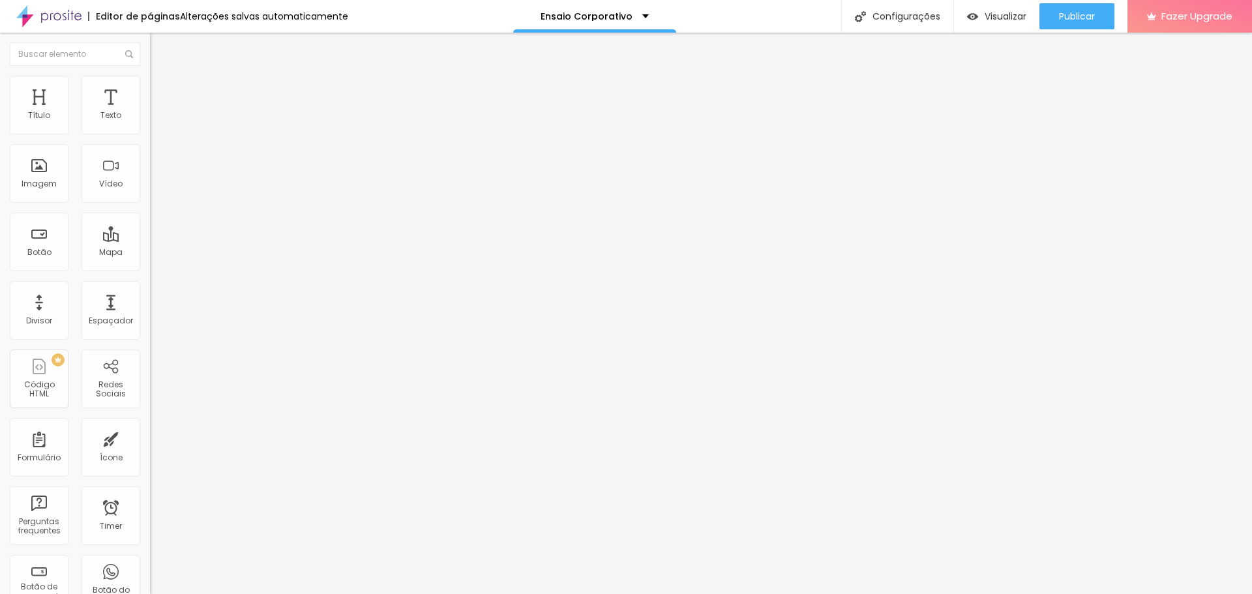
paste input "[URL][DOMAIN_NAME]"
click at [1070, 16] on span "Publicar" at bounding box center [1077, 16] width 36 height 10
click at [1003, 11] on span "Visualizar" at bounding box center [1005, 16] width 42 height 10
